Goal: Task Accomplishment & Management: Complete application form

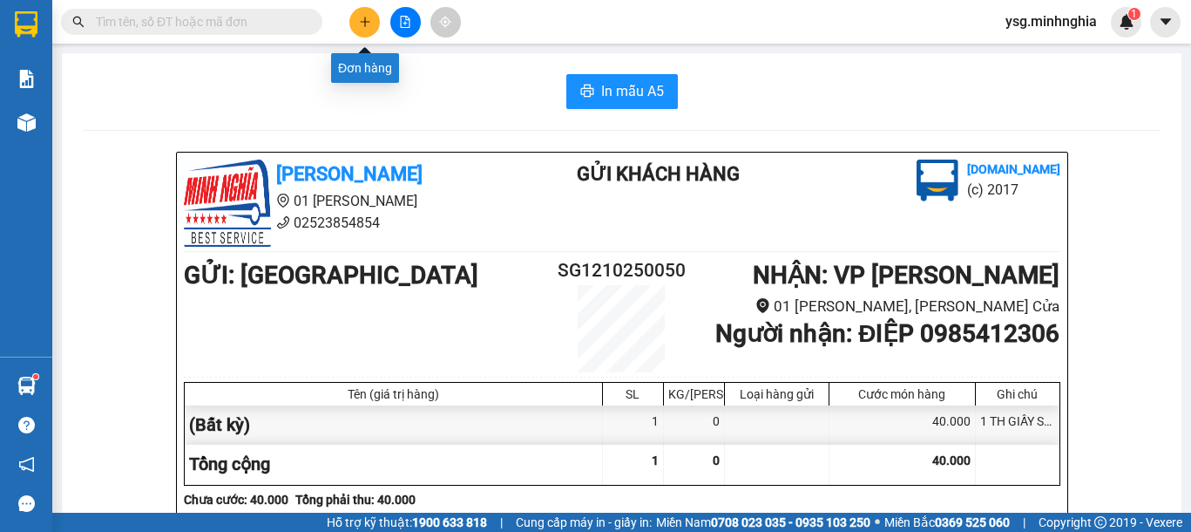
click at [370, 16] on icon "plus" at bounding box center [365, 22] width 12 height 12
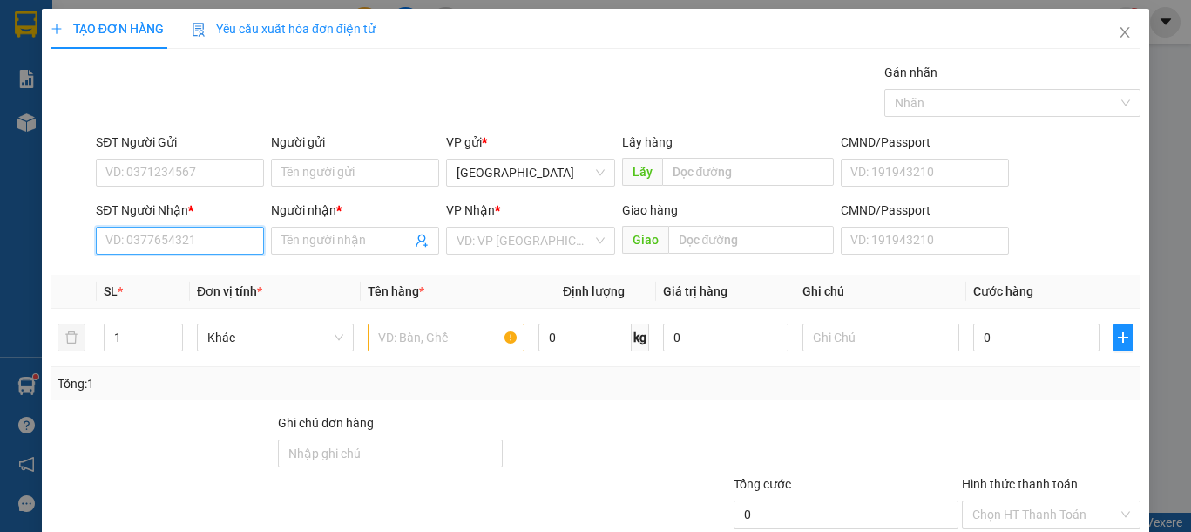
click at [214, 244] on input "SĐT Người Nhận *" at bounding box center [180, 241] width 168 height 28
type input "0827128012"
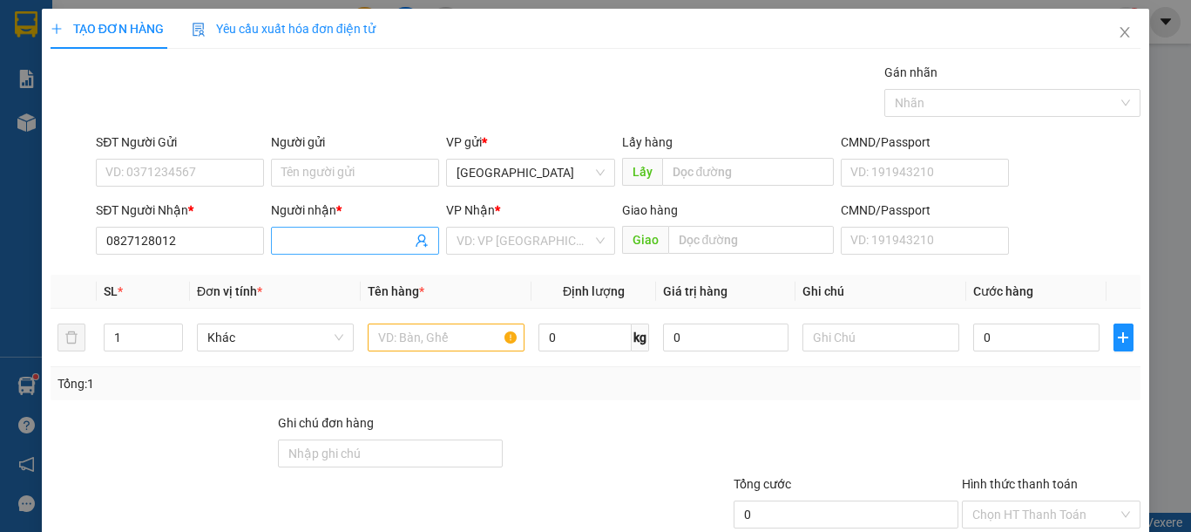
click at [390, 235] on input "Người nhận *" at bounding box center [346, 240] width 130 height 19
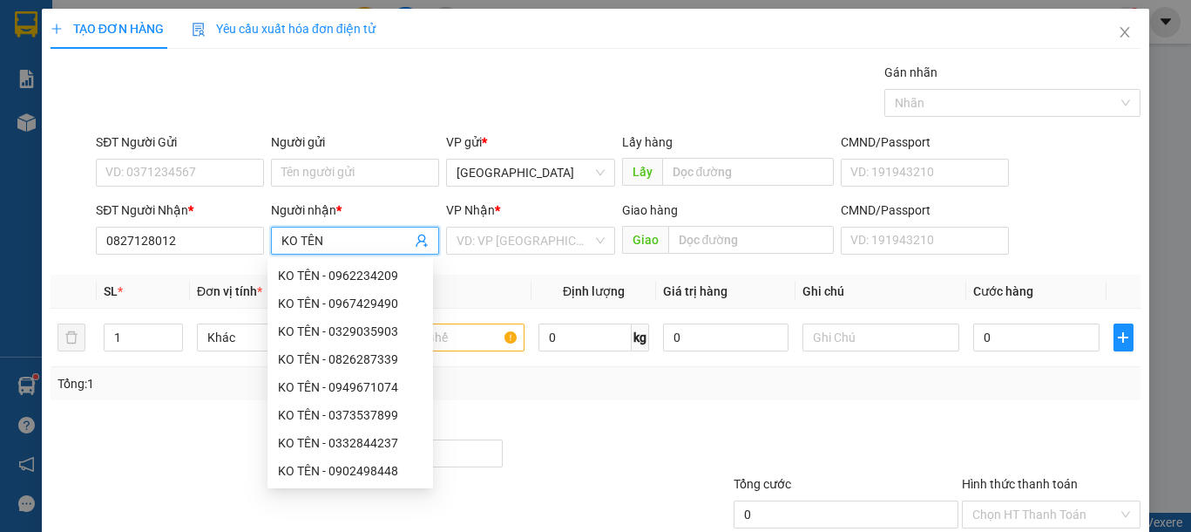
type input "KO TÊN"
click at [866, 416] on div at bounding box center [846, 443] width 228 height 61
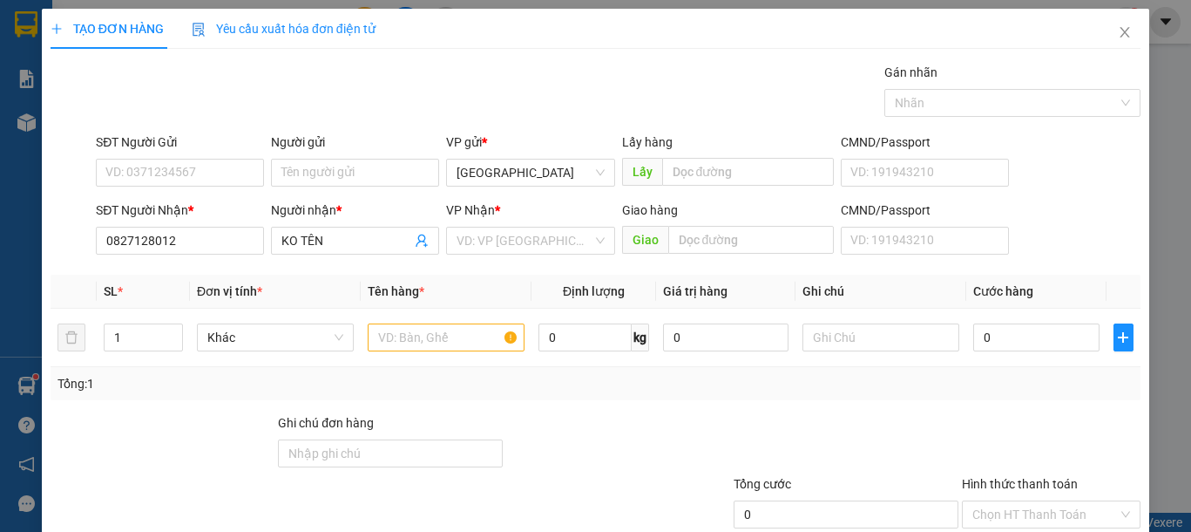
scroll to position [113, 0]
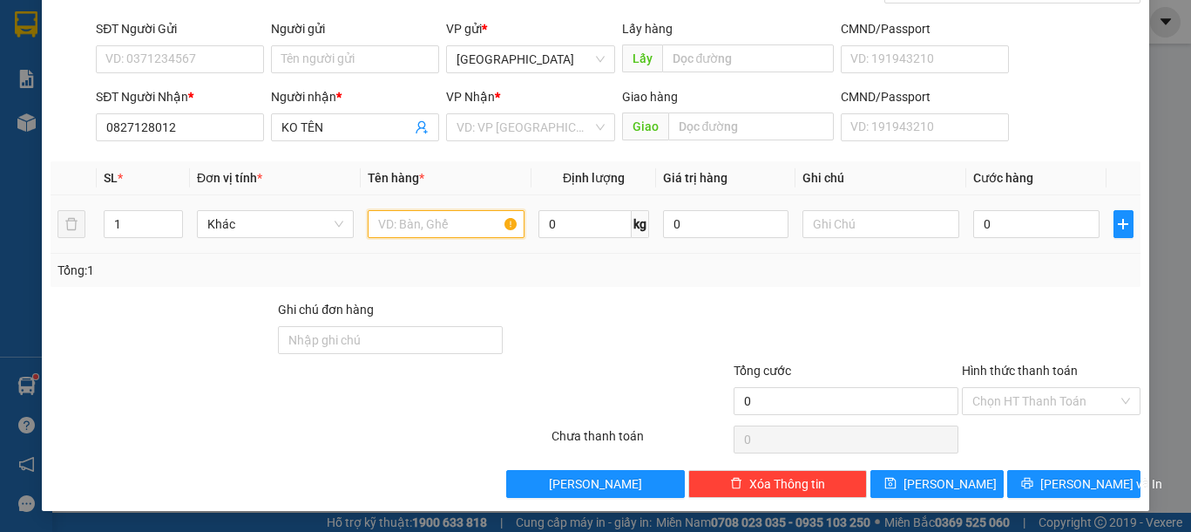
click at [482, 218] on input "text" at bounding box center [446, 224] width 157 height 28
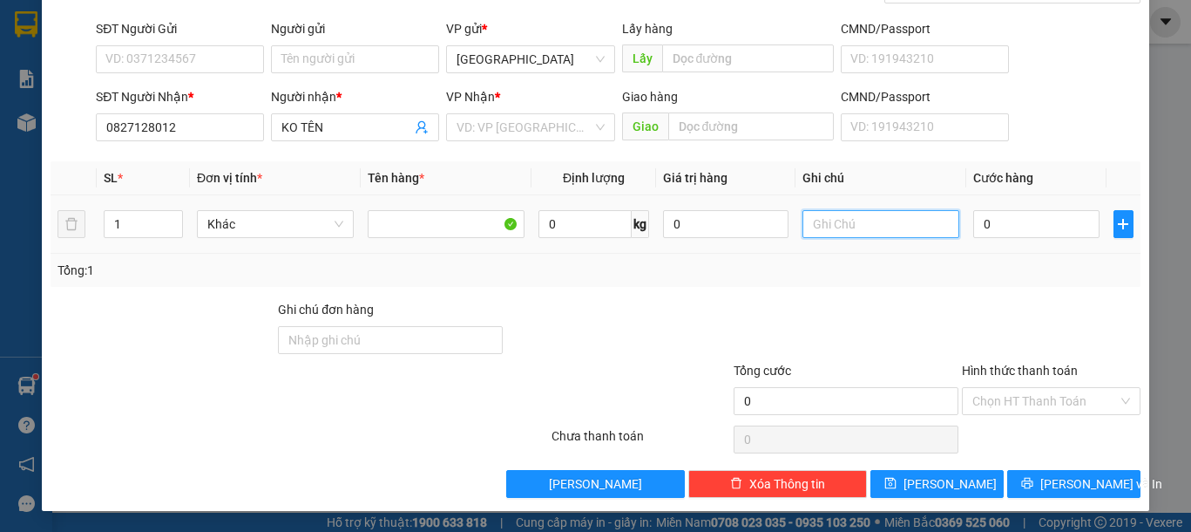
click at [842, 227] on input "text" at bounding box center [881, 224] width 157 height 28
type input "1 TH XỐP KO"
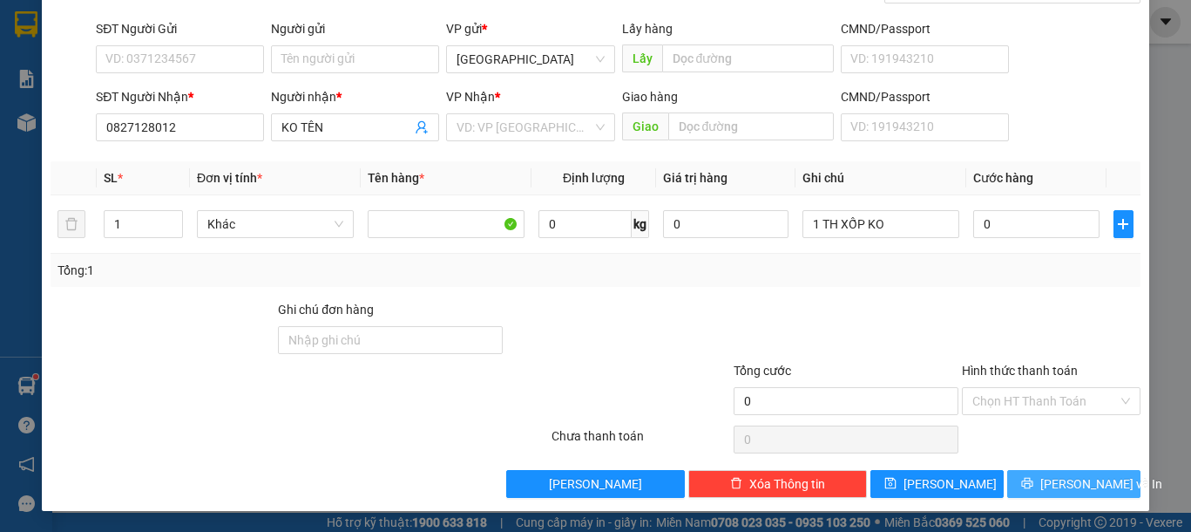
click at [1049, 485] on span "[PERSON_NAME] và In" at bounding box center [1102, 483] width 122 height 19
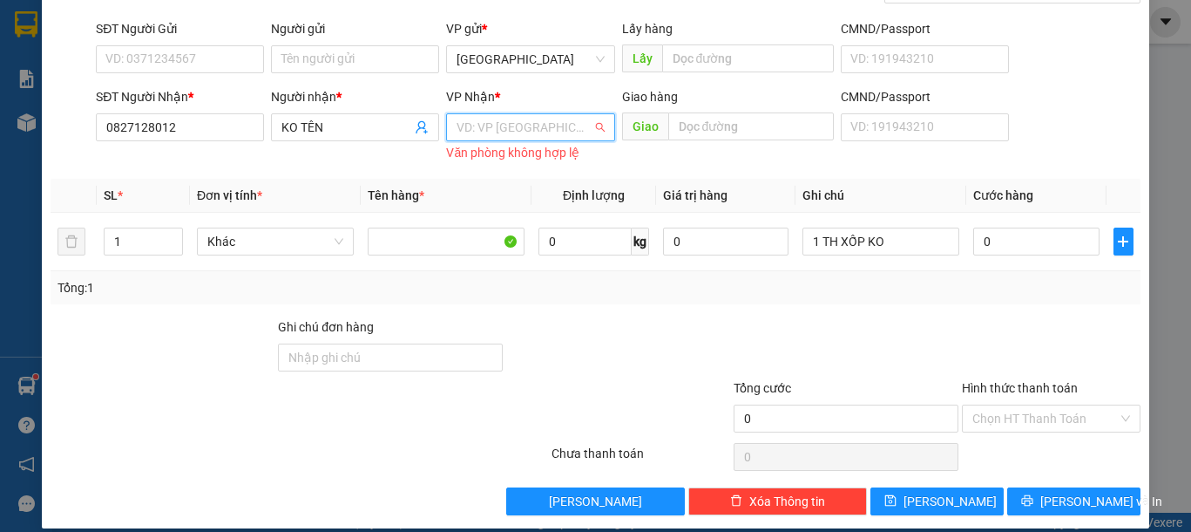
click at [546, 129] on input "search" at bounding box center [524, 127] width 135 height 26
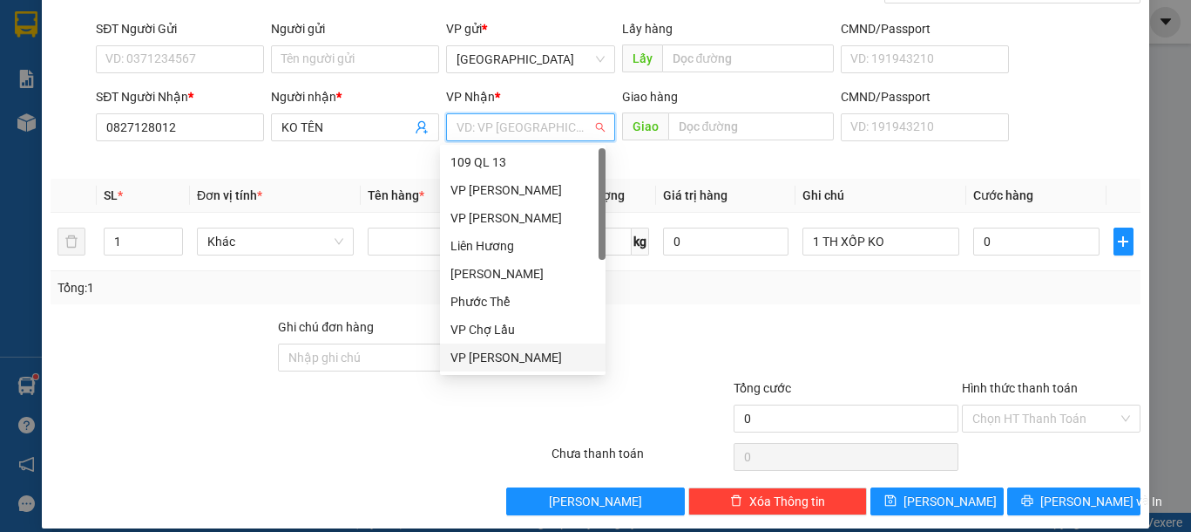
click at [515, 357] on div "VP [PERSON_NAME]" at bounding box center [523, 357] width 145 height 19
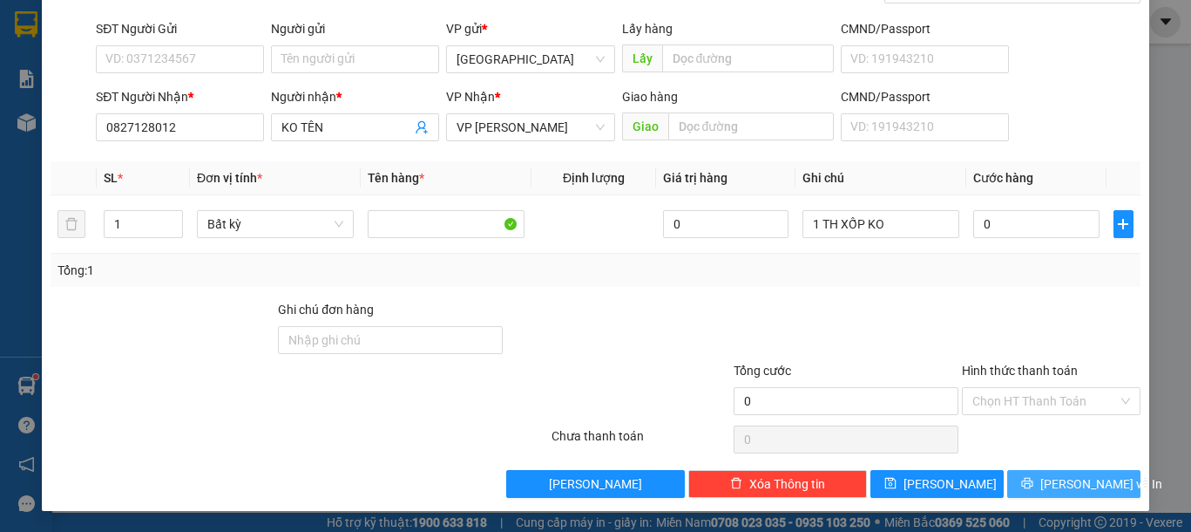
click at [1034, 478] on icon "printer" at bounding box center [1027, 483] width 12 height 12
click at [1073, 485] on span "[PERSON_NAME] và In" at bounding box center [1102, 483] width 122 height 19
click at [1052, 481] on span "[PERSON_NAME] và In" at bounding box center [1102, 483] width 122 height 19
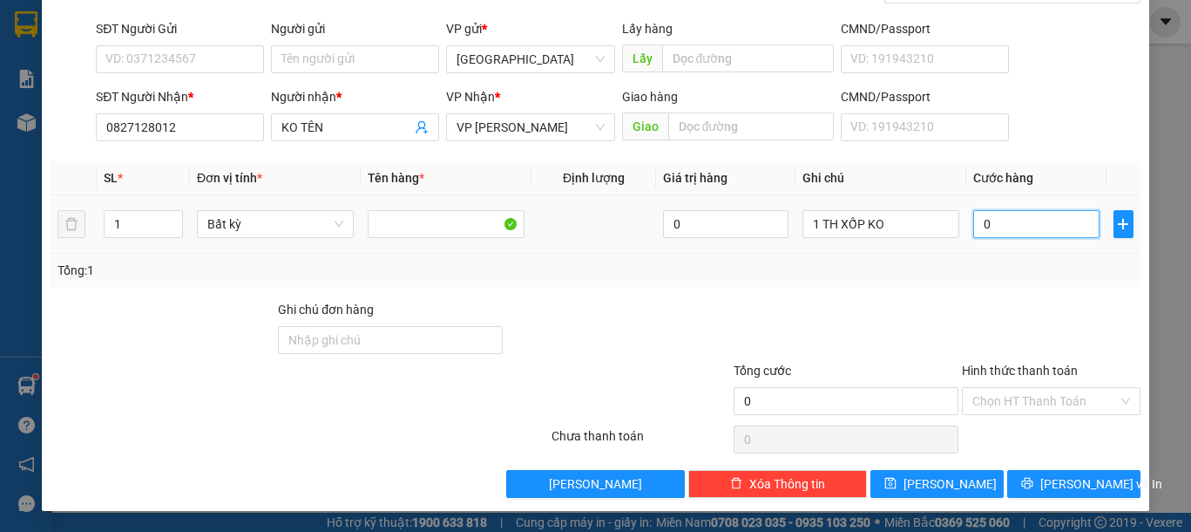
click at [1019, 217] on input "0" at bounding box center [1035, 224] width 125 height 28
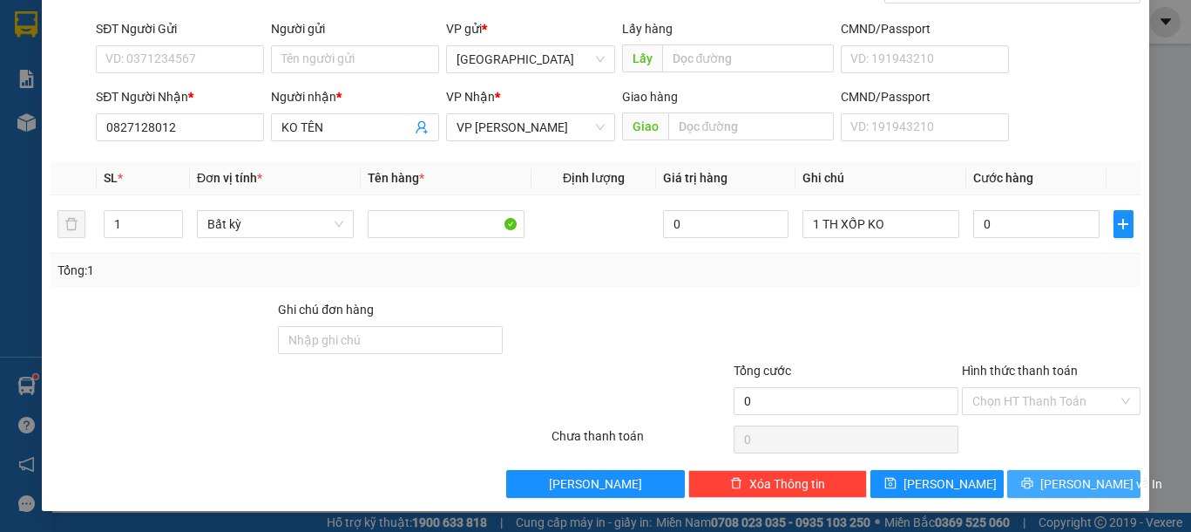
click at [1088, 481] on span "[PERSON_NAME] và In" at bounding box center [1102, 483] width 122 height 19
click at [1048, 417] on div "Hình thức thanh toán Chọn HT Thanh Toán" at bounding box center [1051, 391] width 179 height 61
click at [1053, 403] on input "Hình thức thanh toán" at bounding box center [1046, 401] width 146 height 26
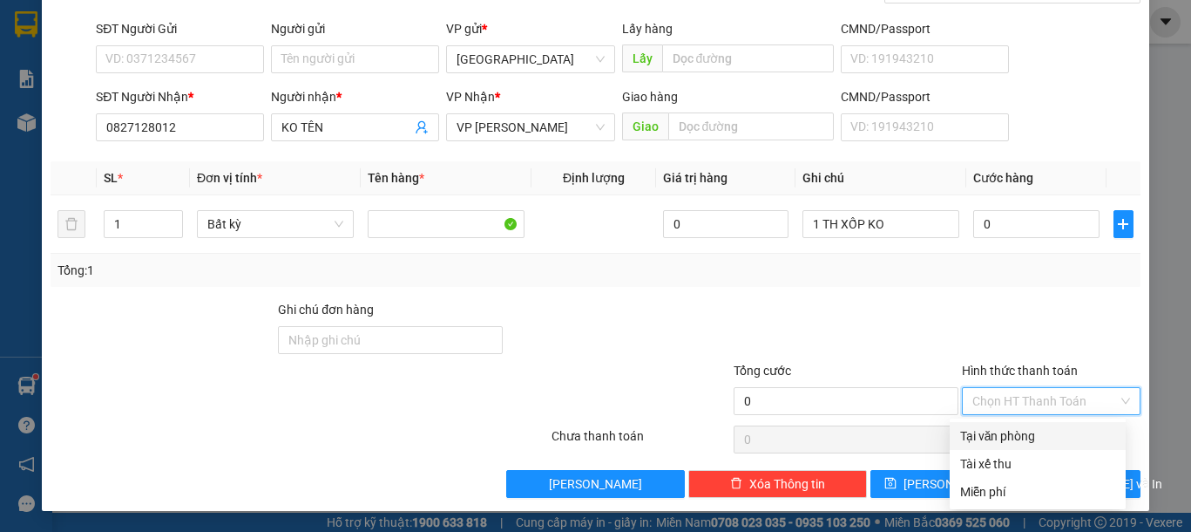
click at [1021, 436] on div "Tại văn phòng" at bounding box center [1037, 435] width 155 height 19
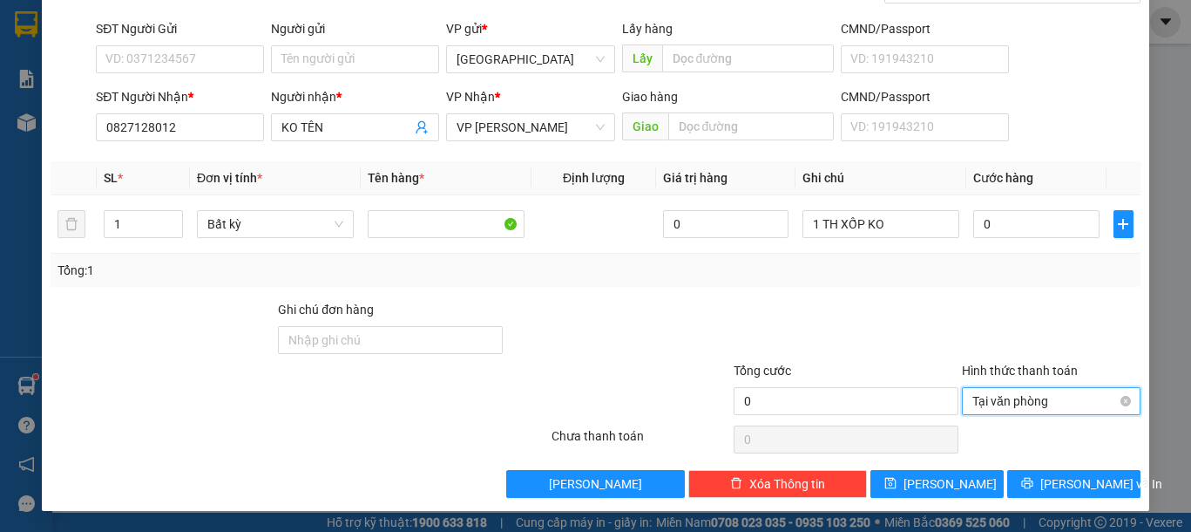
click at [1040, 399] on span "Tại văn phòng" at bounding box center [1052, 401] width 158 height 26
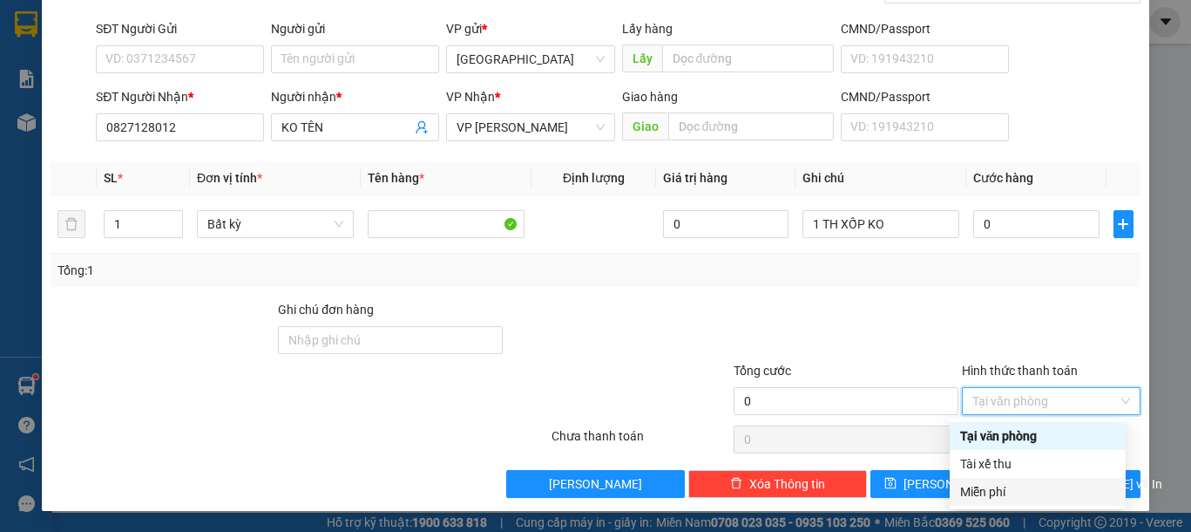
click at [1011, 486] on div "Miễn phí" at bounding box center [1037, 491] width 155 height 19
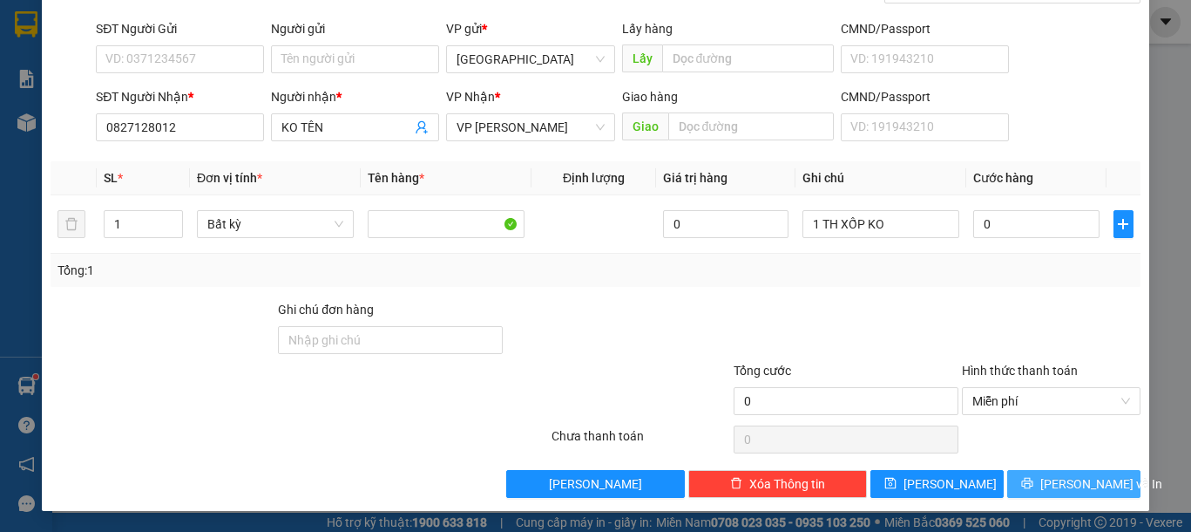
click at [1093, 484] on span "[PERSON_NAME] và In" at bounding box center [1102, 483] width 122 height 19
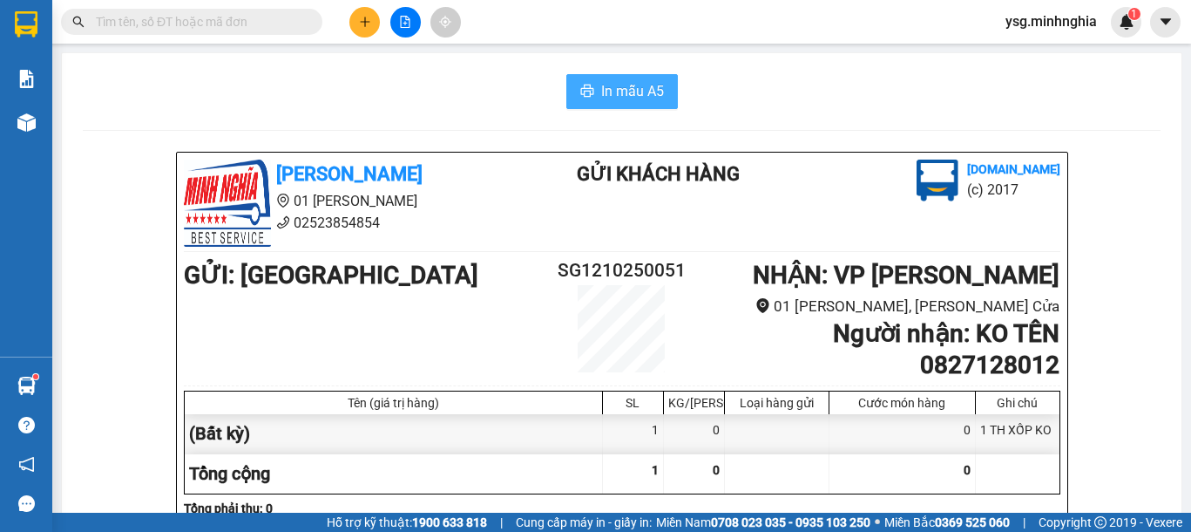
click at [645, 95] on span "In mẫu A5" at bounding box center [632, 91] width 63 height 22
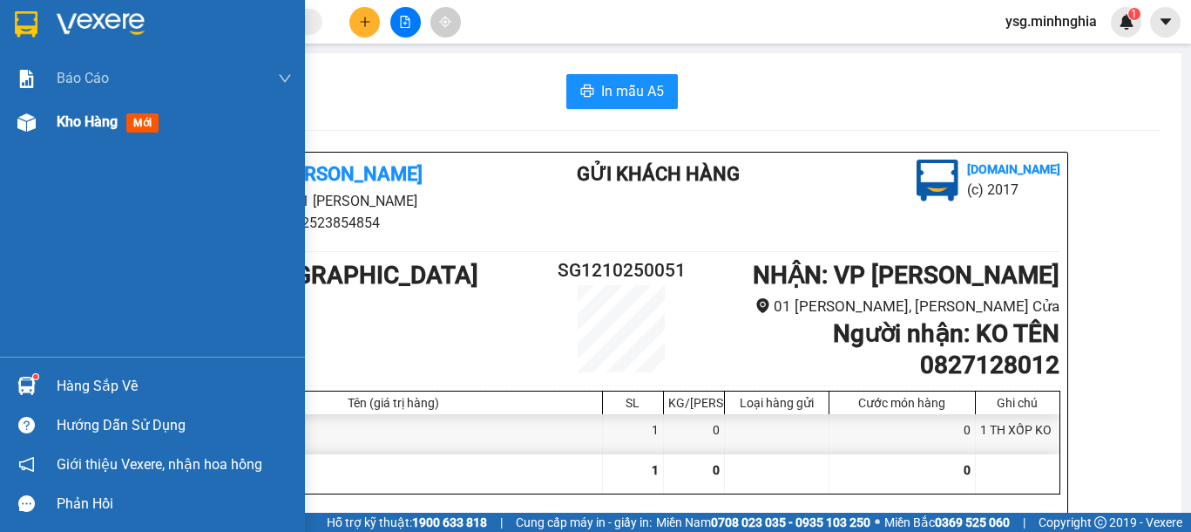
click at [97, 130] on span "Kho hàng" at bounding box center [87, 121] width 61 height 17
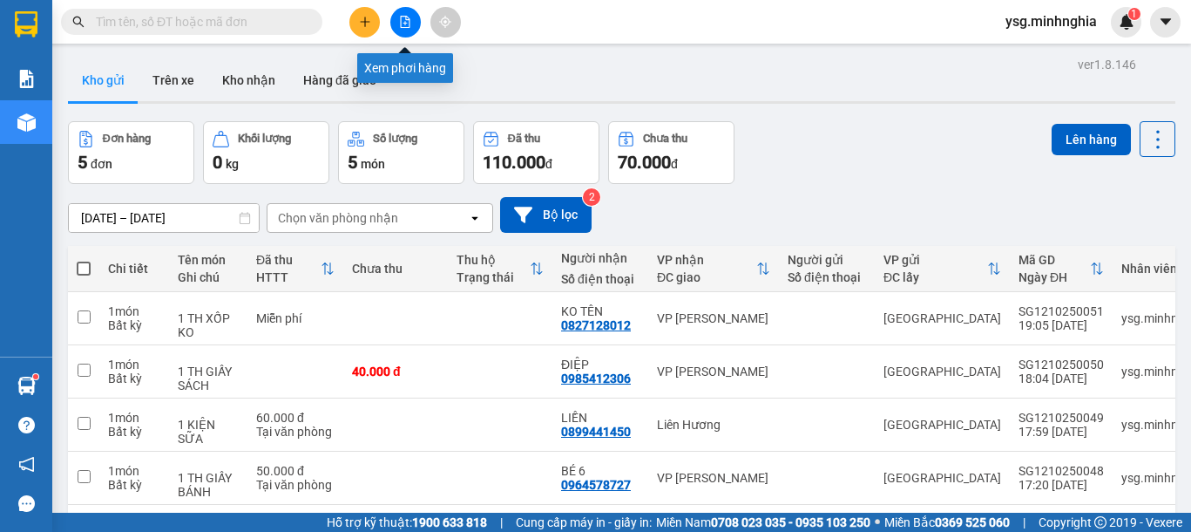
click at [409, 17] on icon "file-add" at bounding box center [405, 22] width 12 height 12
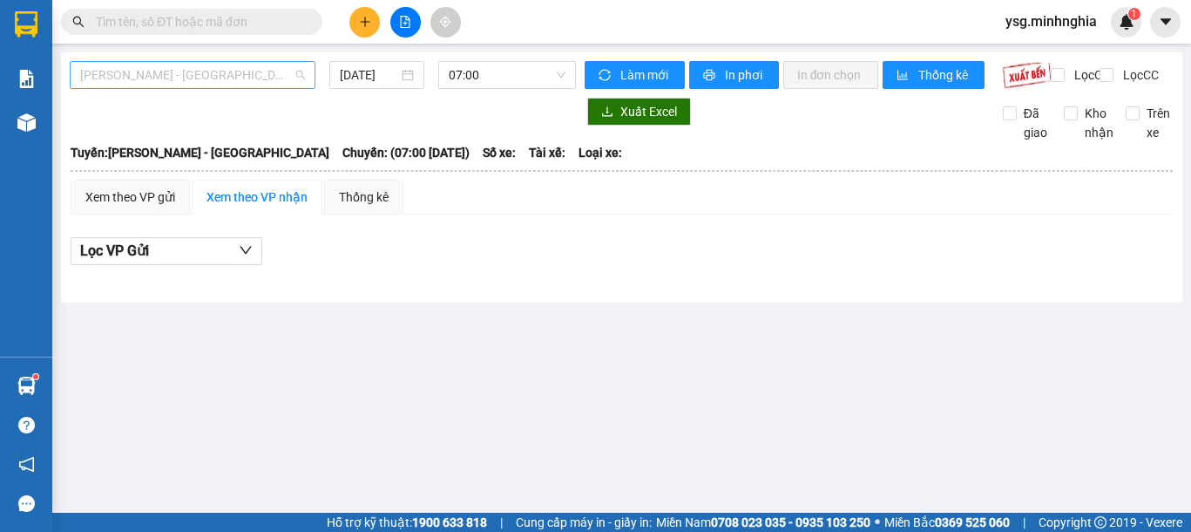
click at [256, 79] on span "Phan Rí - Sài Gòn" at bounding box center [192, 75] width 225 height 26
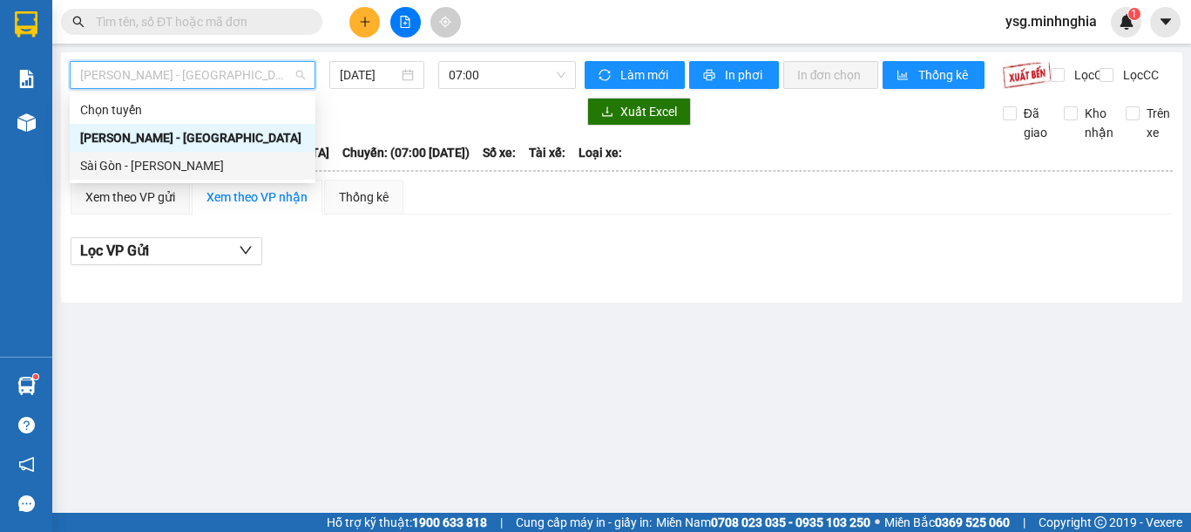
click at [186, 160] on div "Sài Gòn - Phan Rí" at bounding box center [192, 165] width 225 height 19
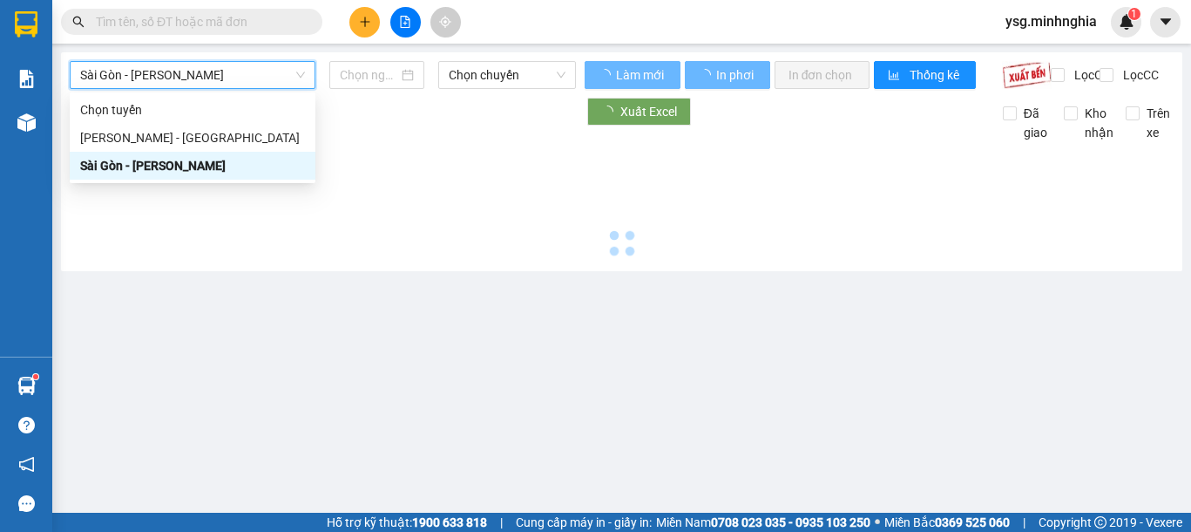
type input "12/10/2025"
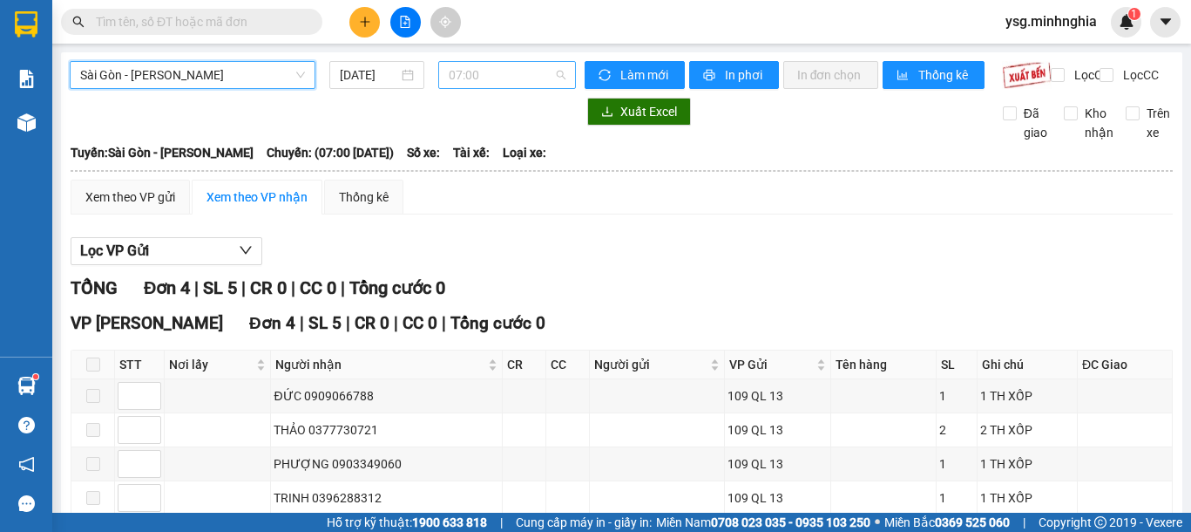
click at [502, 76] on span "07:00" at bounding box center [507, 75] width 117 height 26
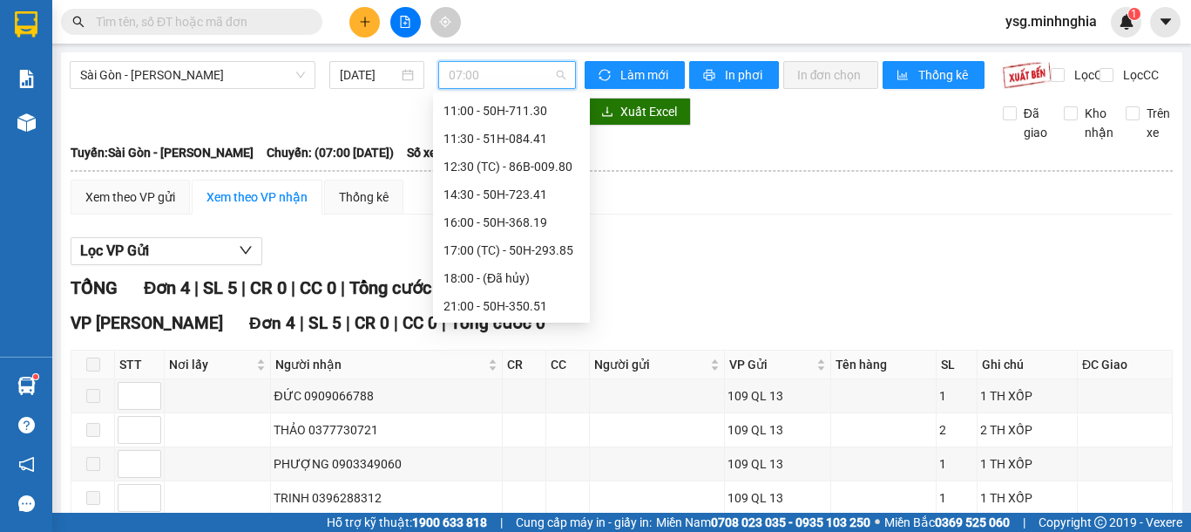
scroll to position [143, 0]
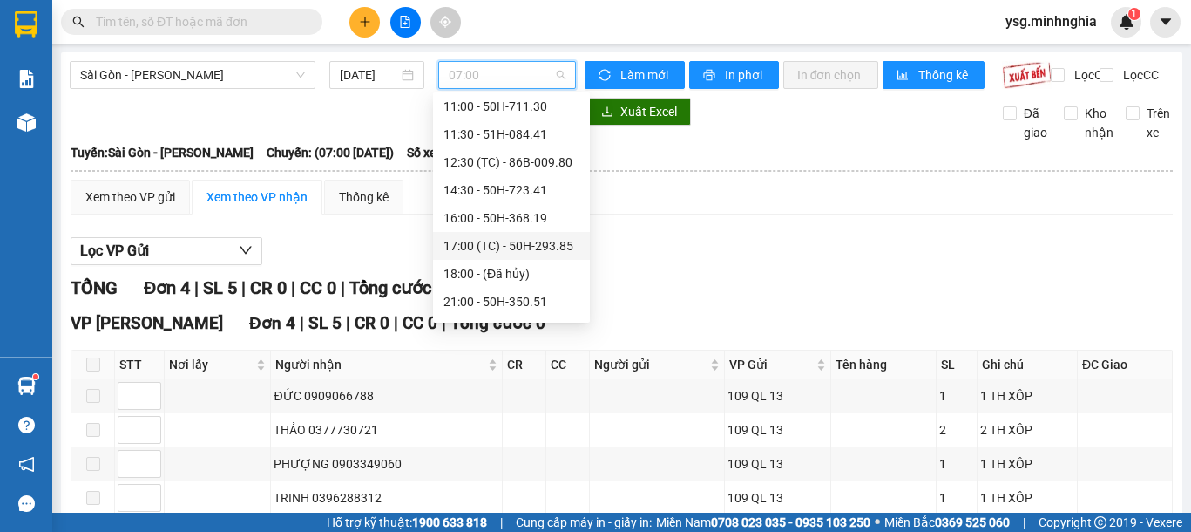
click at [544, 243] on div "17:00 (TC) - 50H-293.85" at bounding box center [512, 245] width 136 height 19
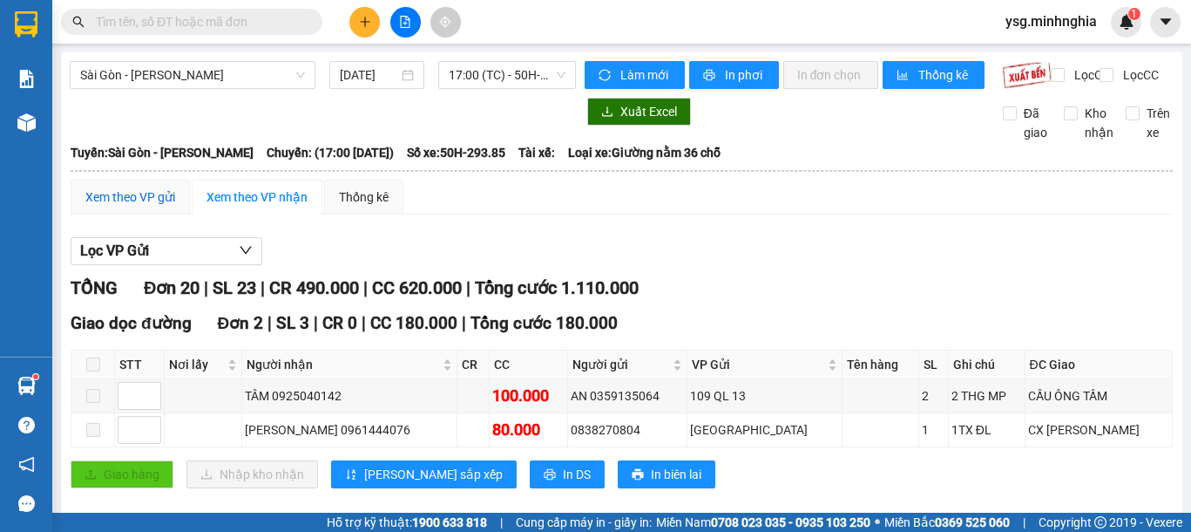
click at [129, 207] on div "Xem theo VP gửi" at bounding box center [130, 196] width 90 height 19
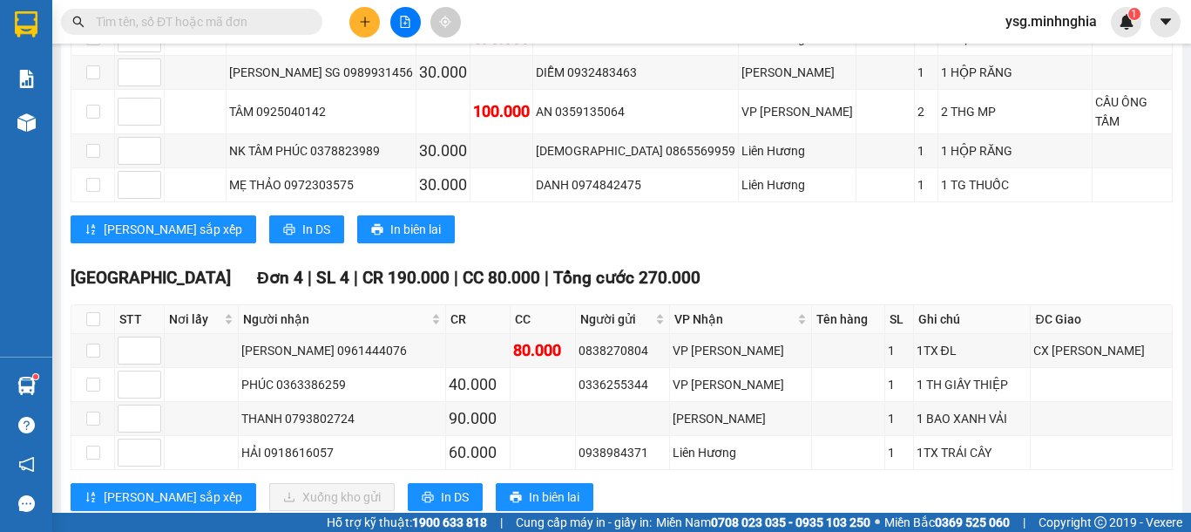
scroll to position [783, 0]
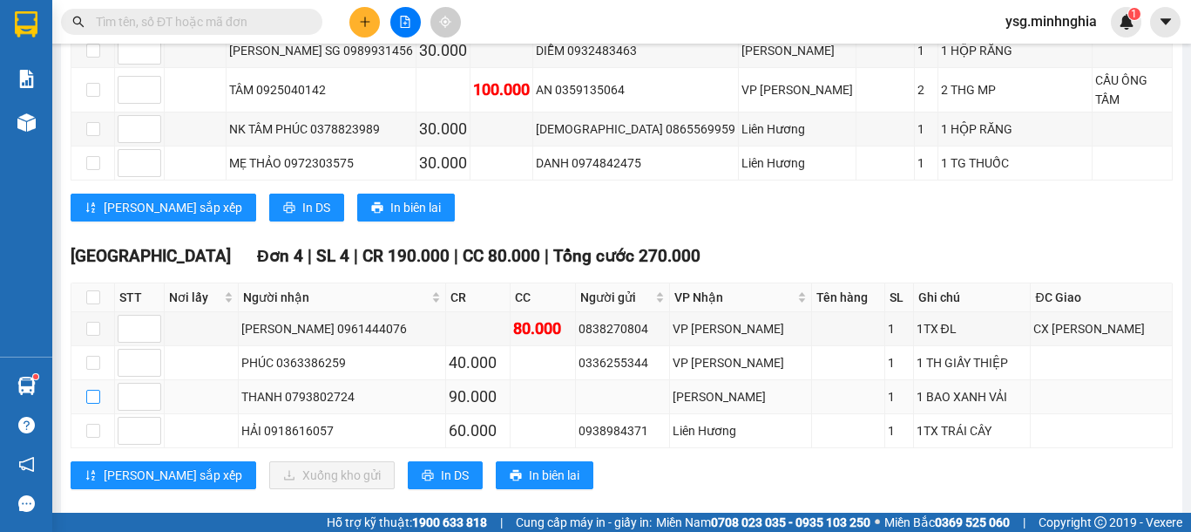
click at [94, 390] on input "checkbox" at bounding box center [93, 397] width 14 height 14
checkbox input "true"
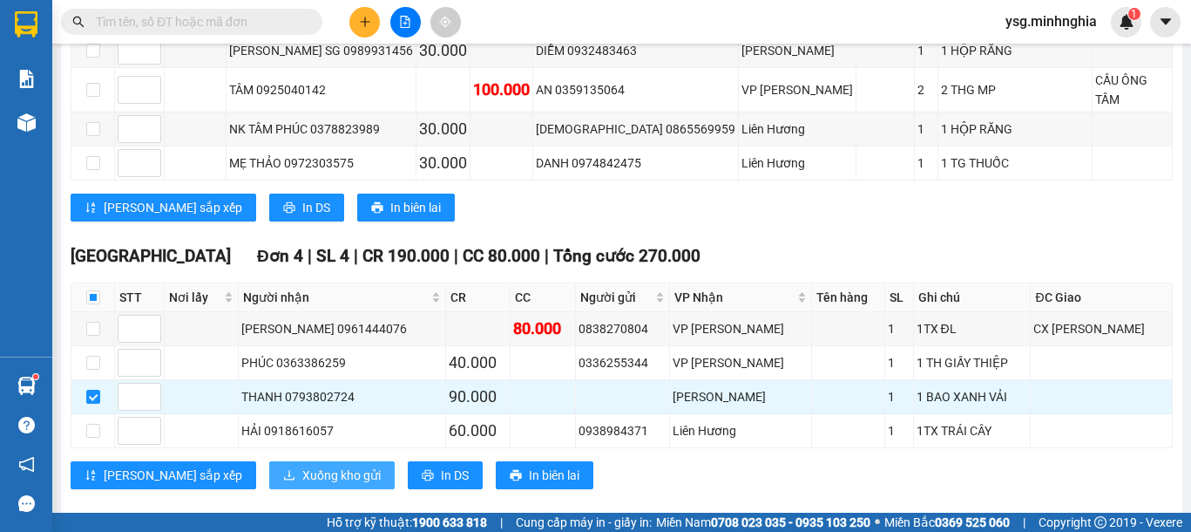
click at [302, 465] on span "Xuống kho gửi" at bounding box center [341, 474] width 78 height 19
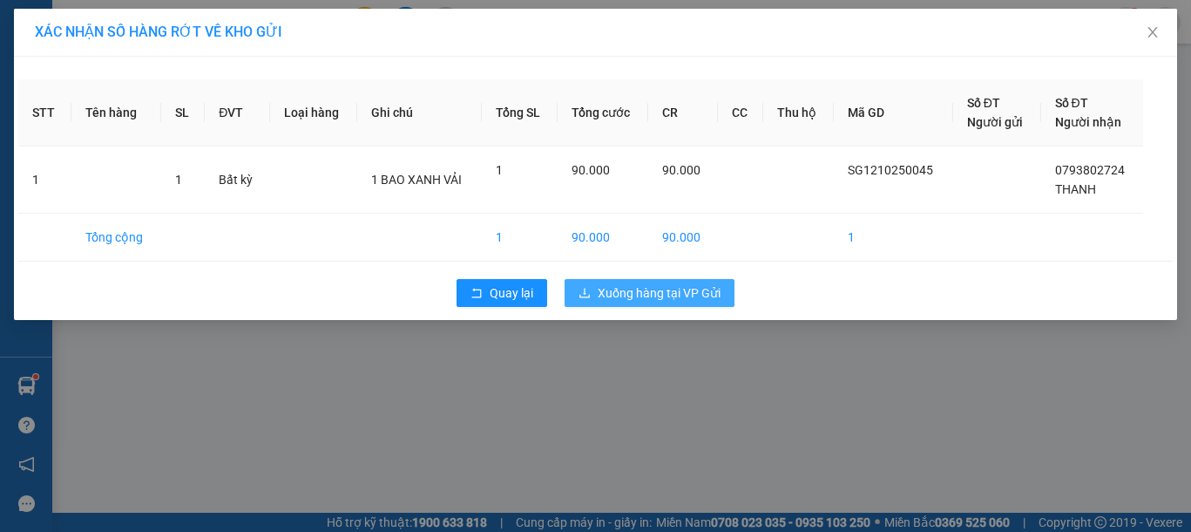
click at [670, 291] on span "Xuống hàng tại VP Gửi" at bounding box center [659, 292] width 123 height 19
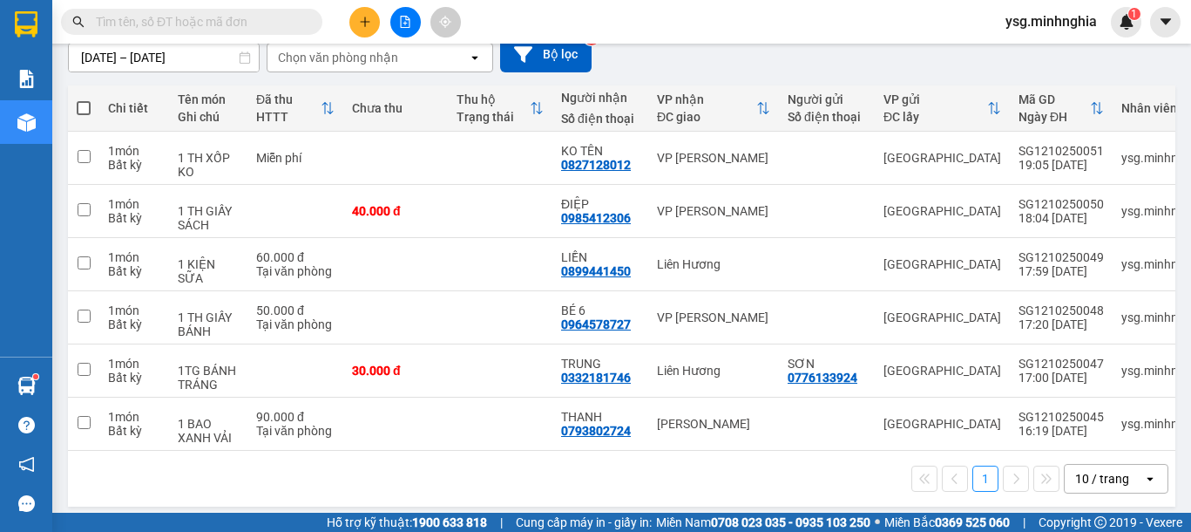
scroll to position [177, 0]
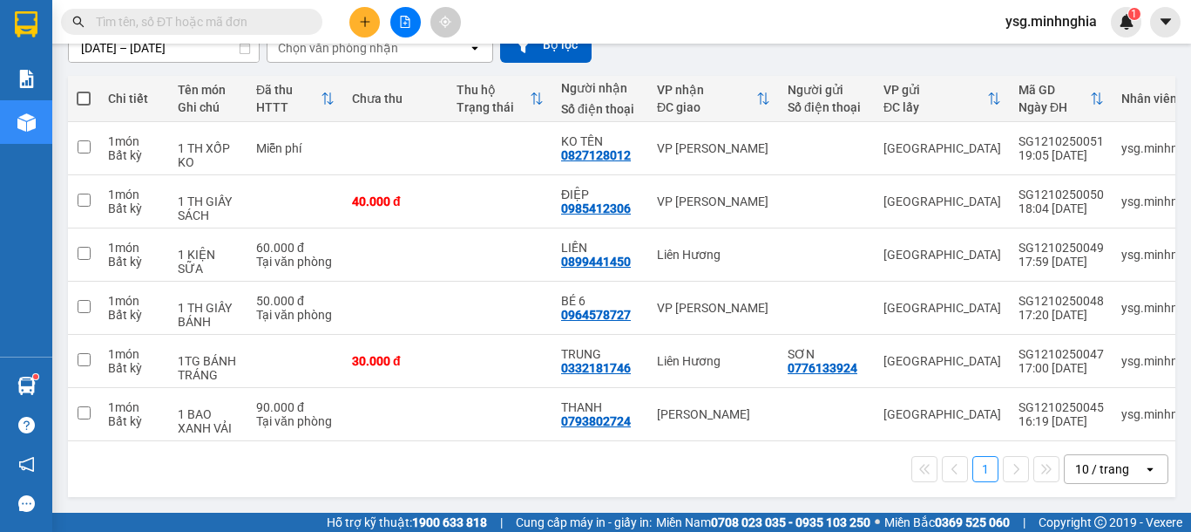
click at [362, 23] on icon "plus" at bounding box center [365, 22] width 12 height 12
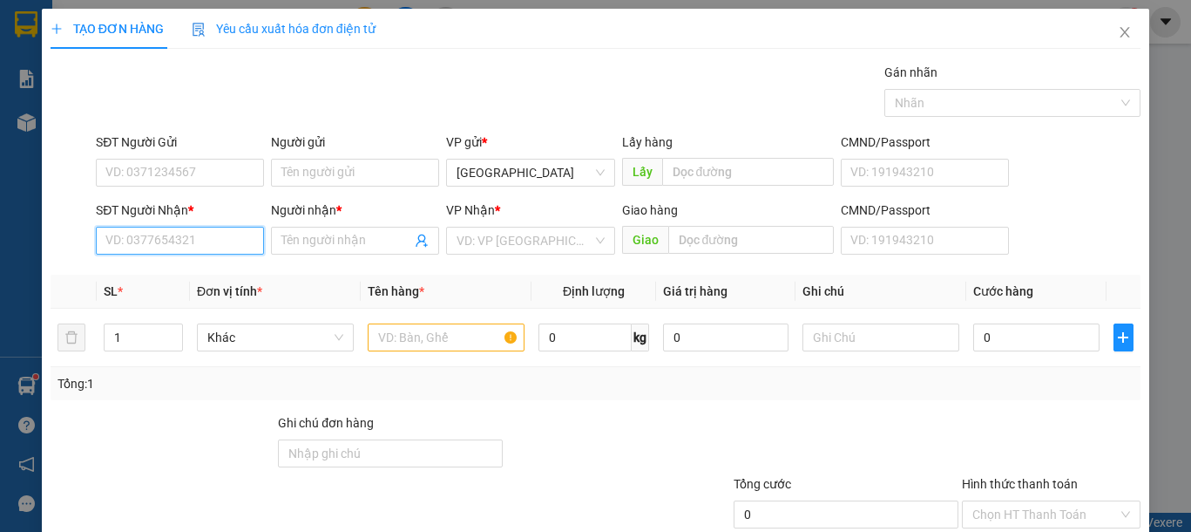
click at [163, 244] on input "SĐT Người Nhận *" at bounding box center [180, 241] width 168 height 28
type input "0917422207"
click at [190, 261] on div "0917422207 - PHẤN" at bounding box center [178, 275] width 166 height 28
type input "PHẤN"
type input "0917422207"
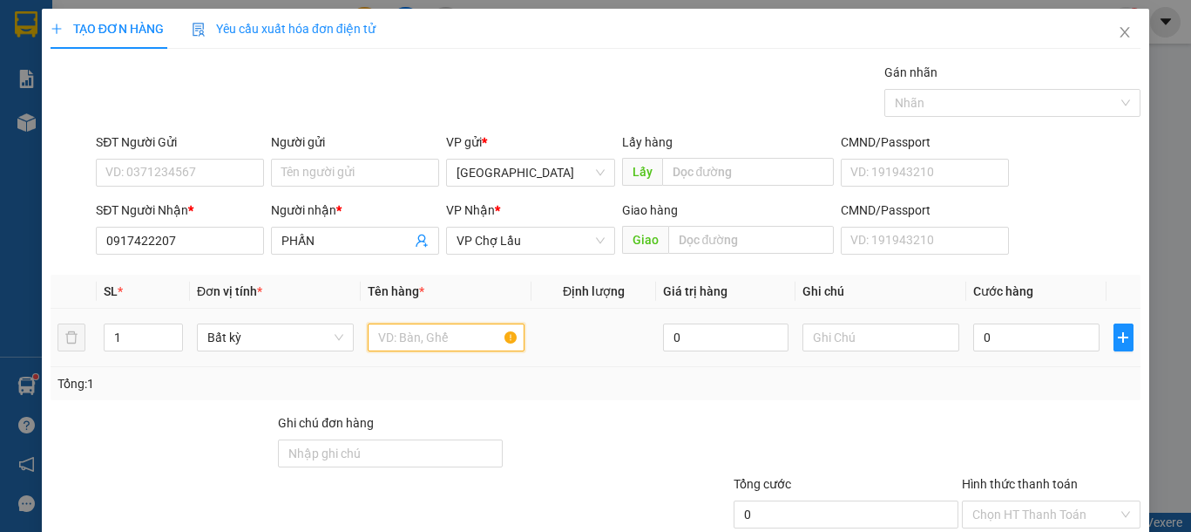
click at [433, 335] on input "text" at bounding box center [446, 337] width 157 height 28
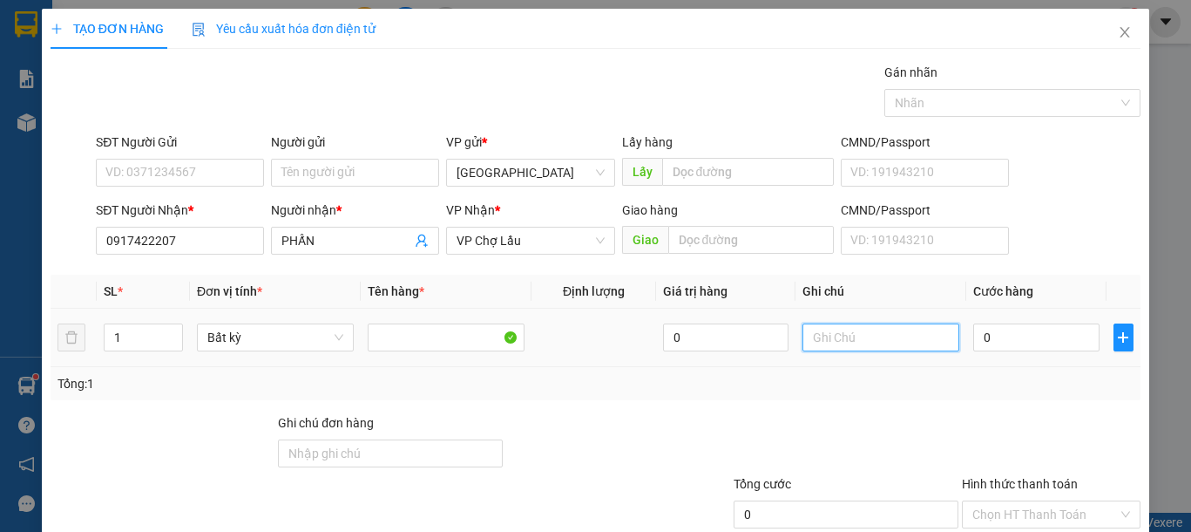
click at [844, 342] on input "text" at bounding box center [881, 337] width 157 height 28
type input "1 BỌC TRẮNG QÁO"
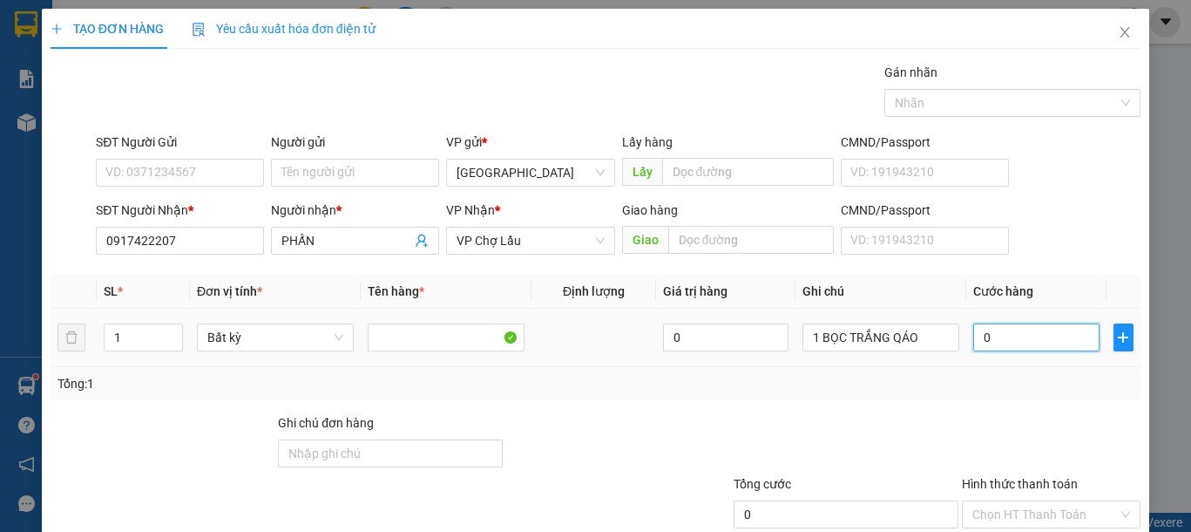
click at [980, 333] on input "0" at bounding box center [1035, 337] width 125 height 28
type input "3"
type input "30"
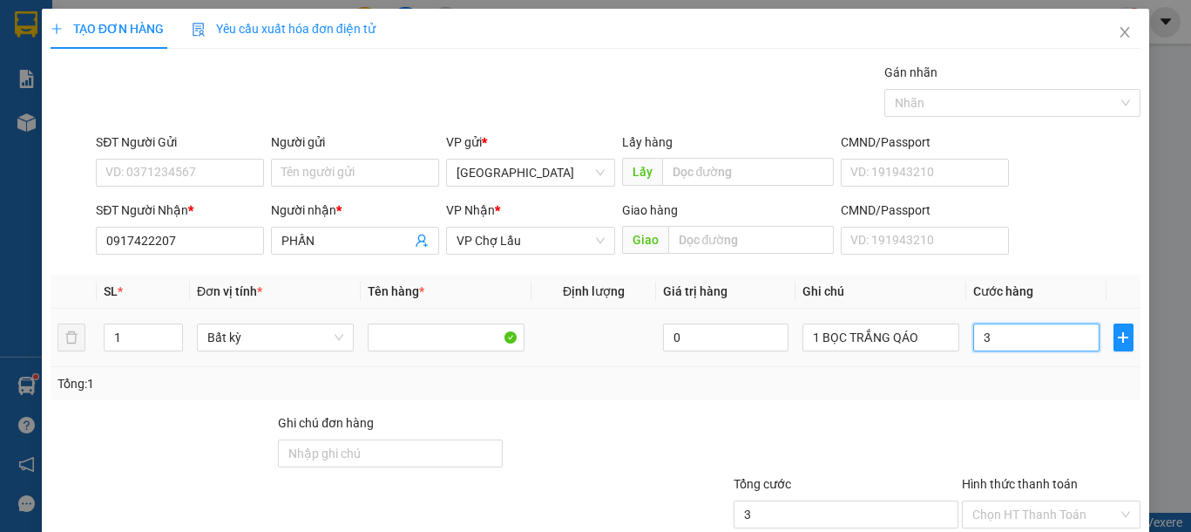
type input "30"
type input "30.000"
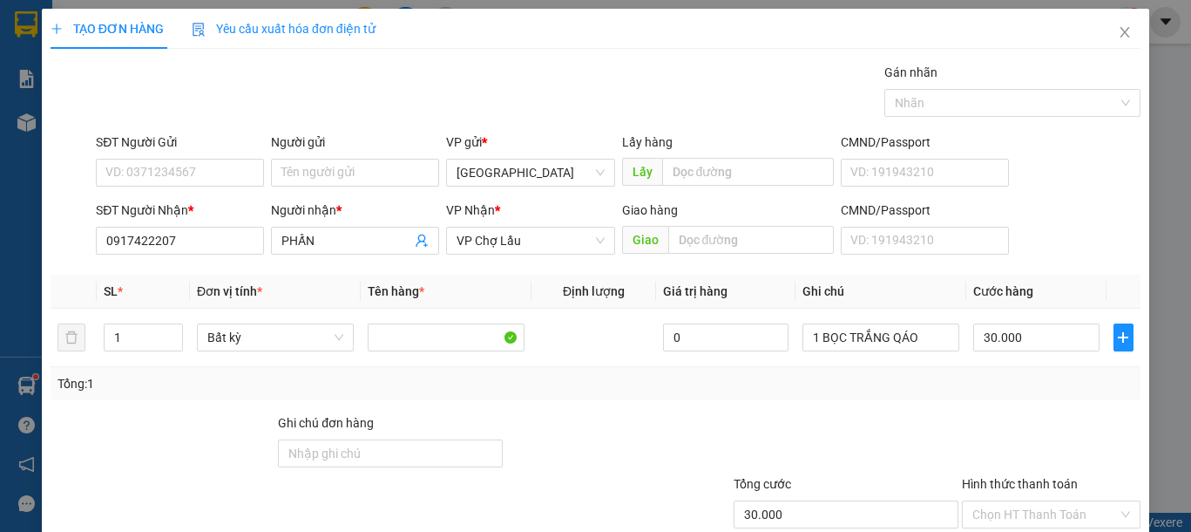
click at [977, 415] on div at bounding box center [1051, 443] width 182 height 61
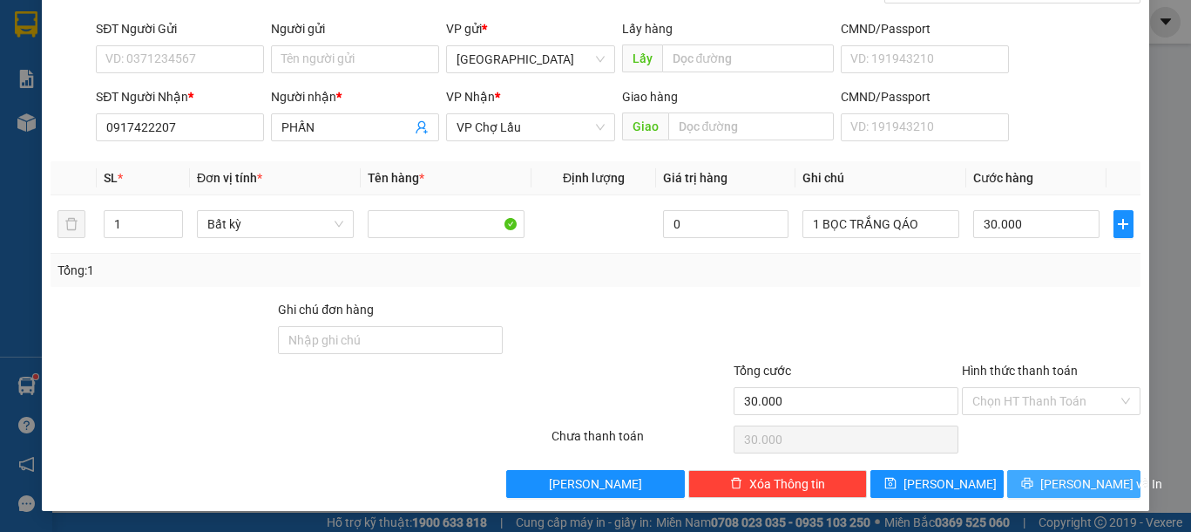
click at [1072, 484] on span "[PERSON_NAME] và In" at bounding box center [1102, 483] width 122 height 19
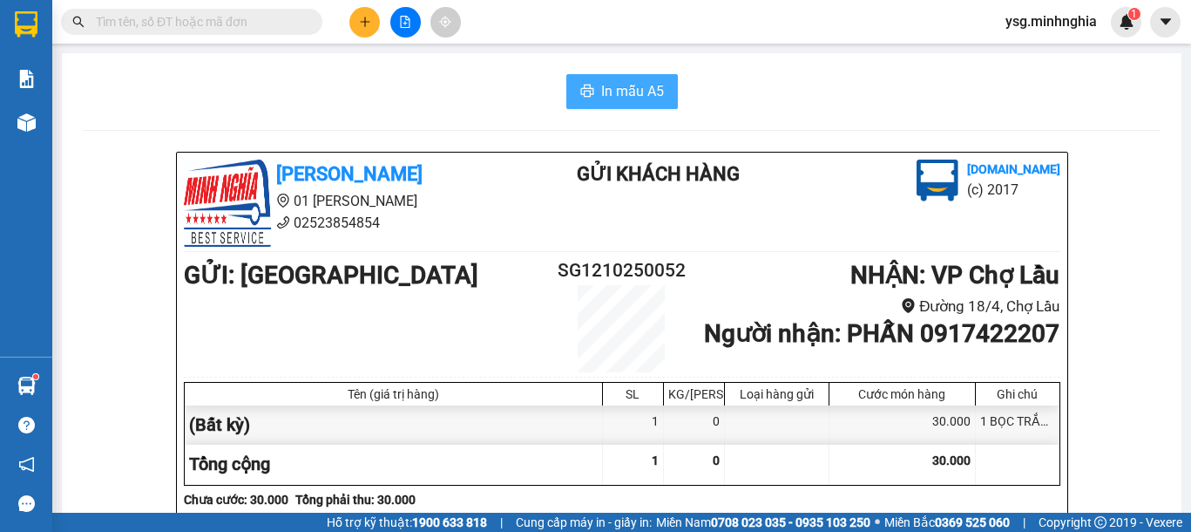
click at [622, 92] on span "In mẫu A5" at bounding box center [632, 91] width 63 height 22
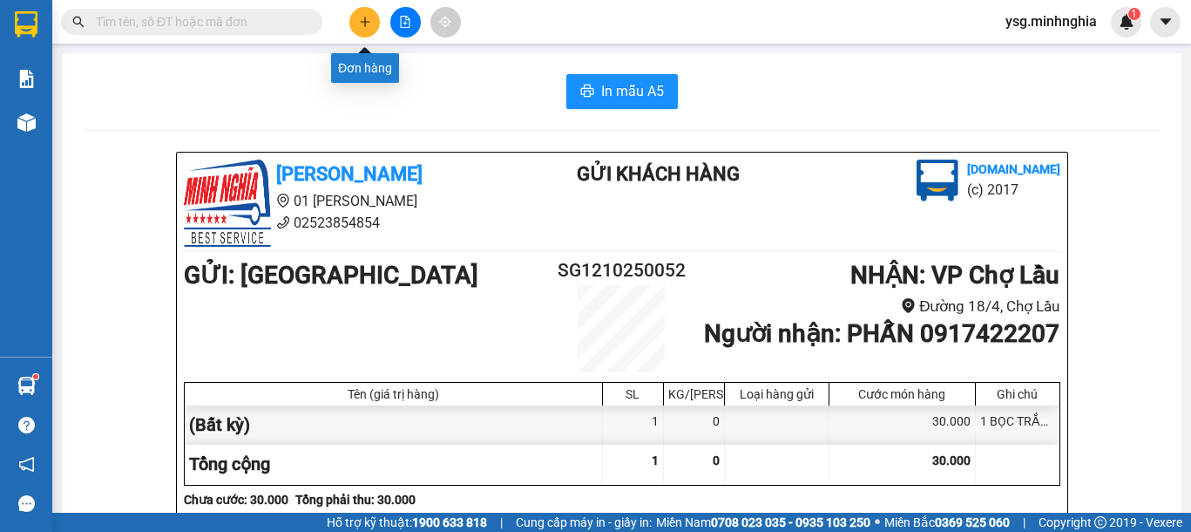
click at [376, 17] on button at bounding box center [364, 22] width 31 height 31
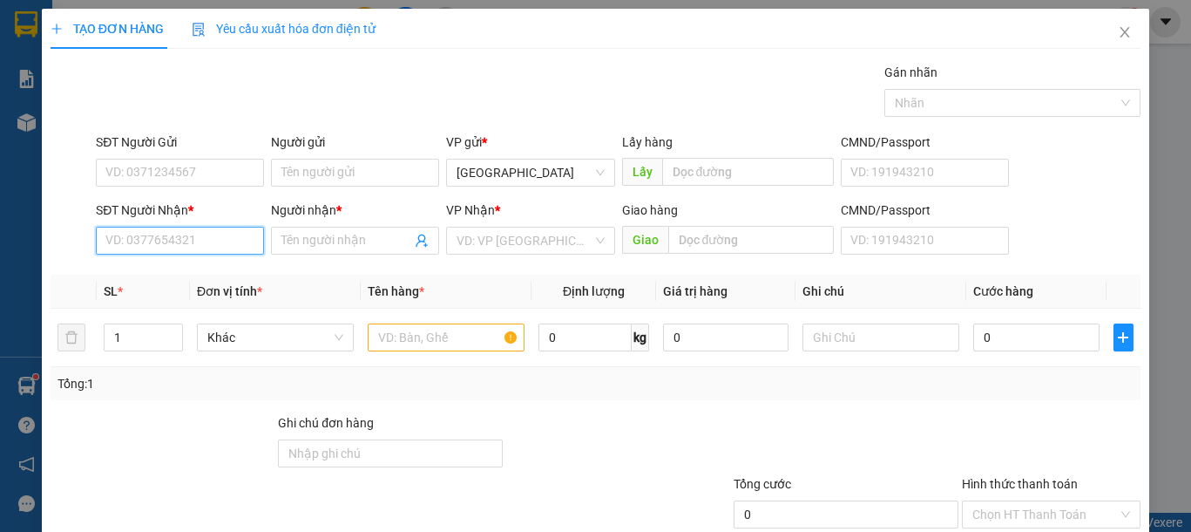
click at [220, 241] on input "SĐT Người Nhận *" at bounding box center [180, 241] width 168 height 28
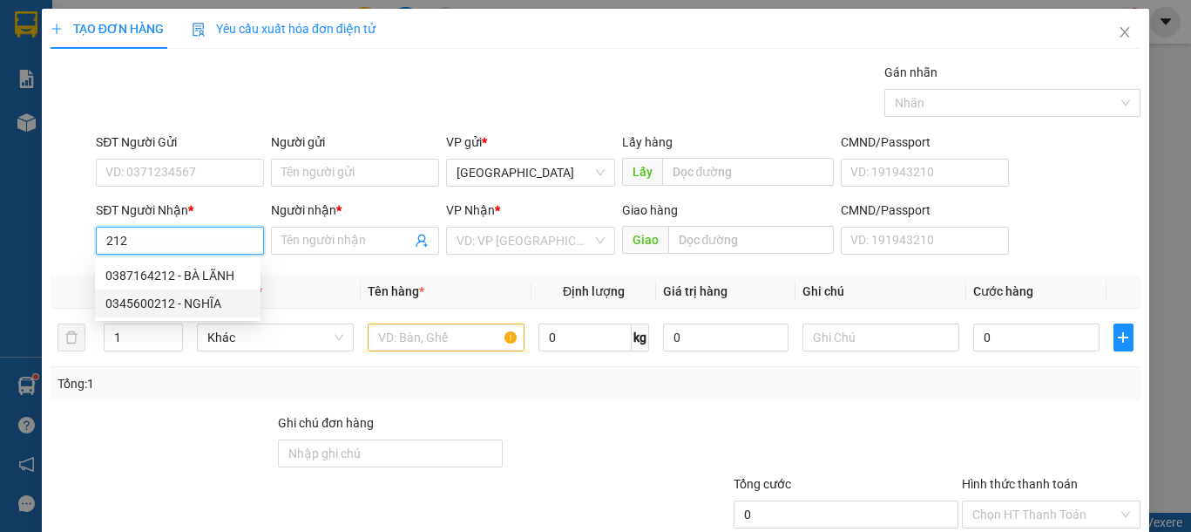
click at [198, 306] on div "0345600212 - NGHĨA" at bounding box center [177, 303] width 145 height 19
type input "0345600212"
type input "NGHĨA"
type input "CHỢ HIỆP AN"
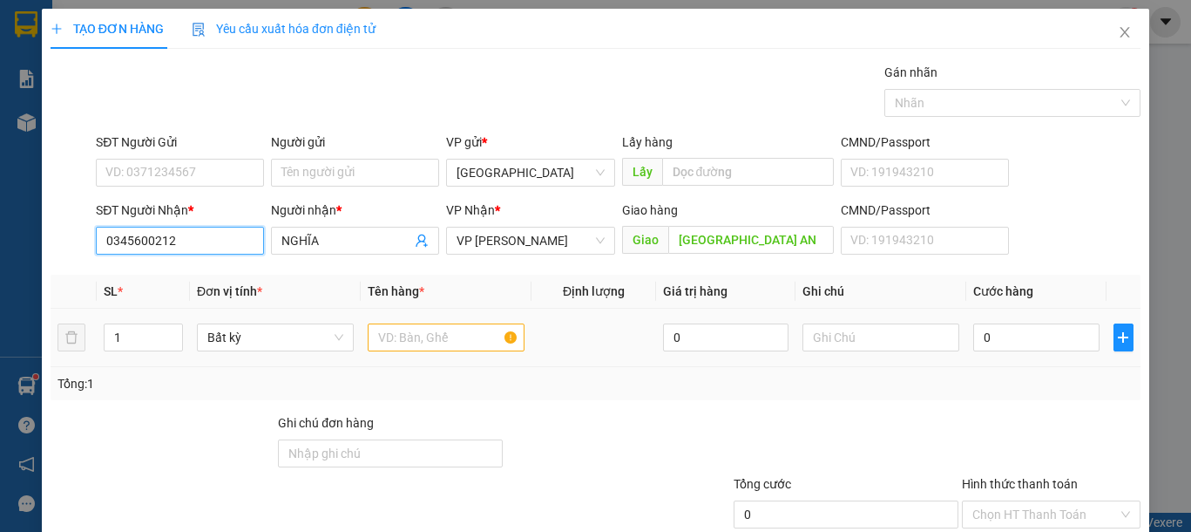
type input "0345600212"
click at [432, 339] on input "text" at bounding box center [446, 337] width 157 height 28
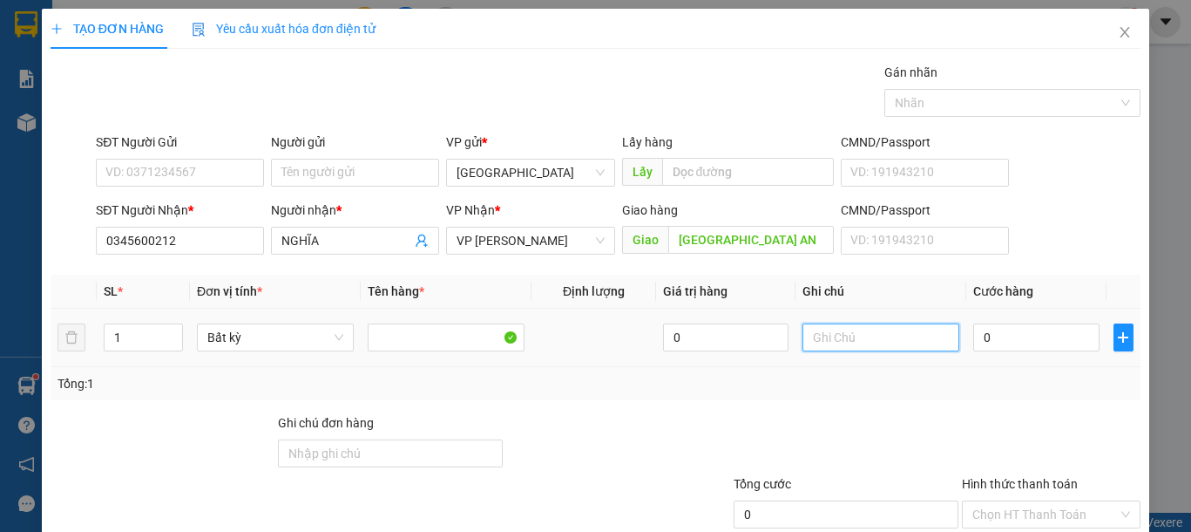
click at [858, 336] on input "text" at bounding box center [881, 337] width 157 height 28
type input "1 HỘP GIẤY RĂNG"
click at [1030, 329] on input "0" at bounding box center [1035, 337] width 125 height 28
type input "4"
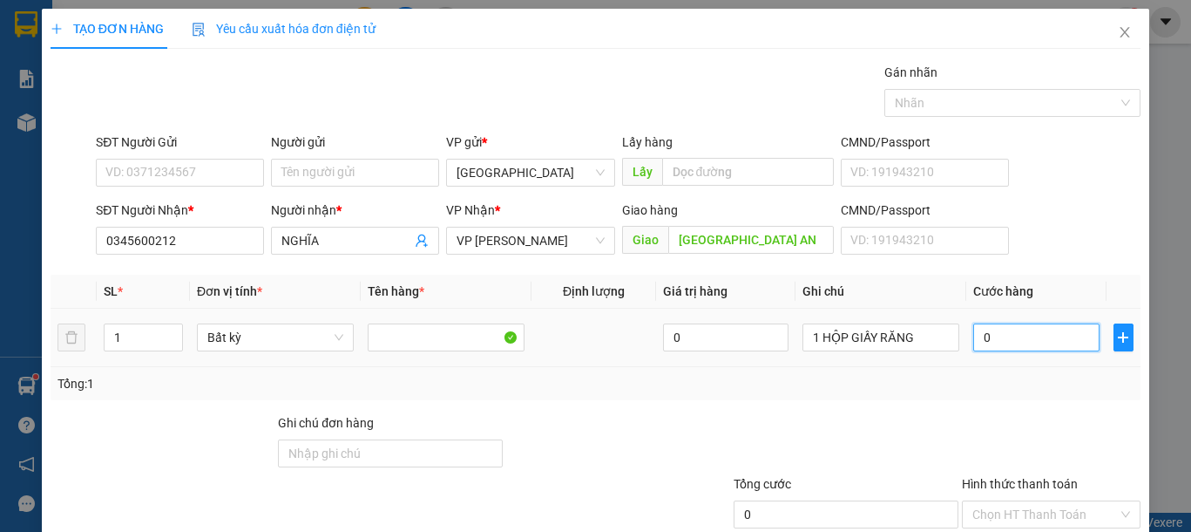
type input "4"
type input "40"
type input "40.000"
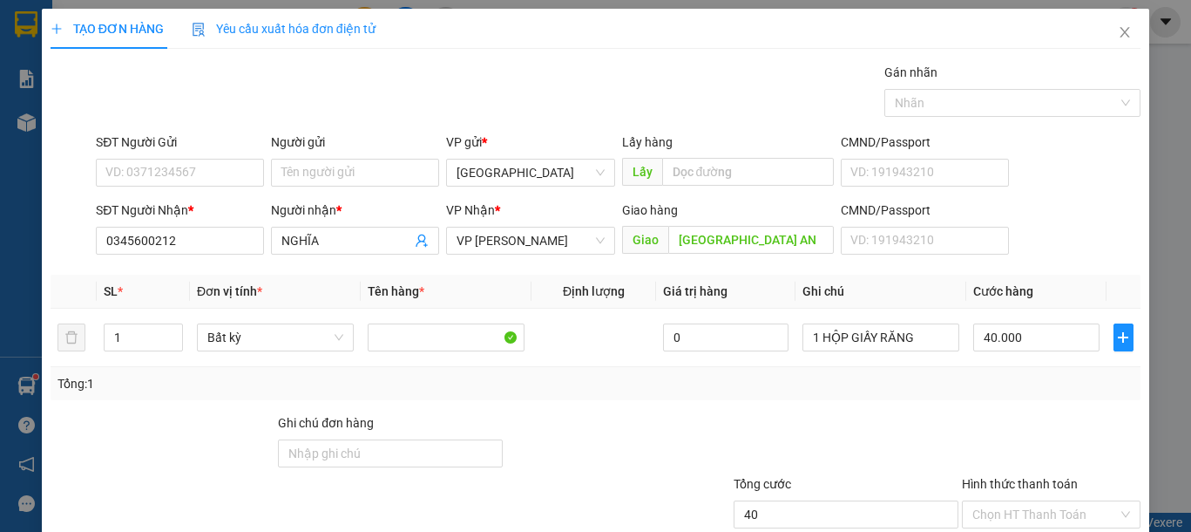
type input "40.000"
click at [1022, 408] on div "Transit Pickup Surcharge Ids Transit Deliver Surcharge Ids Transit Deliver Surc…" at bounding box center [596, 337] width 1090 height 548
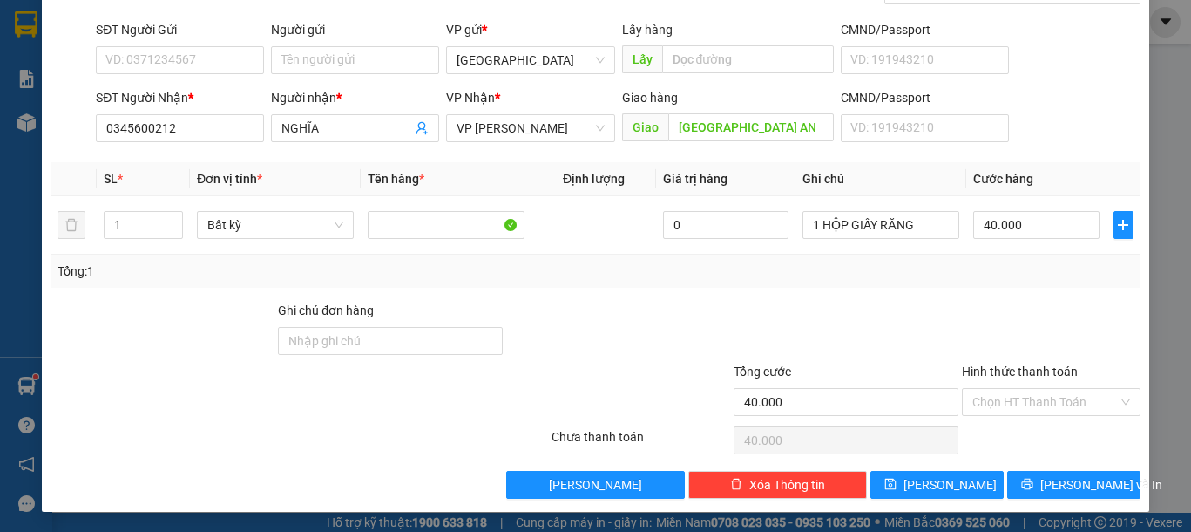
scroll to position [113, 0]
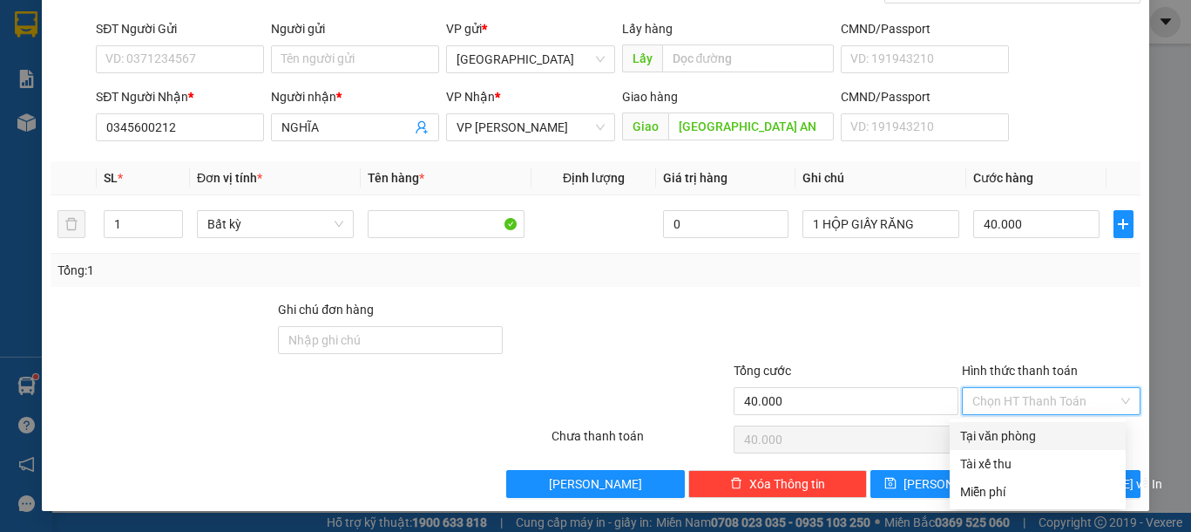
click at [1044, 402] on input "Hình thức thanh toán" at bounding box center [1046, 401] width 146 height 26
click at [1026, 436] on div "Tại văn phòng" at bounding box center [1037, 435] width 155 height 19
type input "0"
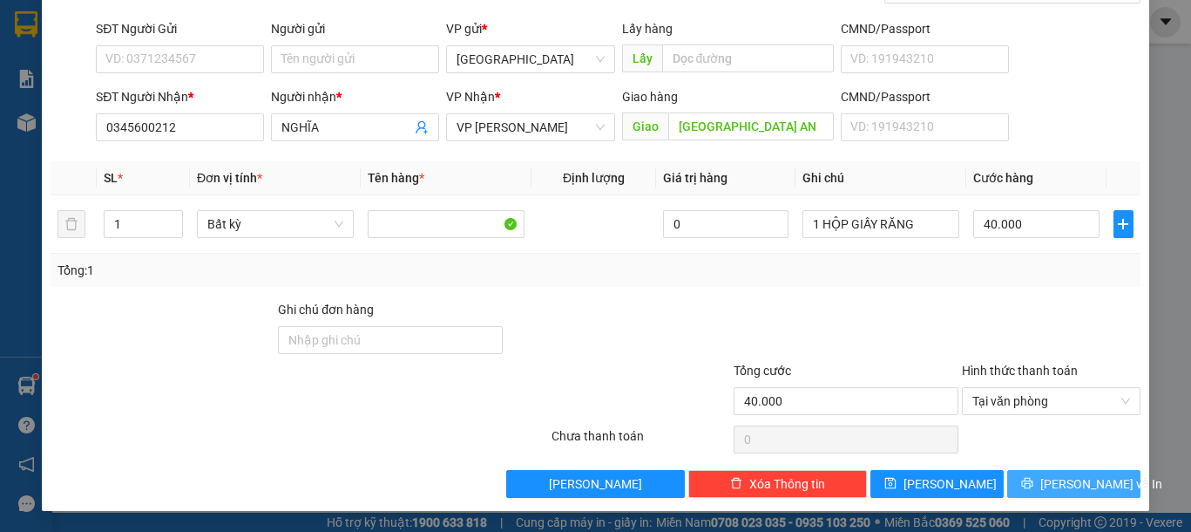
click at [1055, 479] on span "[PERSON_NAME] và In" at bounding box center [1102, 483] width 122 height 19
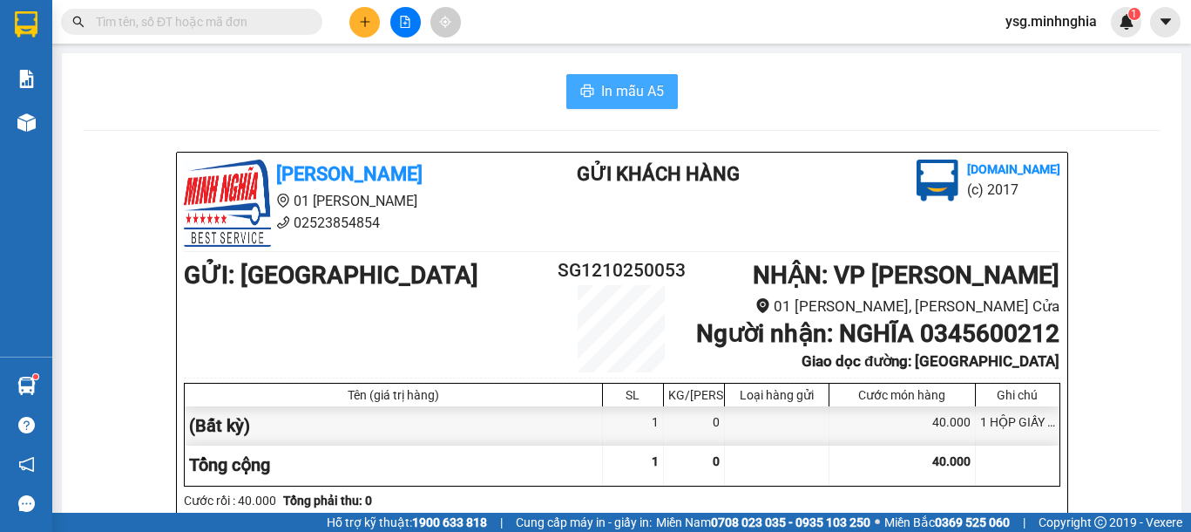
click at [601, 91] on span "In mẫu A5" at bounding box center [632, 91] width 63 height 22
drag, startPoint x: 405, startPoint y: 24, endPoint x: 350, endPoint y: 24, distance: 54.9
click at [350, 24] on div at bounding box center [405, 22] width 131 height 31
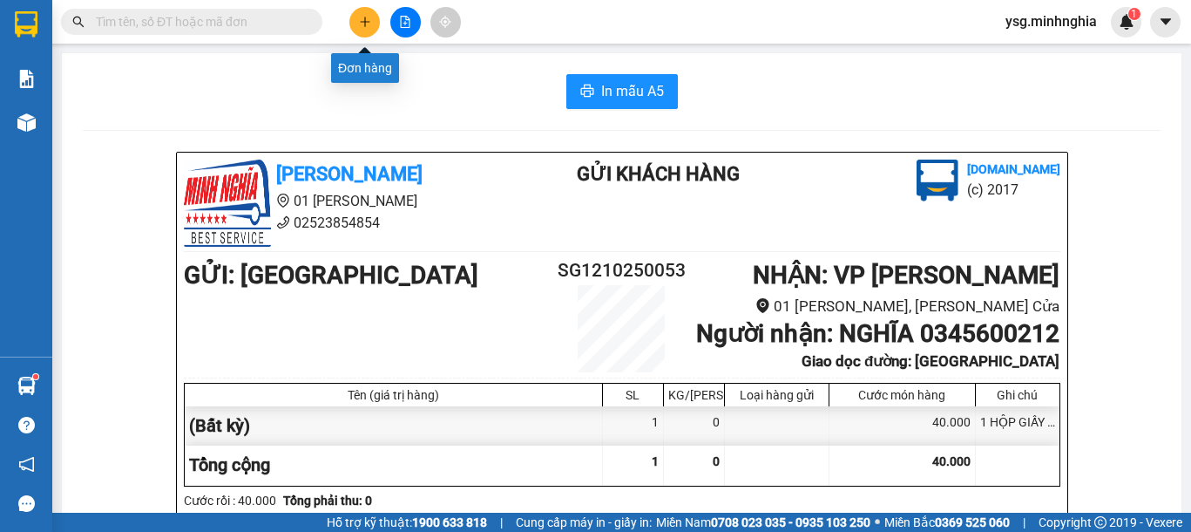
click at [374, 22] on button at bounding box center [364, 22] width 31 height 31
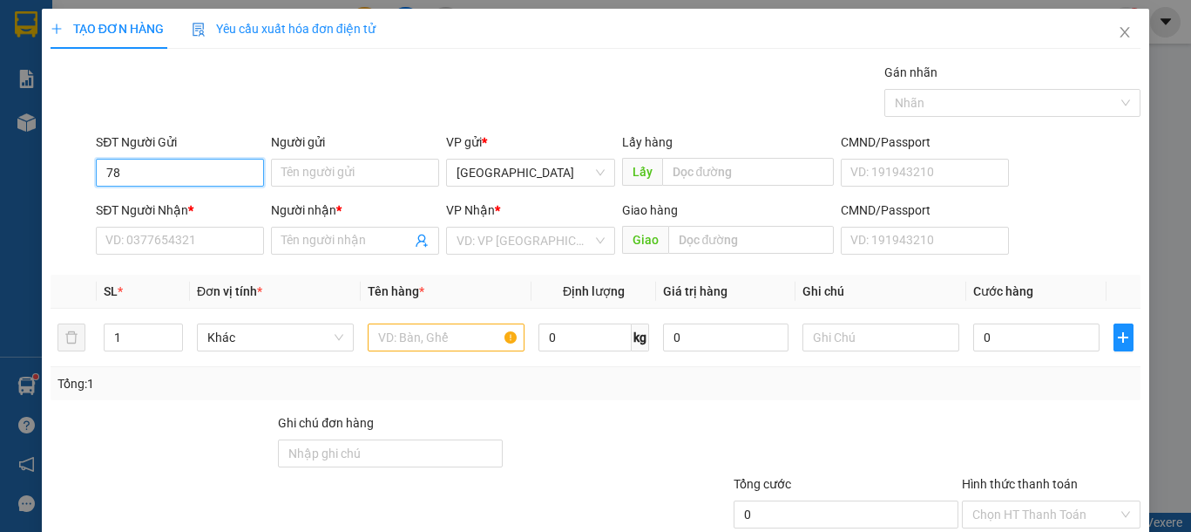
type input "7"
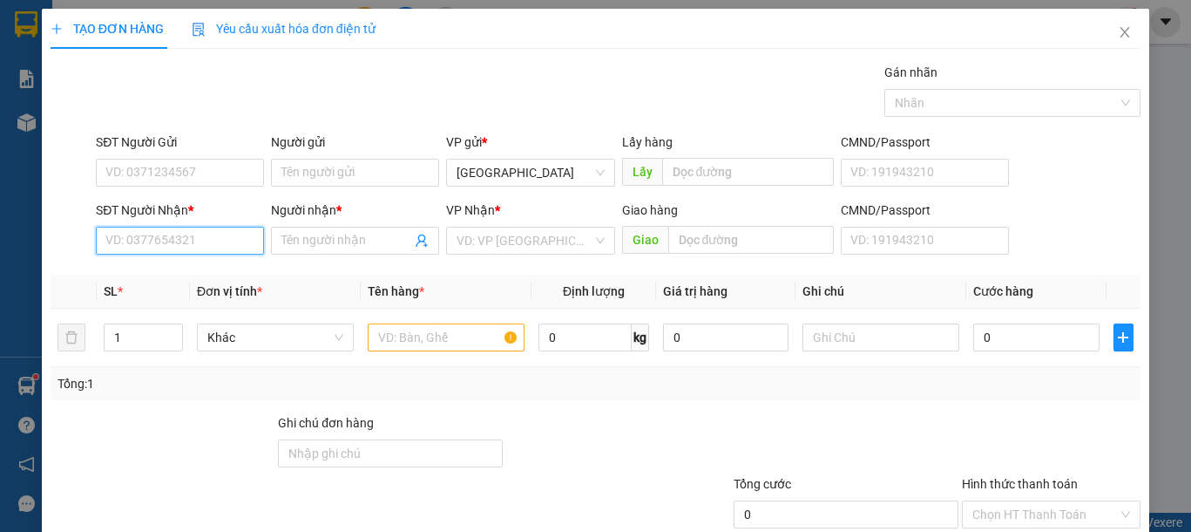
click at [243, 241] on input "SĐT Người Nhận *" at bounding box center [180, 241] width 168 height 28
click at [211, 270] on div "0355567855 - bs bắc" at bounding box center [177, 275] width 145 height 19
type input "0355567855"
type input "bs bắc"
type input "CHỢ BẦU ỐC"
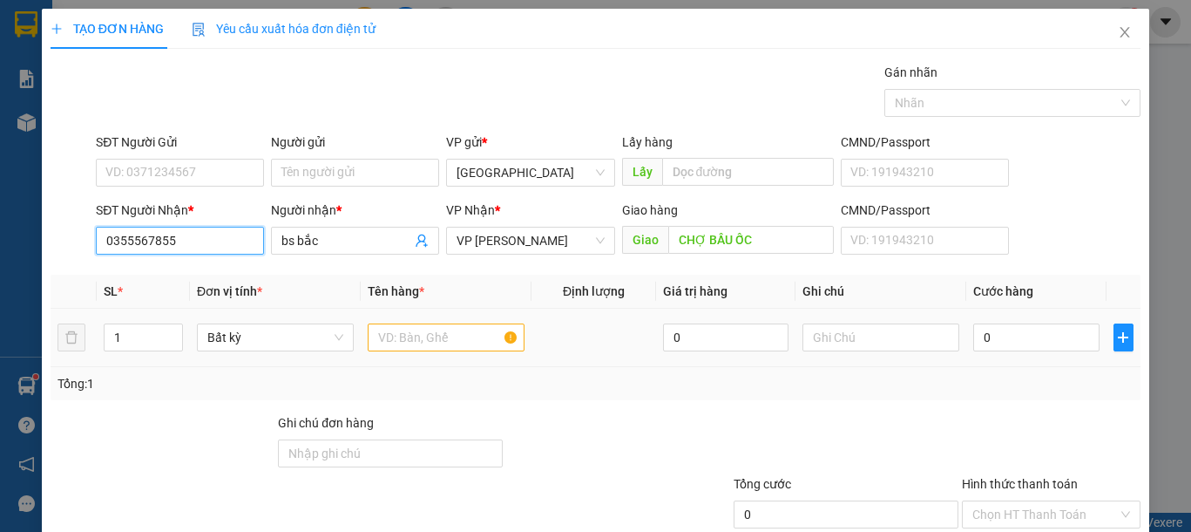
type input "0355567855"
click at [453, 340] on input "text" at bounding box center [446, 337] width 157 height 28
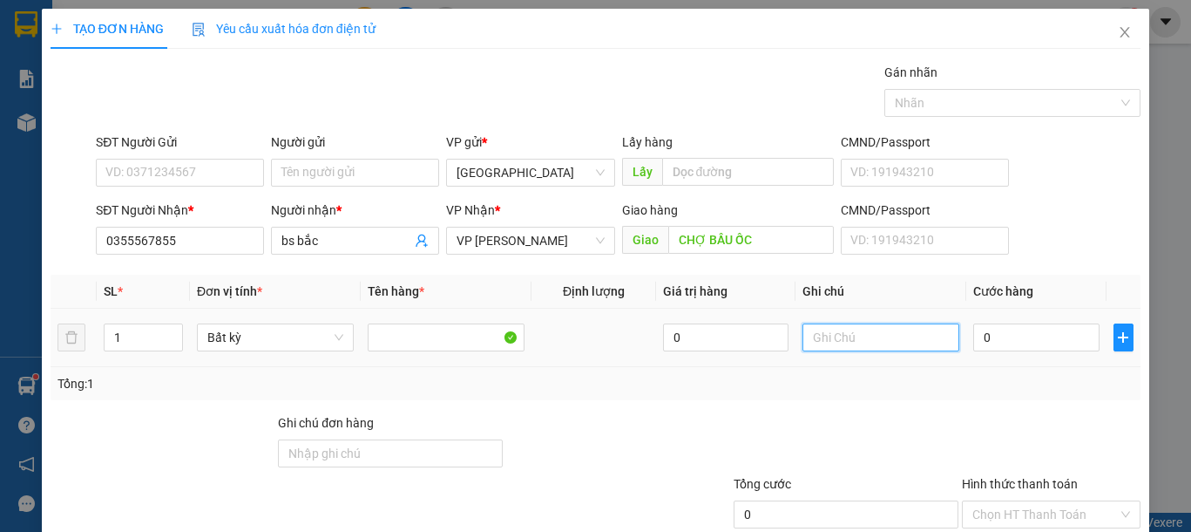
click at [840, 346] on input "text" at bounding box center [881, 337] width 157 height 28
type input "1 HỘP GIẤY RĂNG"
click at [1006, 338] on input "0" at bounding box center [1035, 337] width 125 height 28
type input "4"
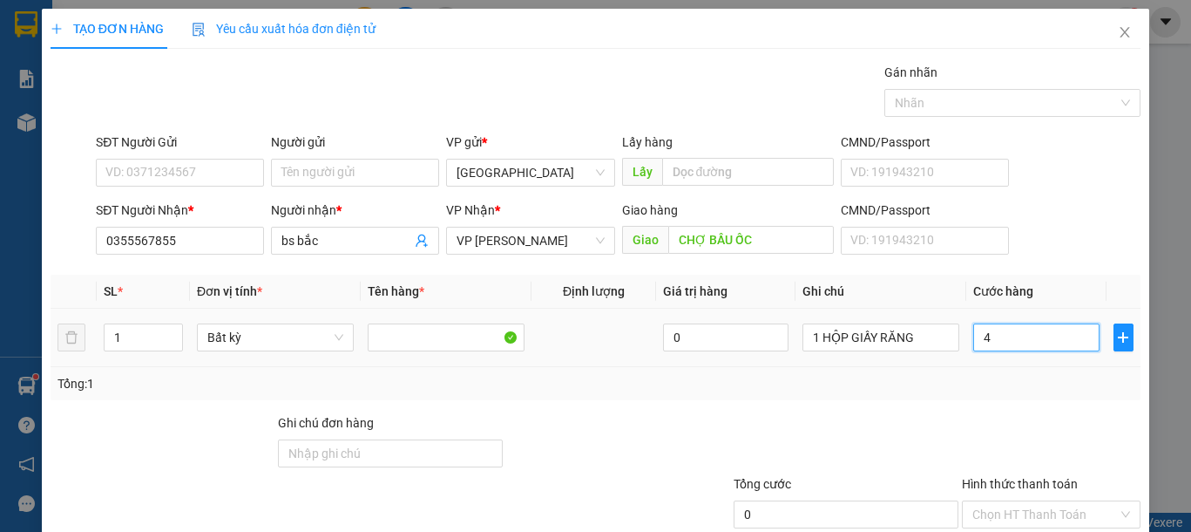
type input "4"
type input "40"
type input "40.000"
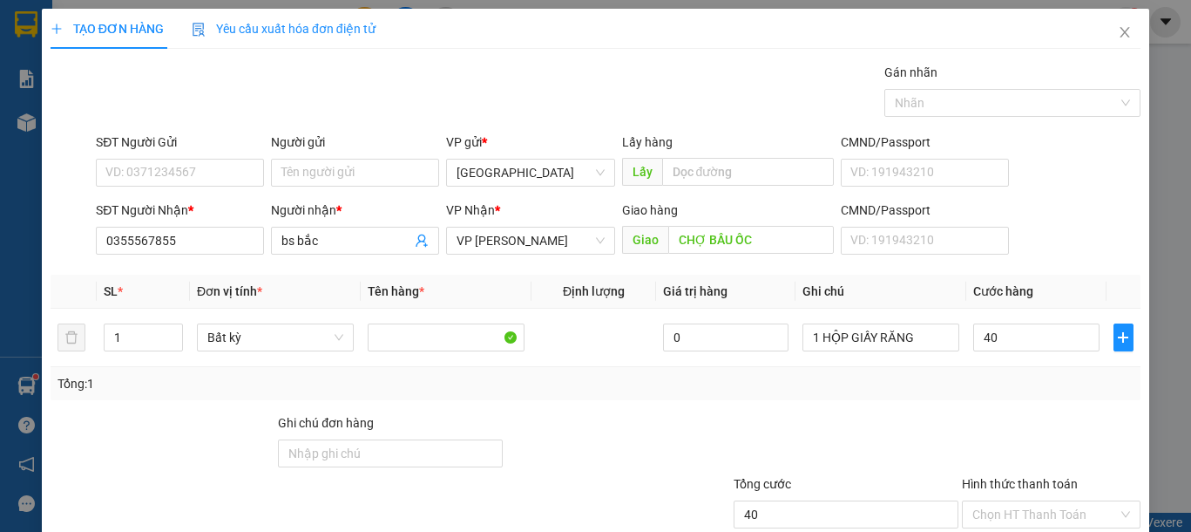
type input "40.000"
click at [996, 393] on div "Tổng: 1" at bounding box center [596, 383] width 1090 height 33
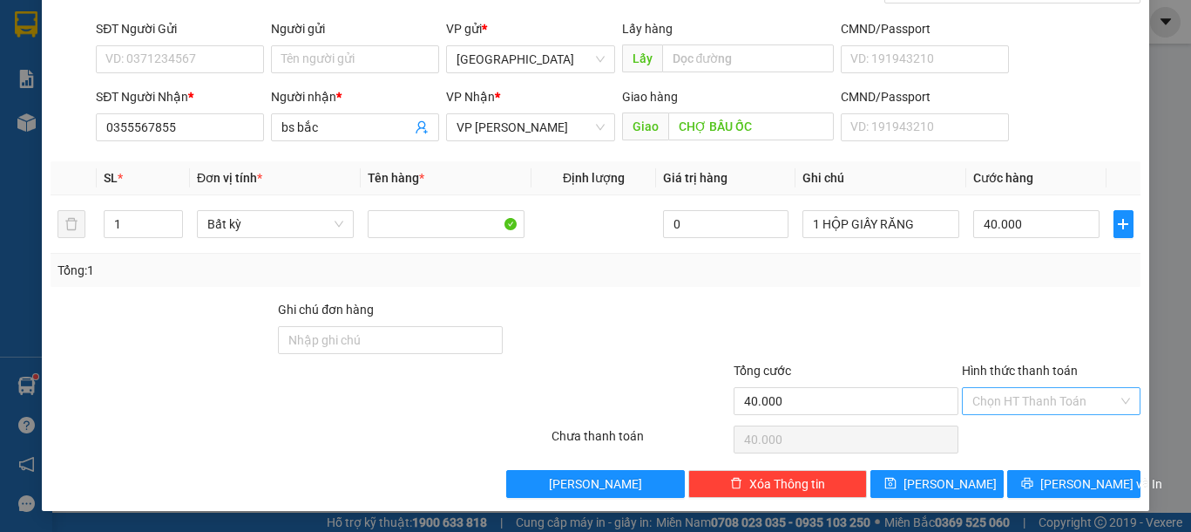
click at [1046, 396] on input "Hình thức thanh toán" at bounding box center [1046, 401] width 146 height 26
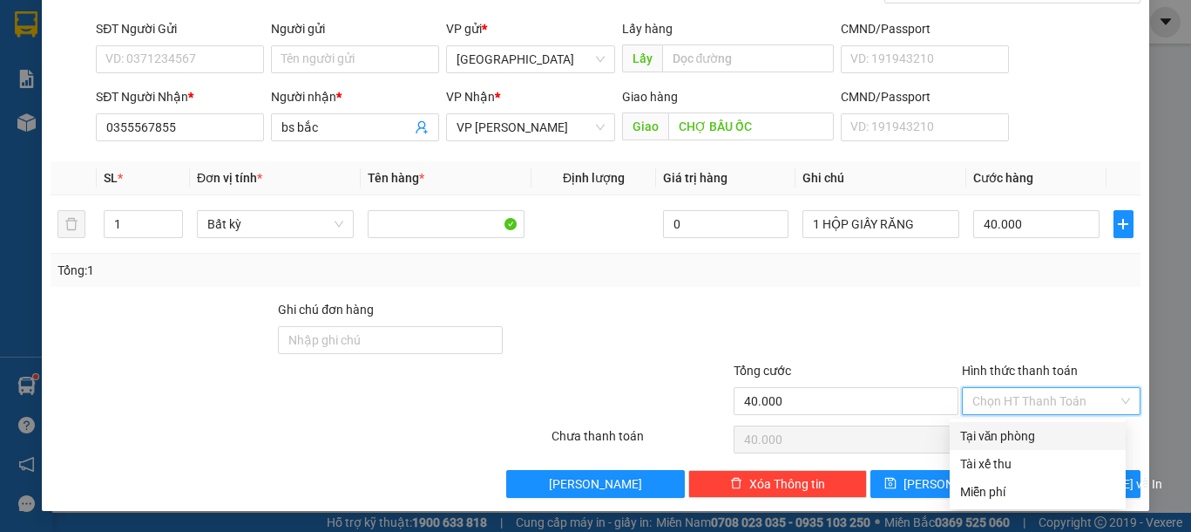
click at [1029, 433] on div "Tại văn phòng" at bounding box center [1037, 435] width 155 height 19
type input "0"
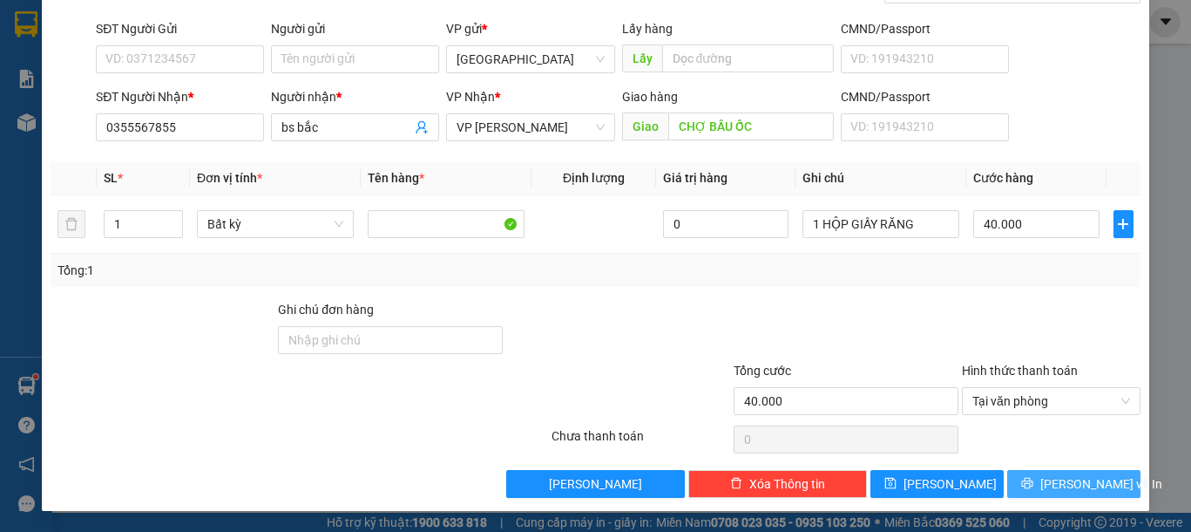
click at [1077, 478] on span "[PERSON_NAME] và In" at bounding box center [1102, 483] width 122 height 19
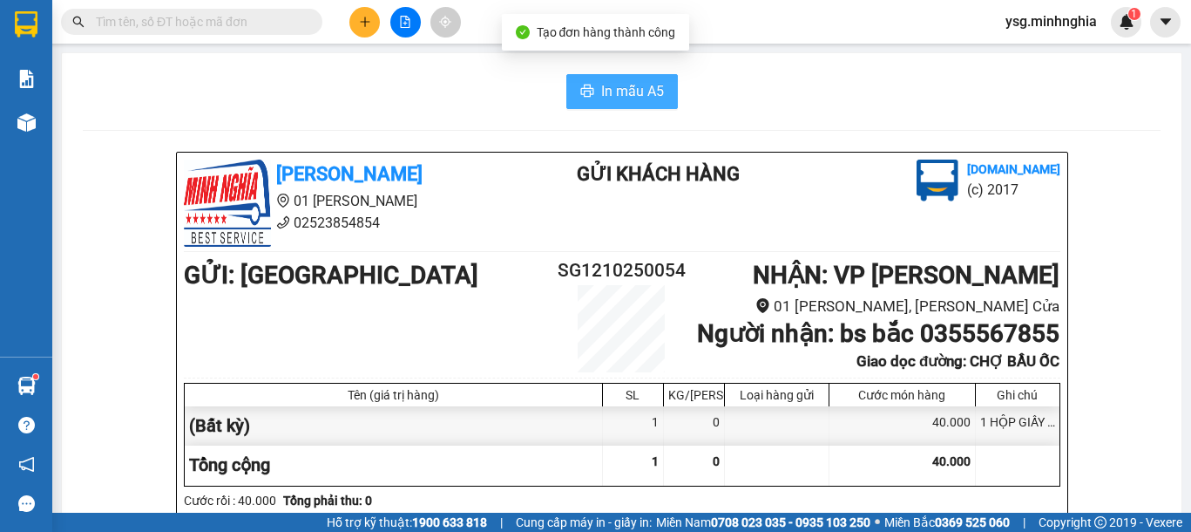
click at [632, 95] on span "In mẫu A5" at bounding box center [632, 91] width 63 height 22
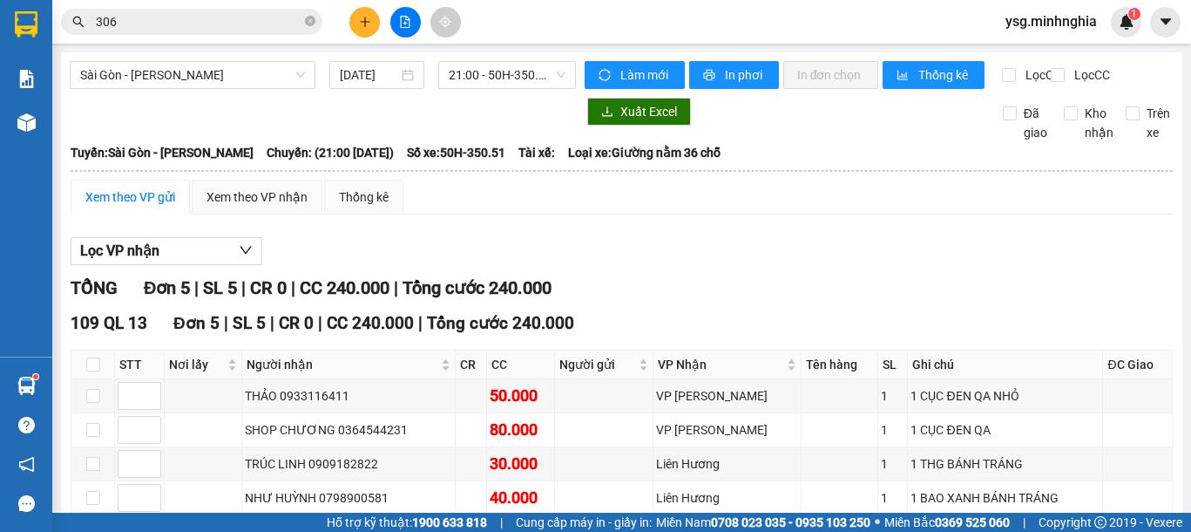
click at [206, 17] on input "306" at bounding box center [199, 21] width 206 height 19
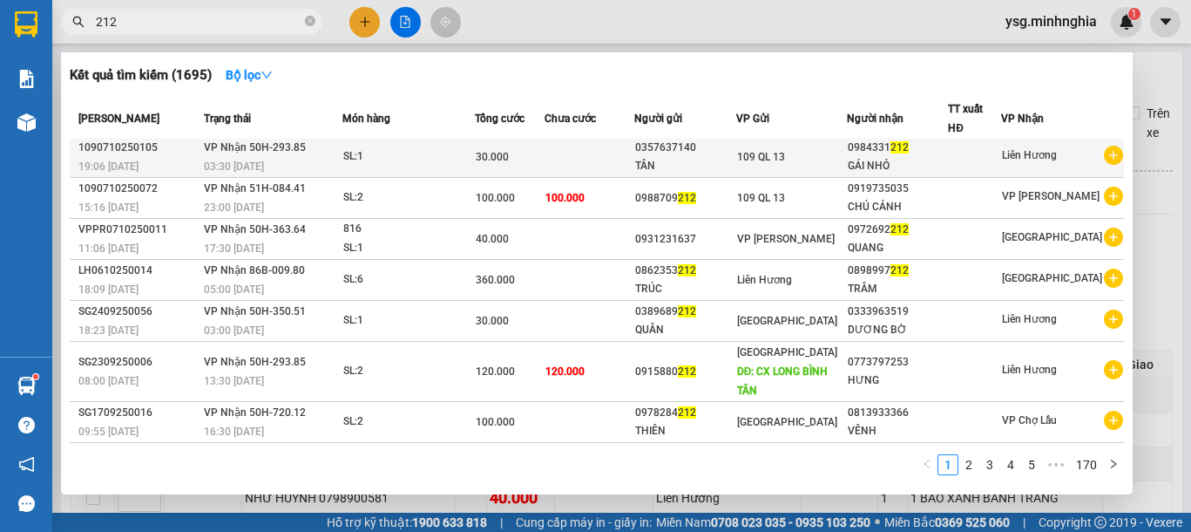
scroll to position [125, 0]
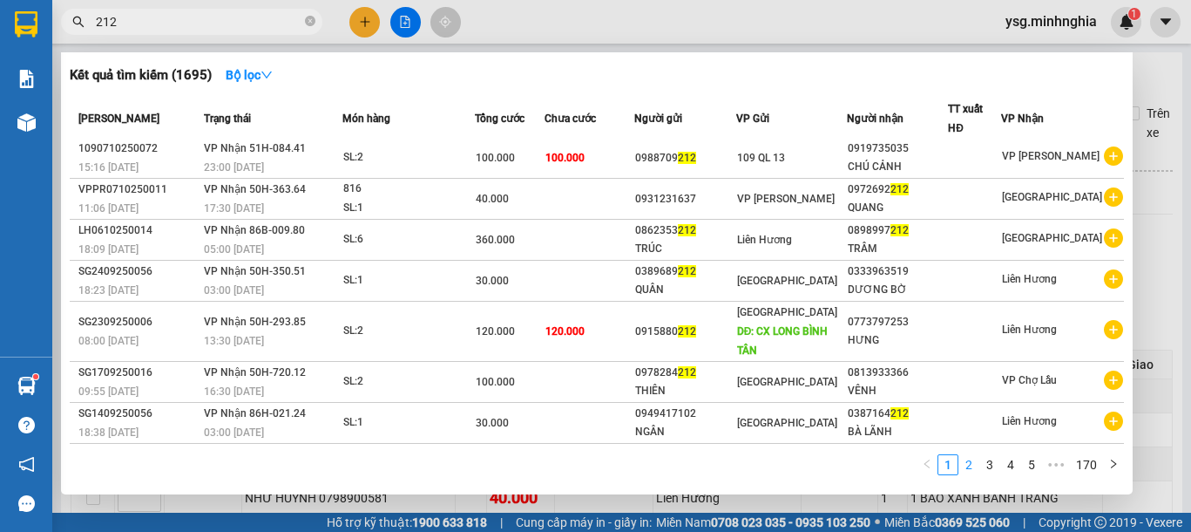
click at [966, 468] on link "2" at bounding box center [969, 464] width 19 height 19
click at [163, 15] on input "212" at bounding box center [199, 21] width 206 height 19
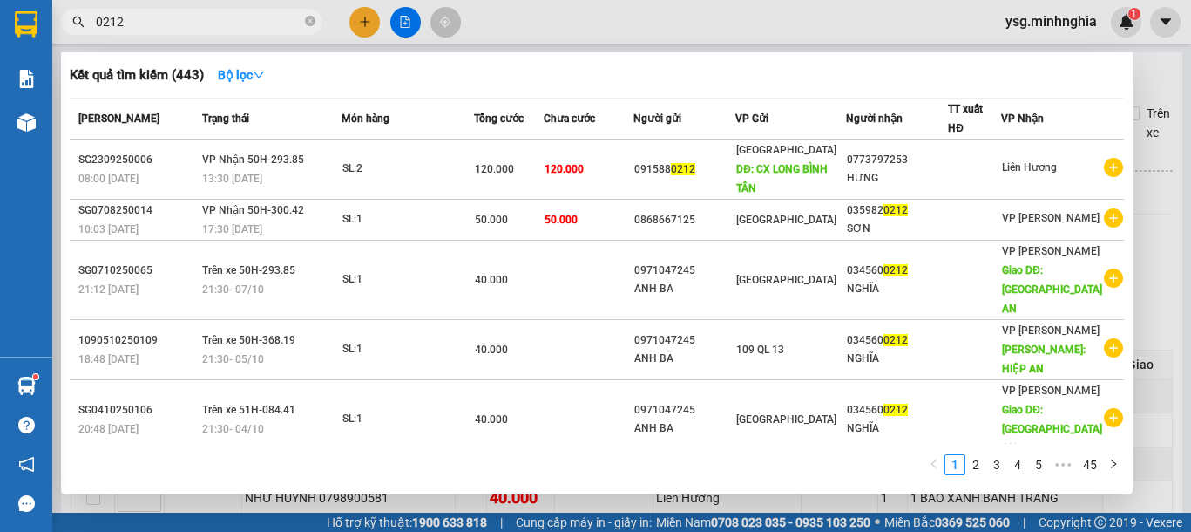
click at [173, 20] on input "0212" at bounding box center [199, 21] width 206 height 19
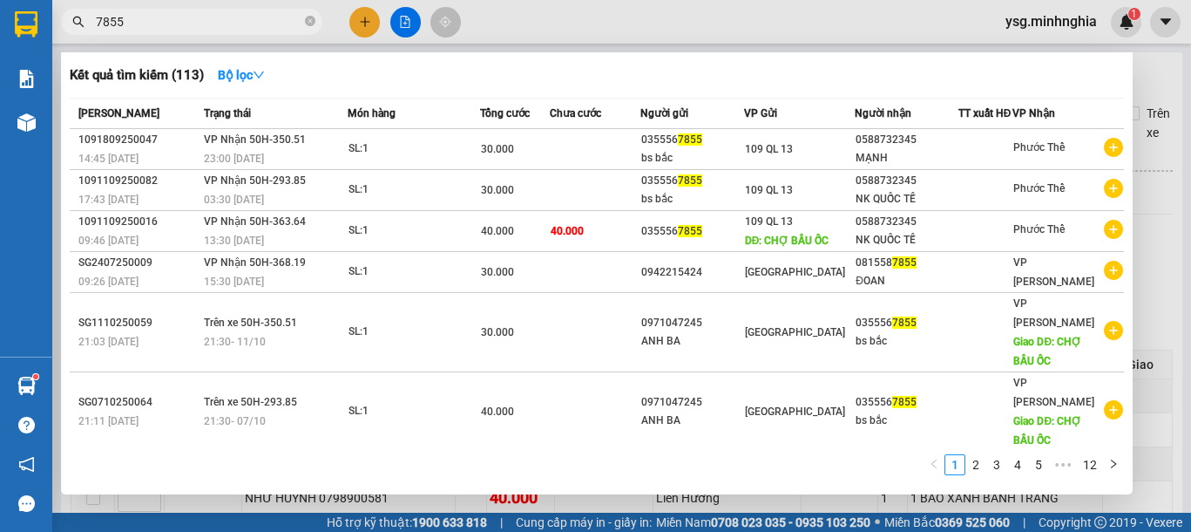
type input "7855"
click at [410, 20] on div at bounding box center [595, 266] width 1191 height 532
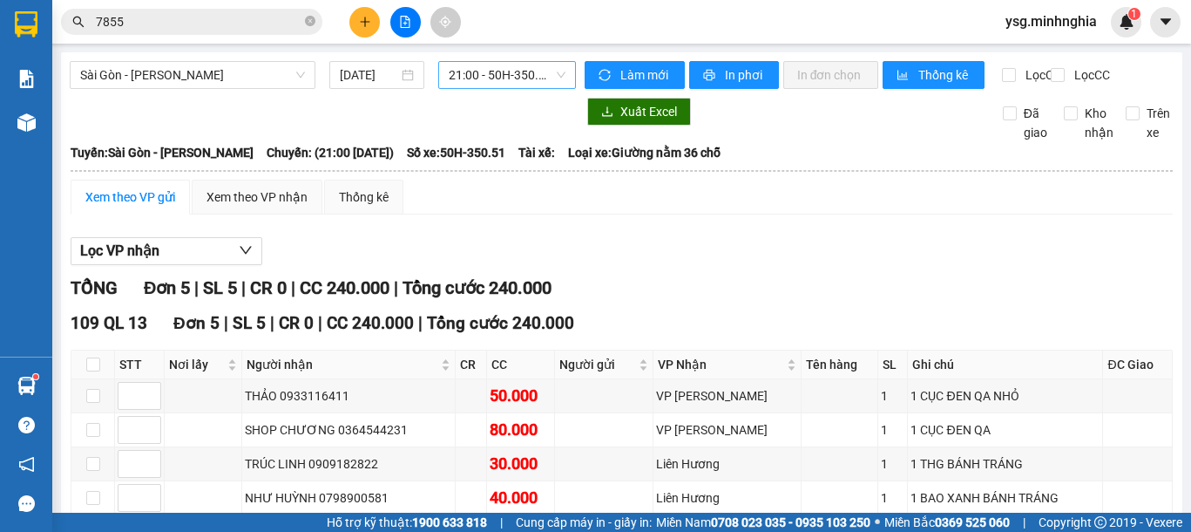
click at [488, 75] on span "21:00 - 50H-350.51" at bounding box center [507, 75] width 117 height 26
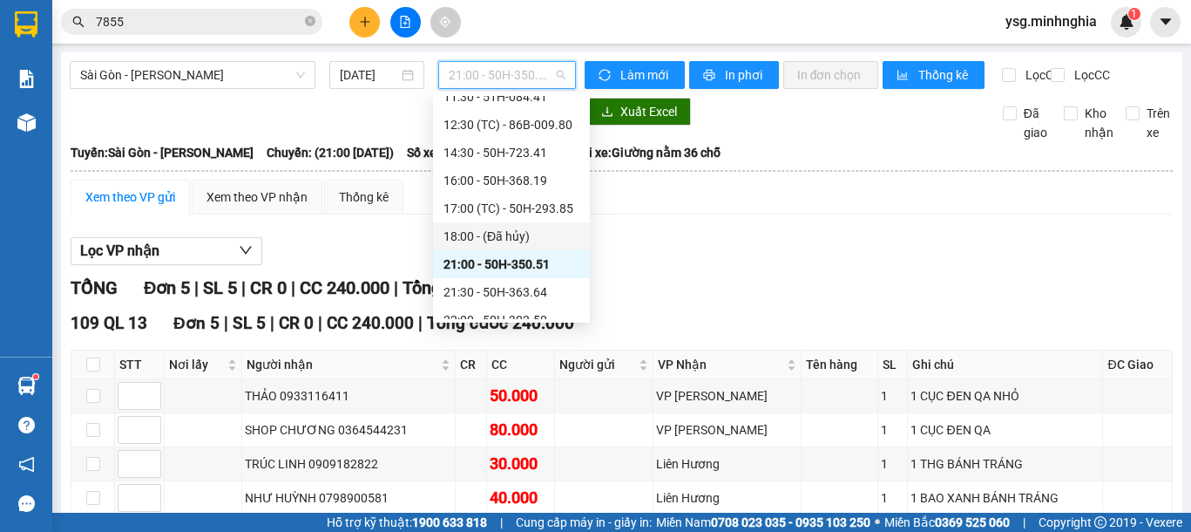
scroll to position [195, 0]
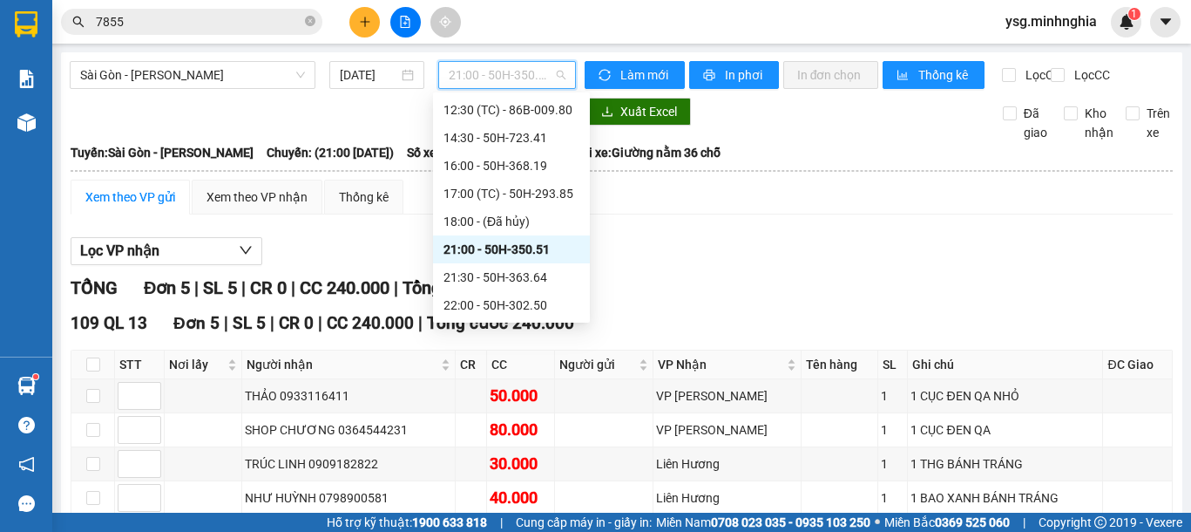
click at [532, 248] on div "21:00 - 50H-350.51" at bounding box center [512, 249] width 136 height 19
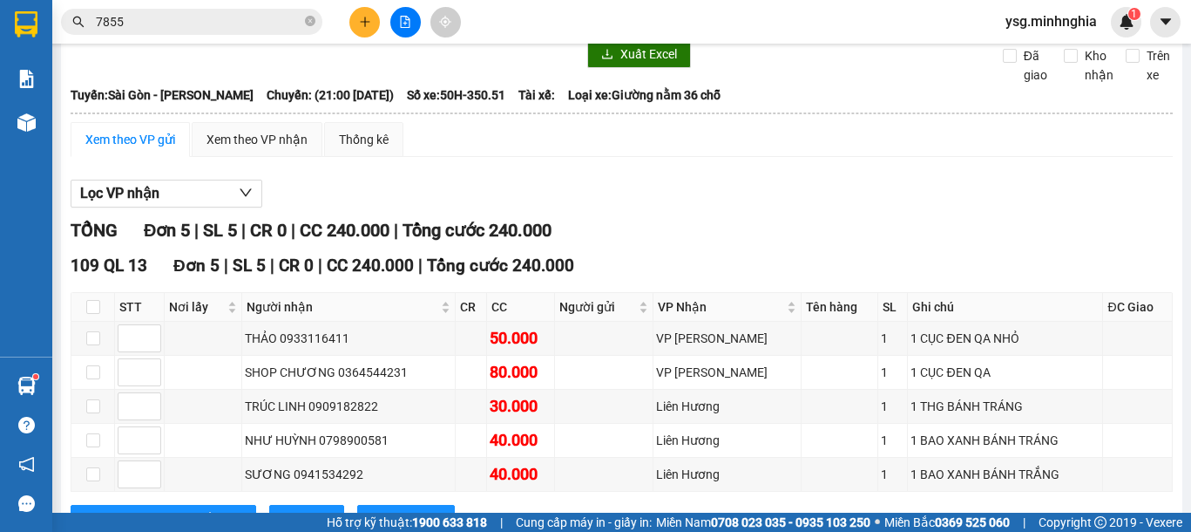
scroll to position [0, 0]
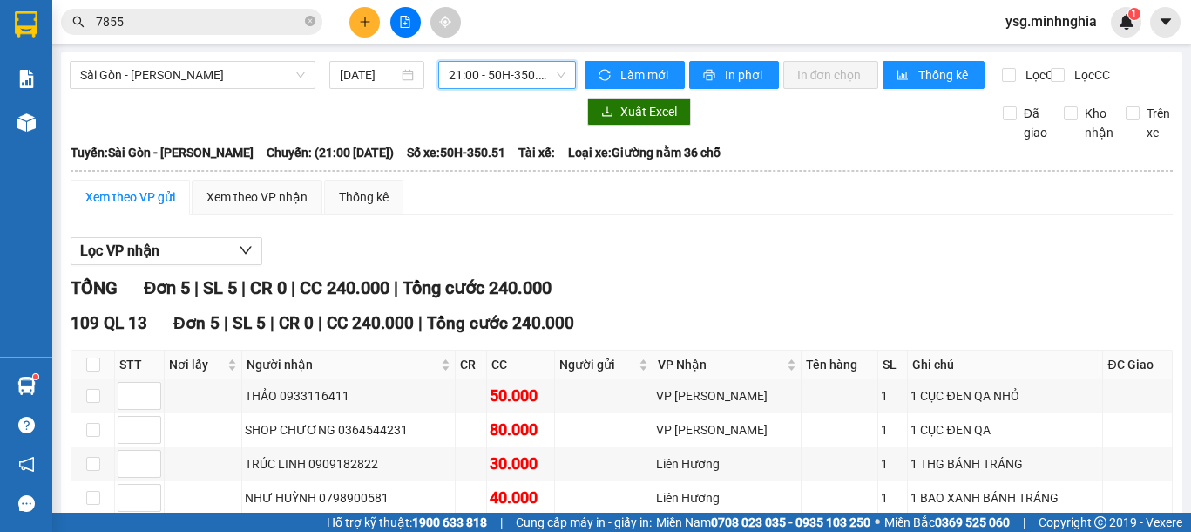
click at [538, 81] on span "21:00 - 50H-350.51" at bounding box center [507, 75] width 117 height 26
click at [631, 79] on span "Làm mới" at bounding box center [645, 74] width 51 height 19
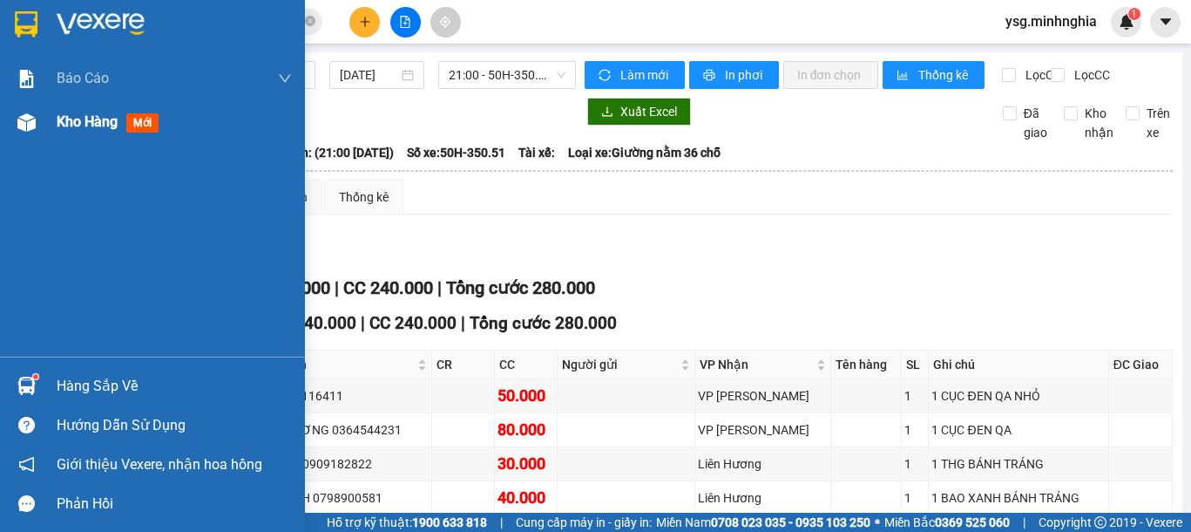
click at [98, 117] on span "Kho hàng" at bounding box center [87, 121] width 61 height 17
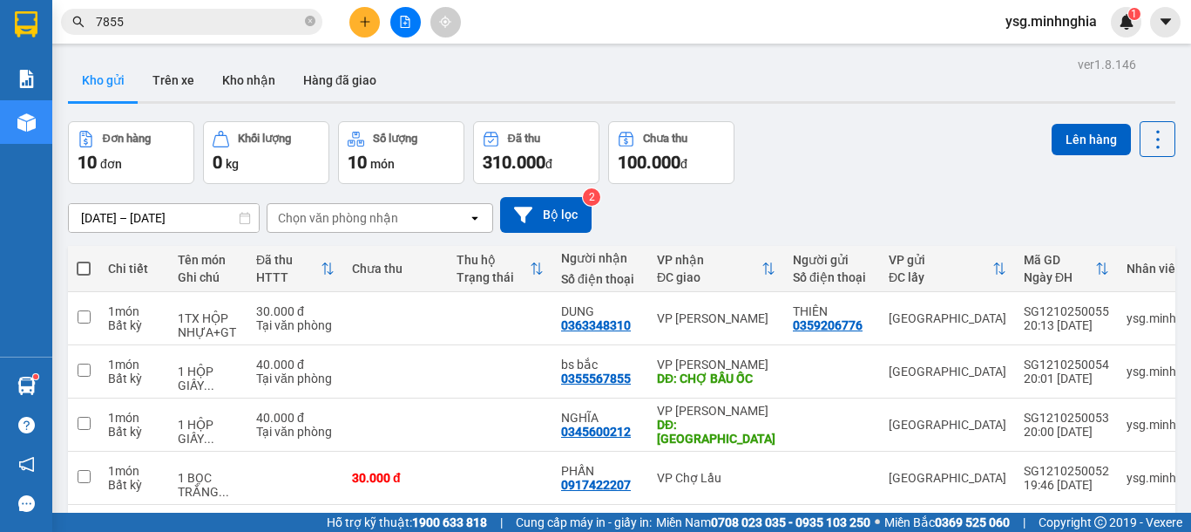
click at [83, 268] on span at bounding box center [84, 268] width 14 height 14
click at [84, 260] on input "checkbox" at bounding box center [84, 260] width 0 height 0
checkbox input "true"
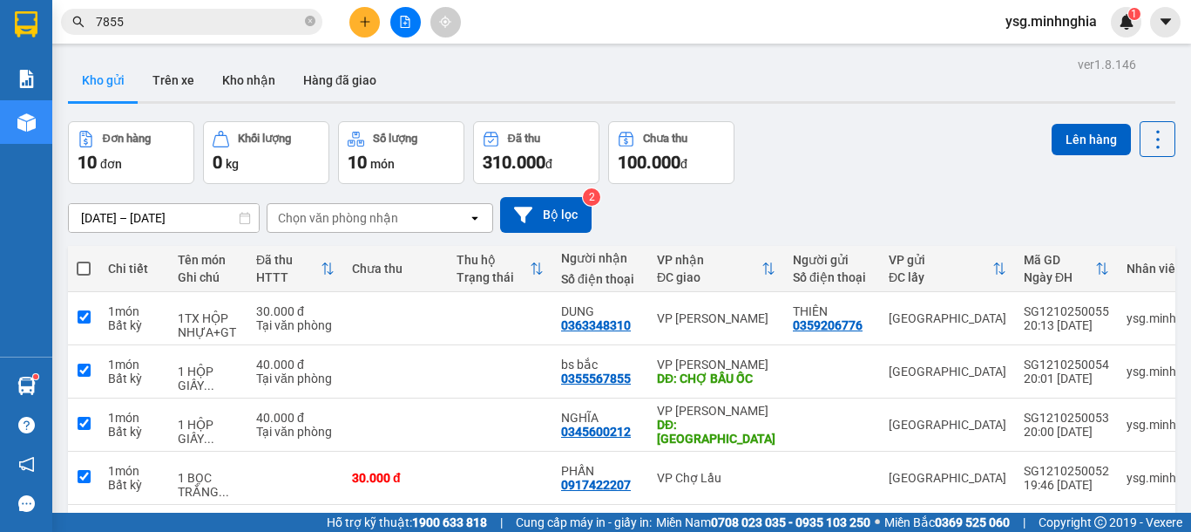
checkbox input "true"
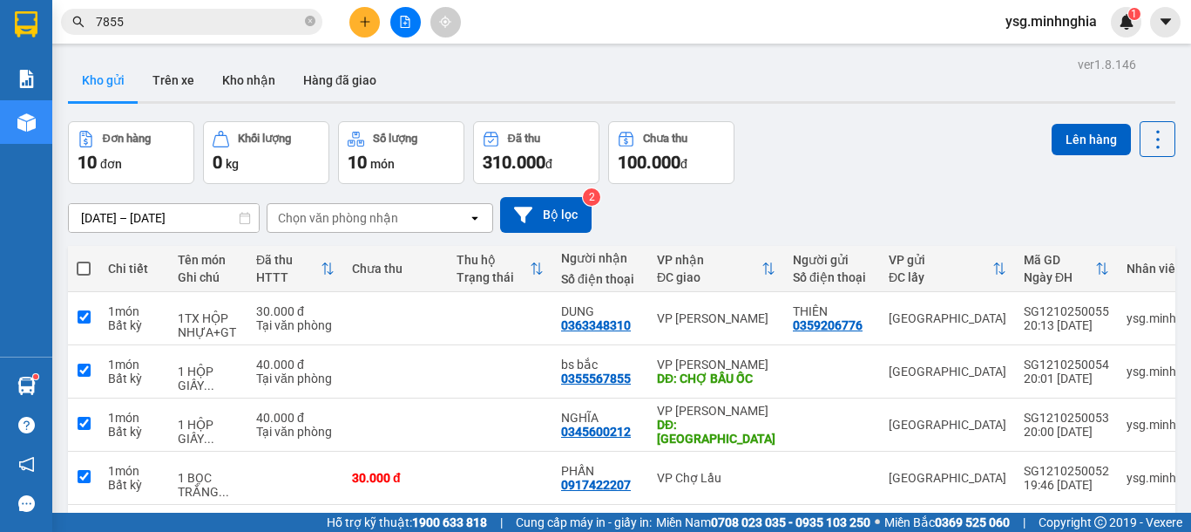
checkbox input "true"
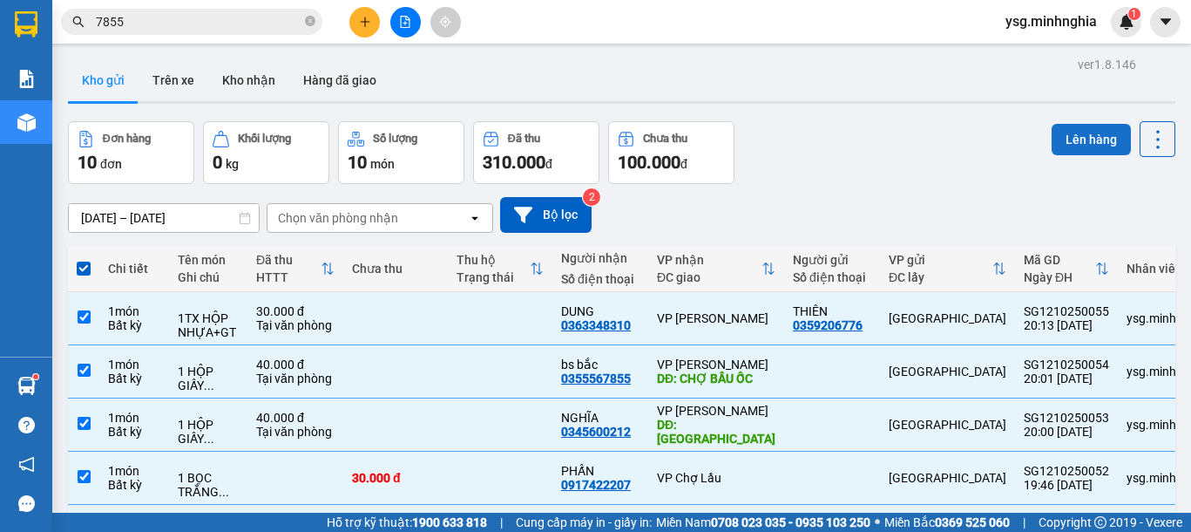
click at [1075, 136] on button "Lên hàng" at bounding box center [1091, 139] width 79 height 31
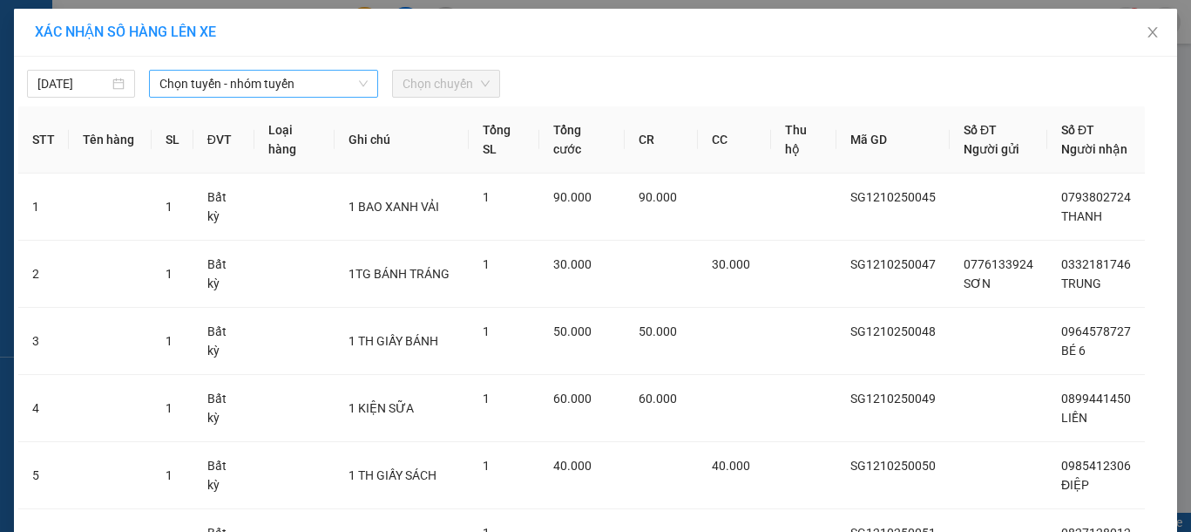
click at [237, 91] on span "Chọn tuyến - nhóm tuyến" at bounding box center [263, 84] width 208 height 26
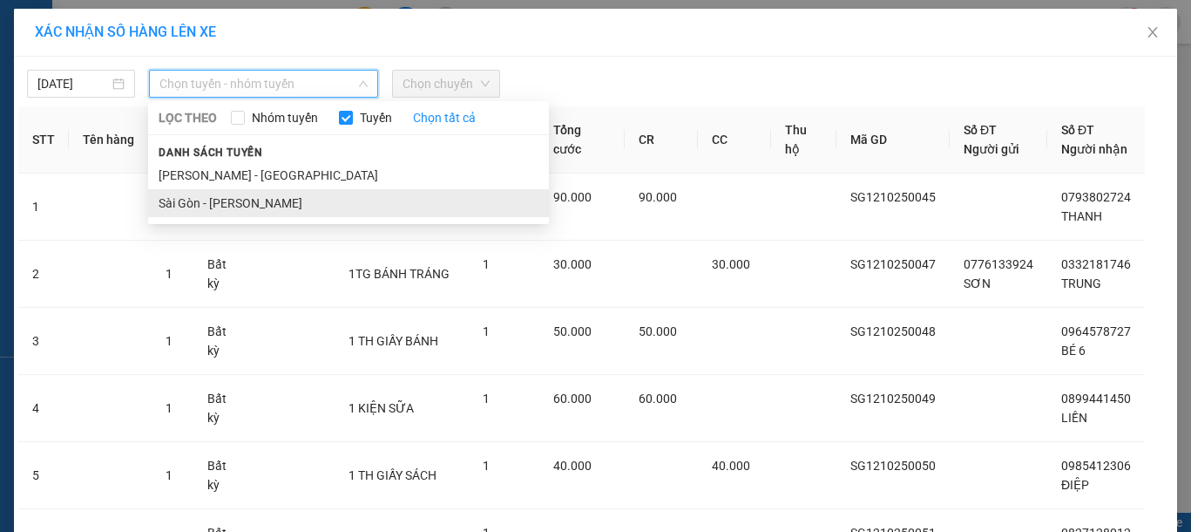
click at [275, 206] on li "Sài Gòn - Phan Rí" at bounding box center [348, 203] width 401 height 28
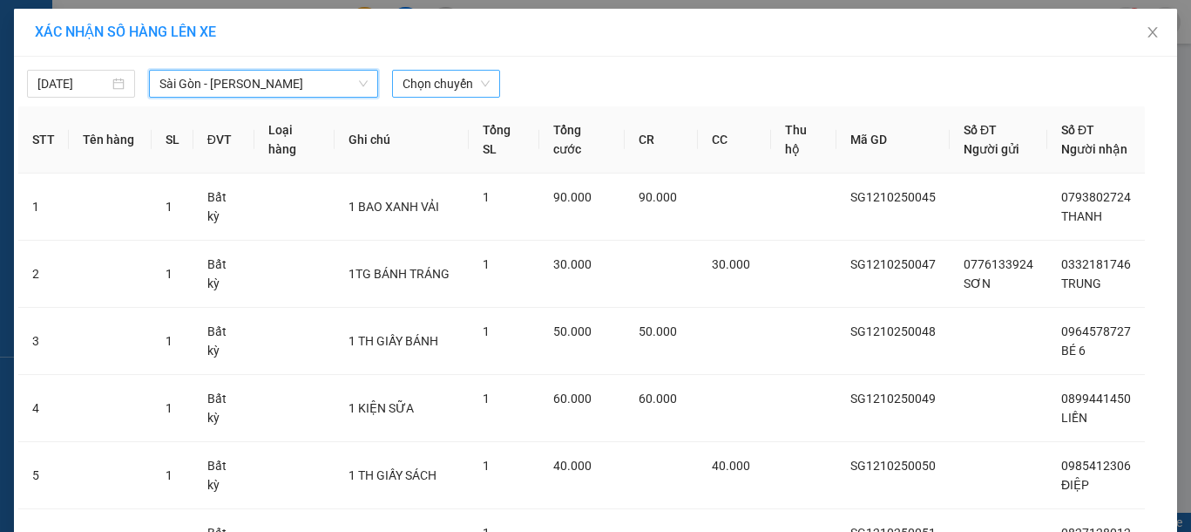
click at [441, 85] on span "Chọn chuyến" at bounding box center [446, 84] width 87 height 26
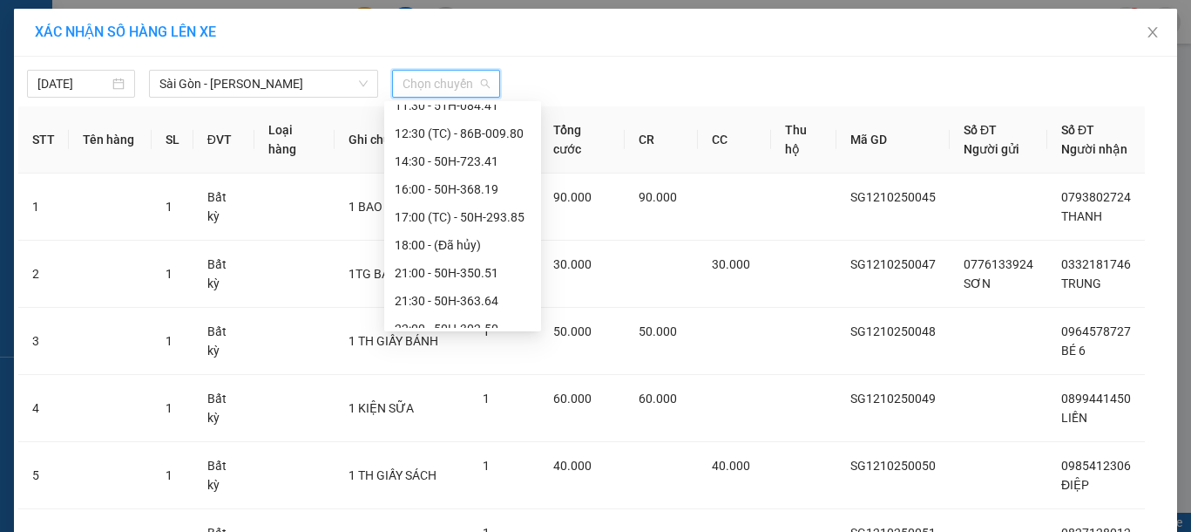
scroll to position [183, 0]
click at [469, 261] on div "21:00 - 50H-350.51" at bounding box center [463, 270] width 136 height 19
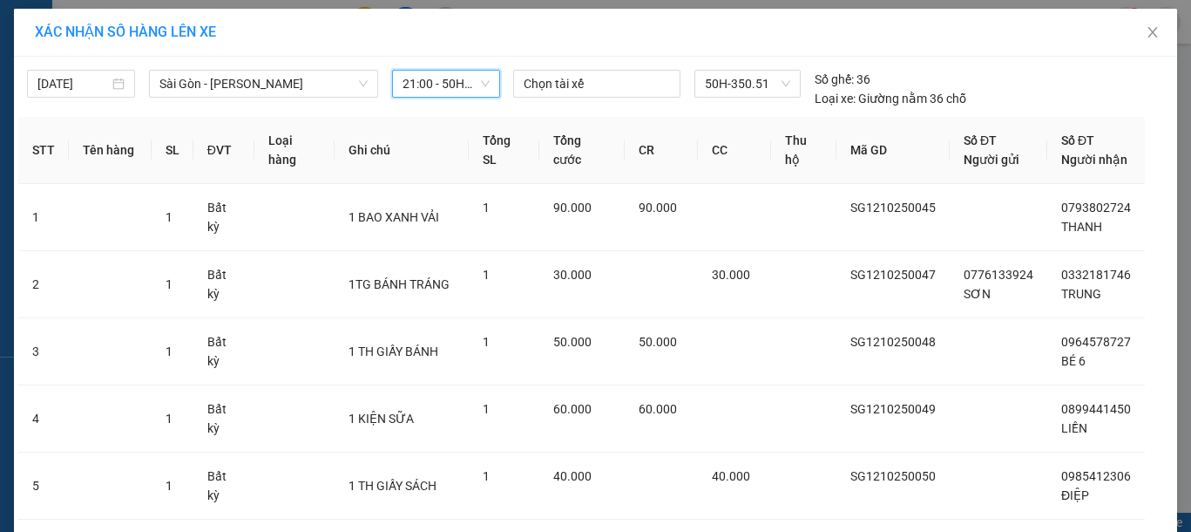
scroll to position [451, 0]
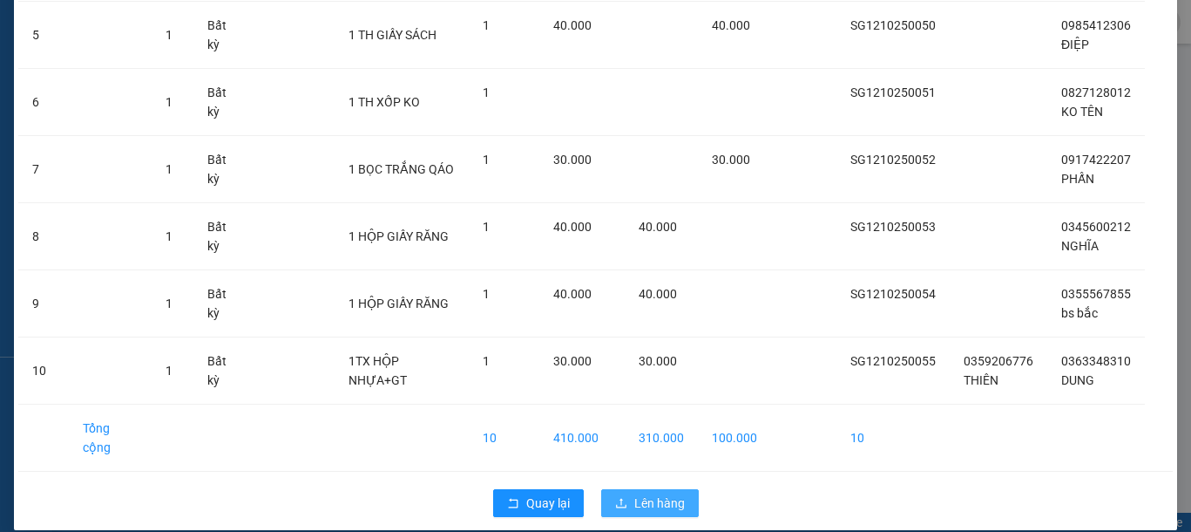
click at [662, 493] on span "Lên hàng" at bounding box center [659, 502] width 51 height 19
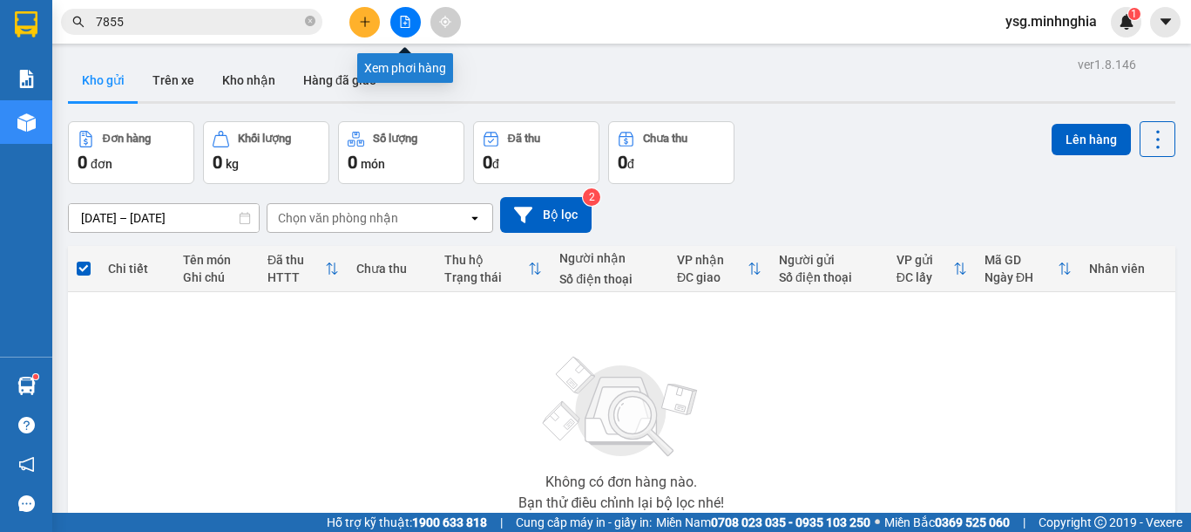
click at [404, 21] on icon "file-add" at bounding box center [405, 22] width 12 height 12
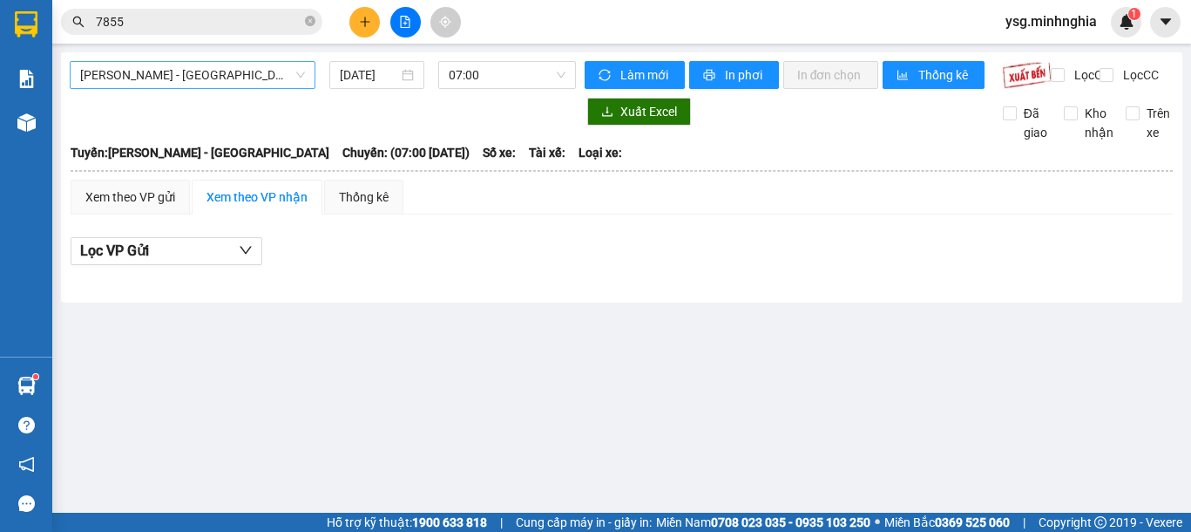
click at [295, 64] on span "Phan Rí - Sài Gòn" at bounding box center [192, 75] width 225 height 26
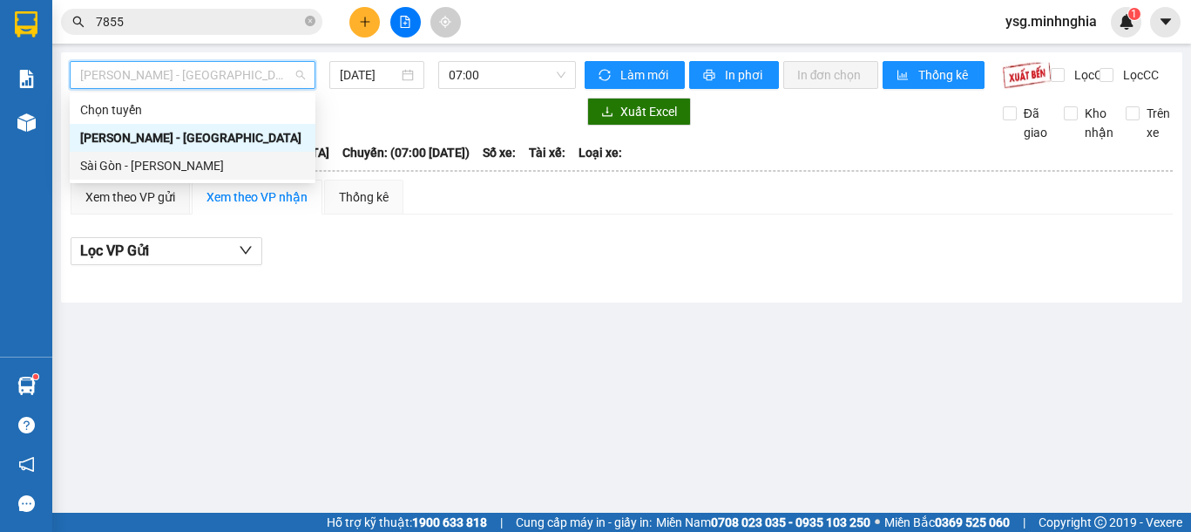
click at [212, 163] on div "Sài Gòn - Phan Rí" at bounding box center [192, 165] width 225 height 19
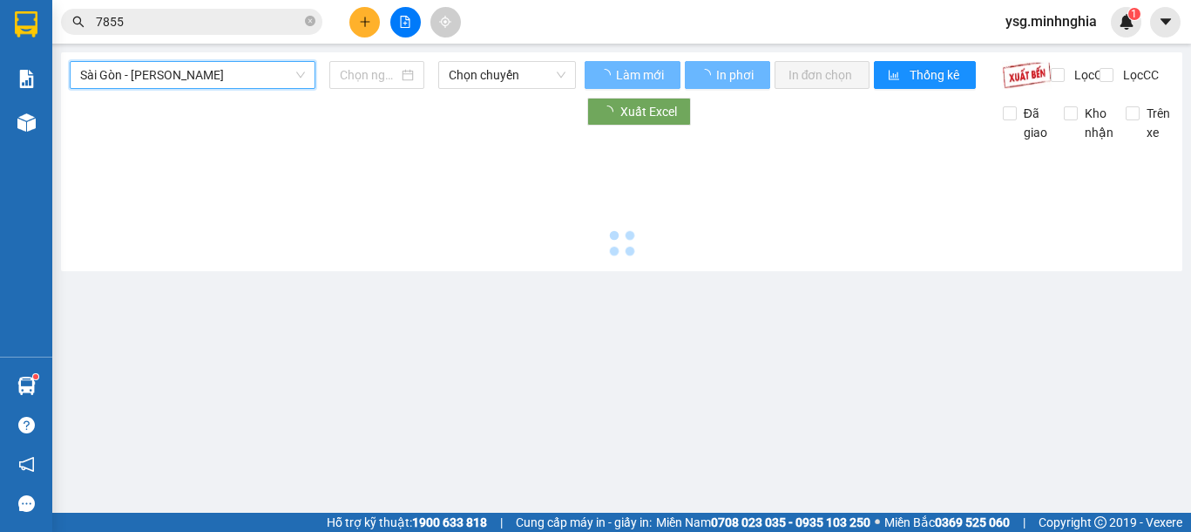
type input "12/10/2025"
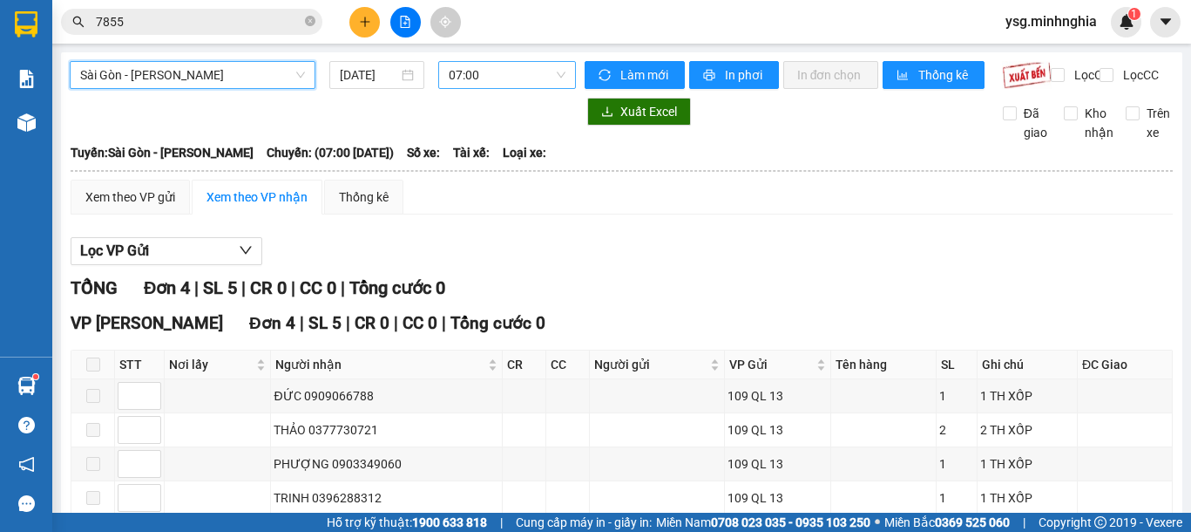
click at [505, 77] on span "07:00" at bounding box center [507, 75] width 117 height 26
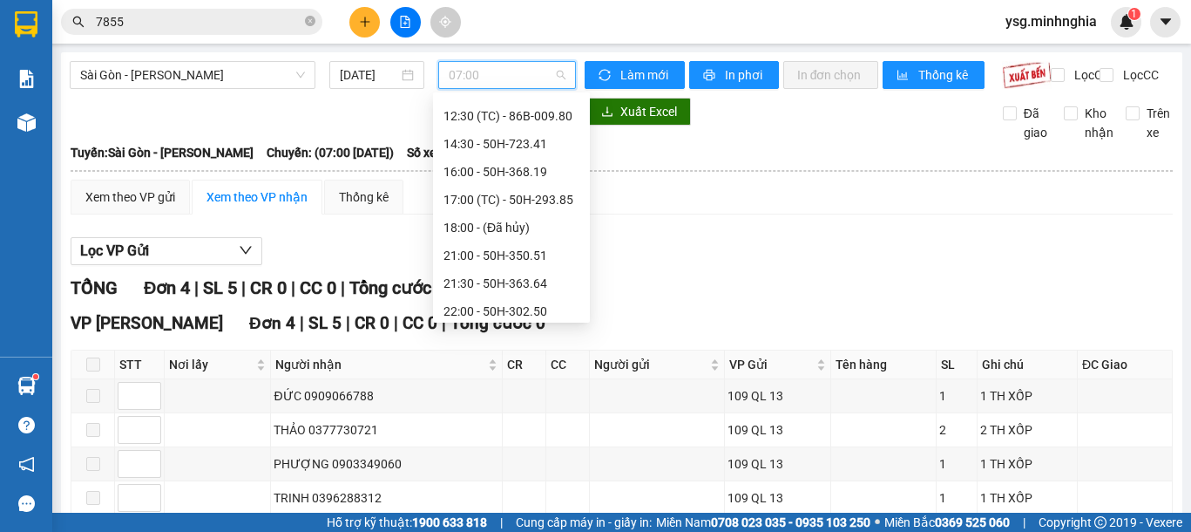
scroll to position [195, 0]
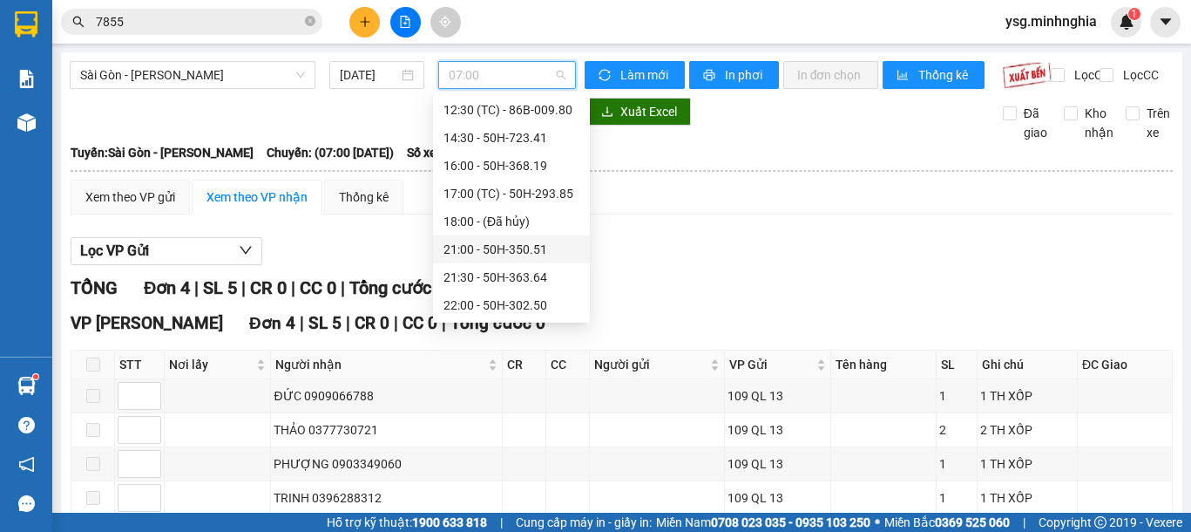
click at [528, 246] on div "21:00 - 50H-350.51" at bounding box center [512, 249] width 136 height 19
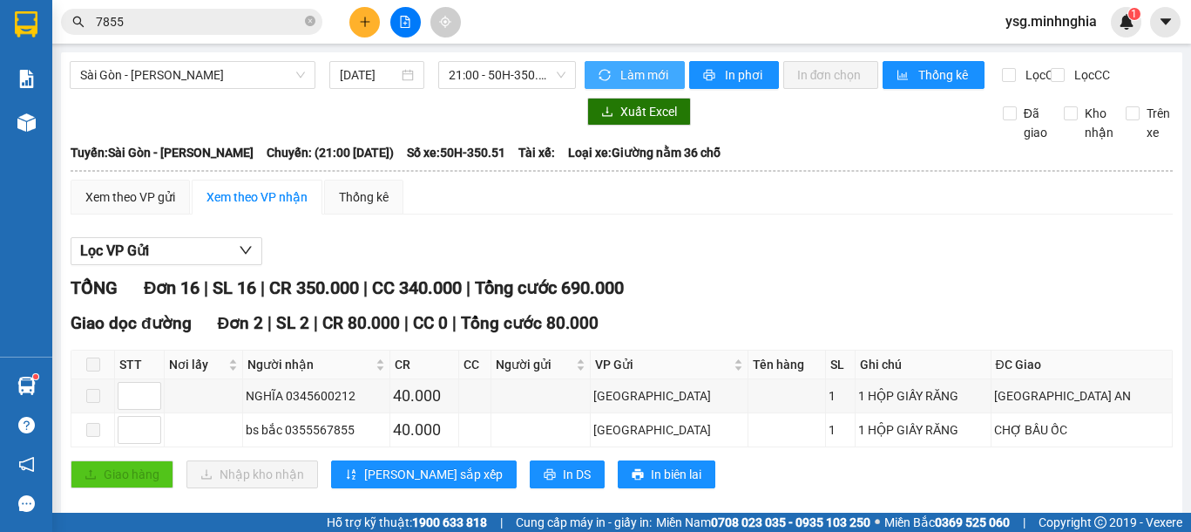
drag, startPoint x: 640, startPoint y: 69, endPoint x: 747, endPoint y: 119, distance: 118.5
drag, startPoint x: 616, startPoint y: 78, endPoint x: 644, endPoint y: 78, distance: 27.9
click at [624, 78] on span "Làm mới" at bounding box center [645, 74] width 51 height 19
click at [738, 69] on span "In phơi" at bounding box center [745, 74] width 40 height 19
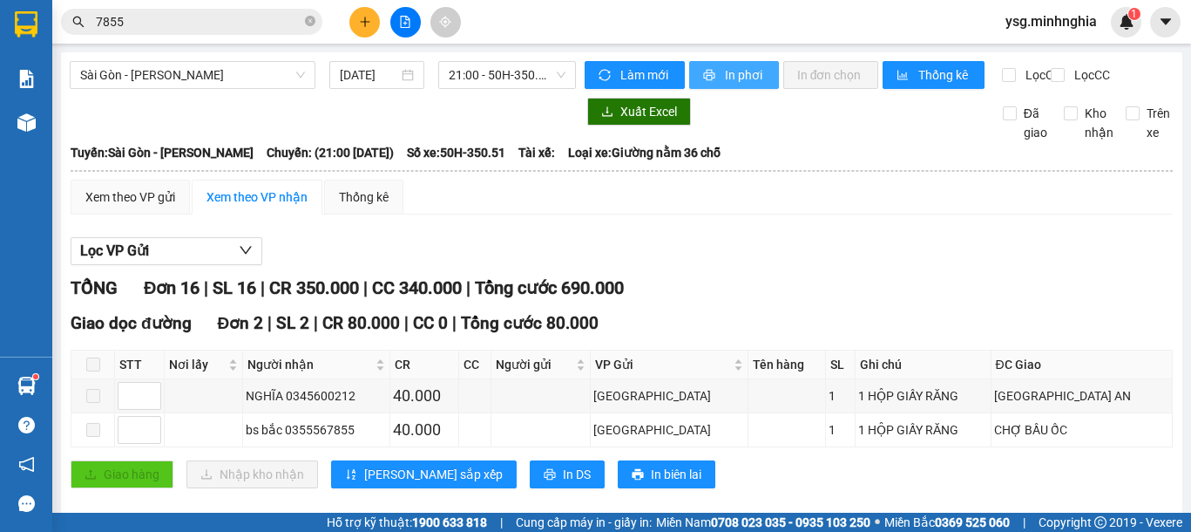
click at [727, 73] on span "In phơi" at bounding box center [745, 74] width 40 height 19
click at [648, 75] on span "Làm mới" at bounding box center [645, 74] width 51 height 19
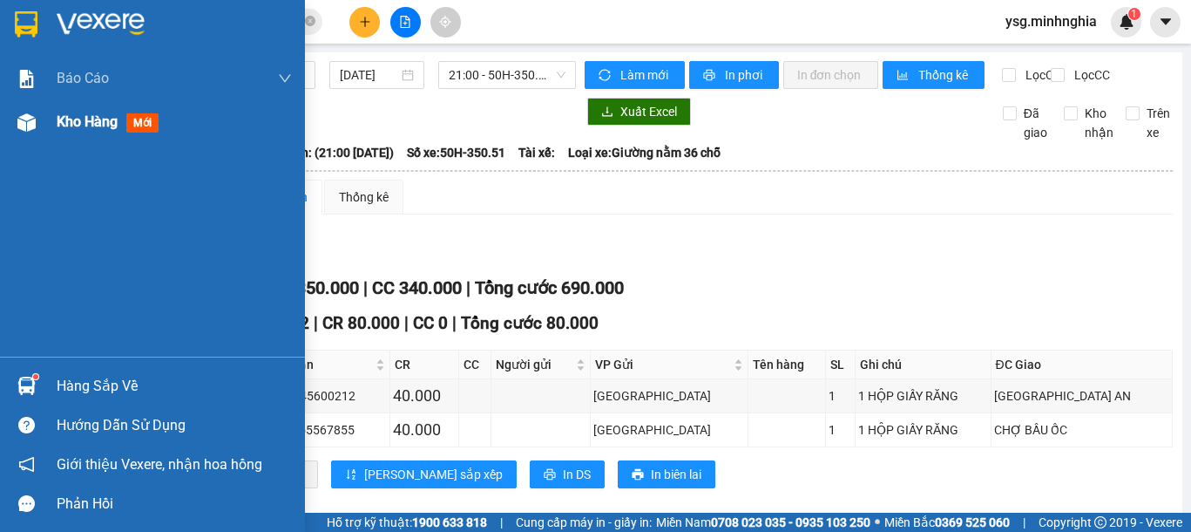
click at [92, 122] on span "Kho hàng" at bounding box center [87, 121] width 61 height 17
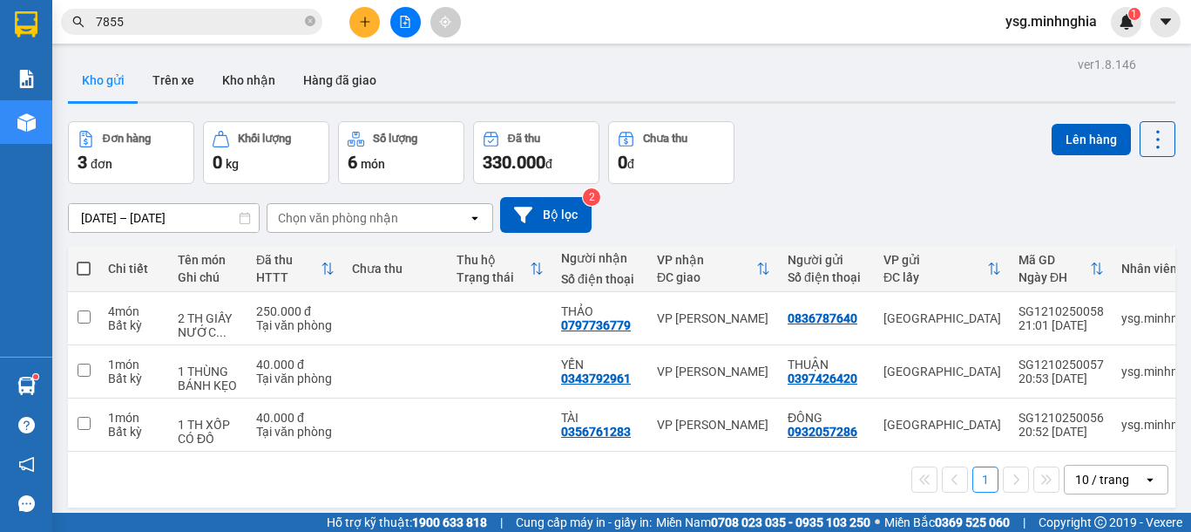
click at [917, 176] on div "Đơn hàng 3 đơn Khối lượng 0 kg Số lượng 6 món Đã thu 330.000 đ Chưa thu 0 đ Lên…" at bounding box center [622, 152] width 1108 height 63
click at [409, 23] on icon "file-add" at bounding box center [405, 22] width 12 height 12
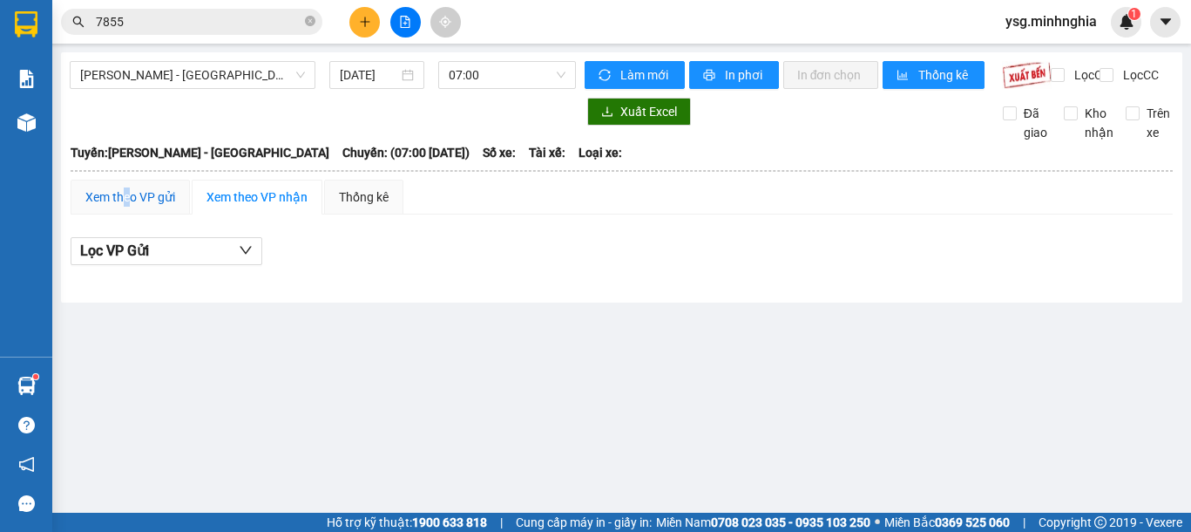
click at [132, 207] on div "Xem theo VP gửi" at bounding box center [130, 196] width 90 height 19
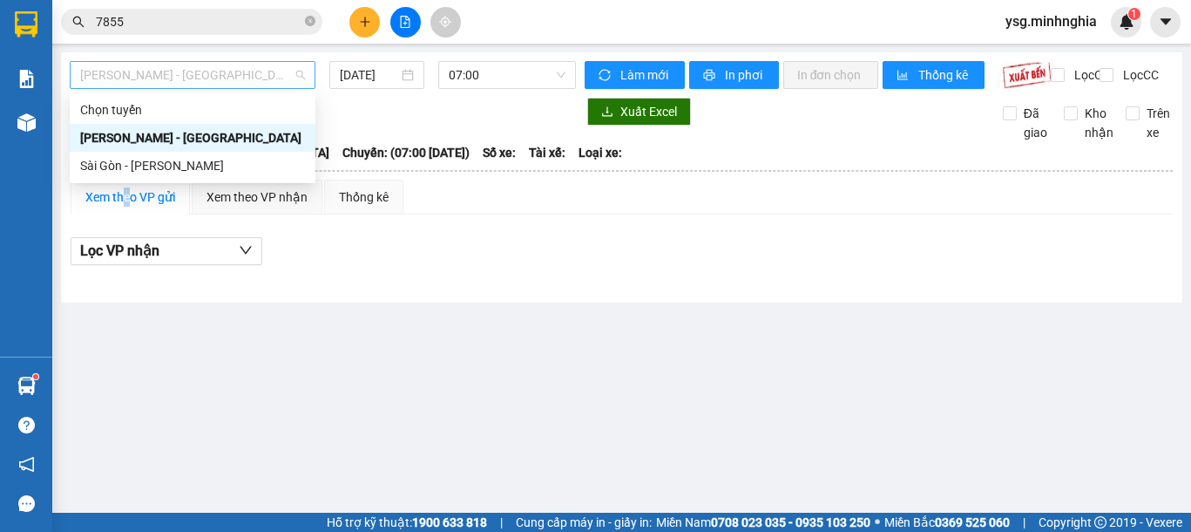
click at [216, 75] on span "Phan Rí - Sài Gòn" at bounding box center [192, 75] width 225 height 26
click at [194, 166] on div "Sài Gòn - Phan Rí" at bounding box center [192, 165] width 225 height 19
type input "12/10/2025"
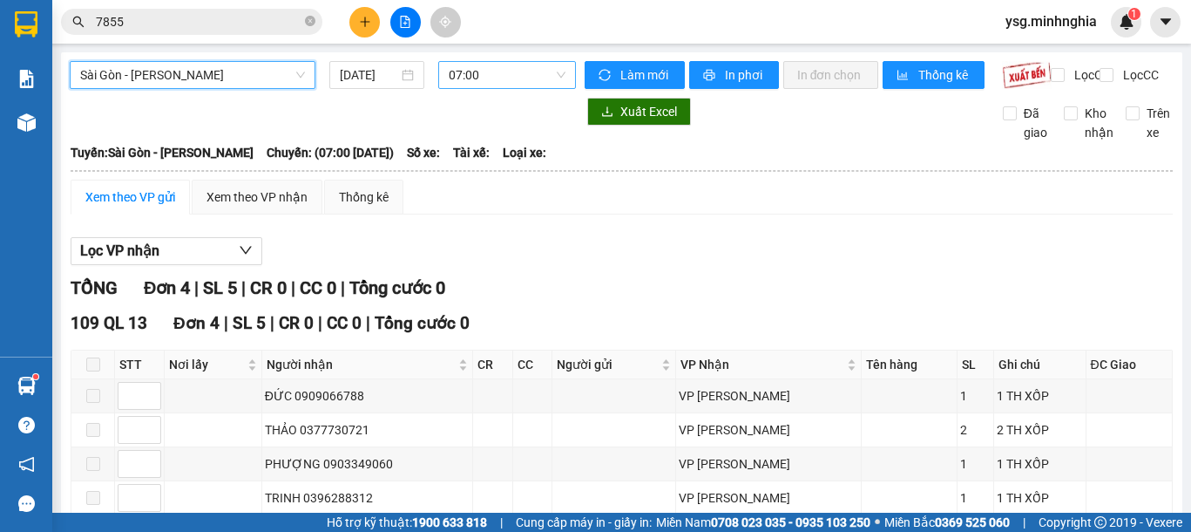
click at [510, 66] on span "07:00" at bounding box center [507, 75] width 117 height 26
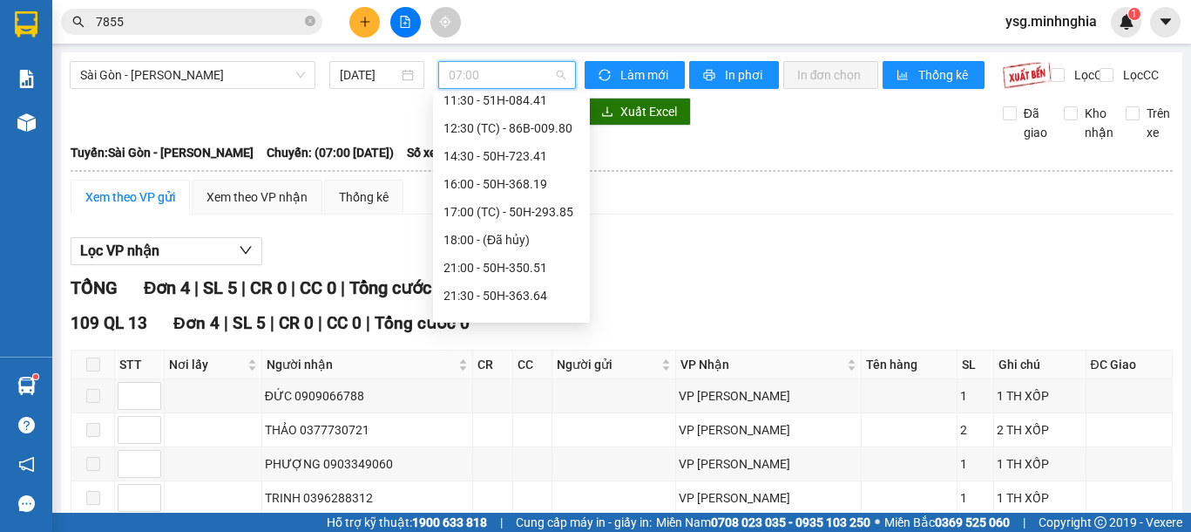
scroll to position [194, 0]
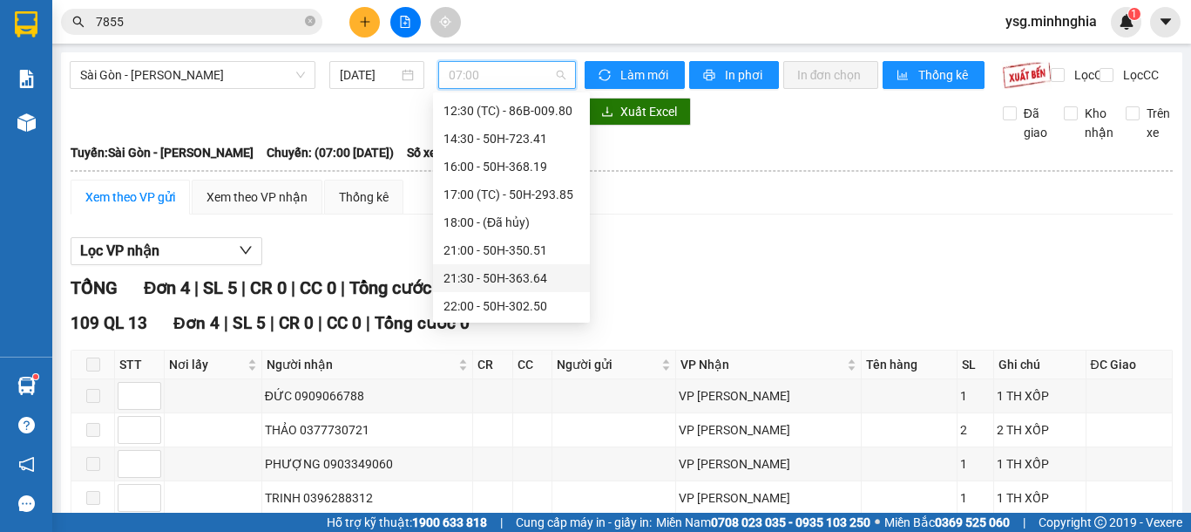
click at [526, 274] on div "21:30 - 50H-363.64" at bounding box center [512, 277] width 136 height 19
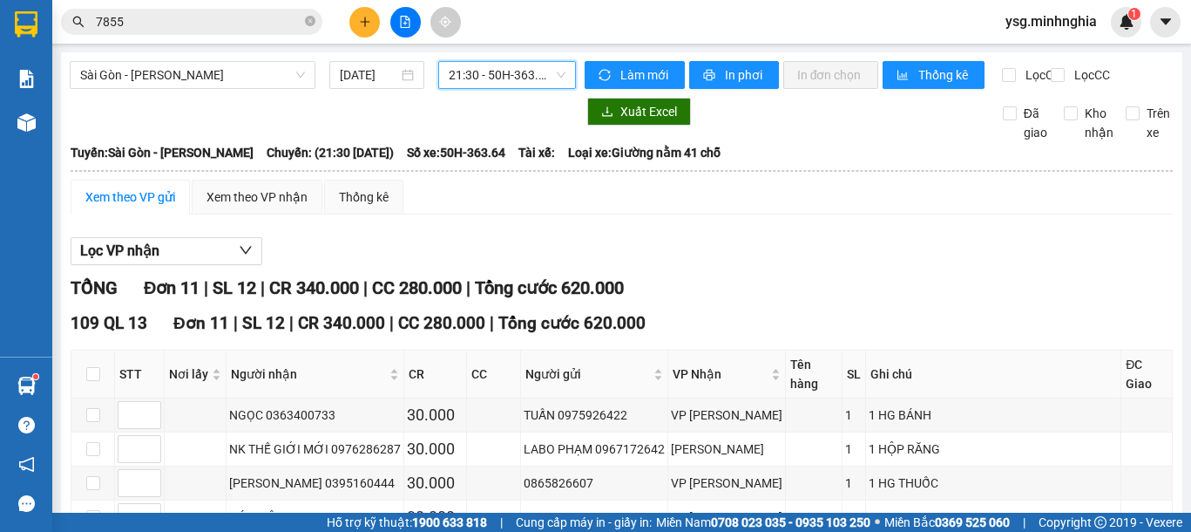
click at [497, 82] on span "21:30 - 50H-363.64" at bounding box center [507, 75] width 117 height 26
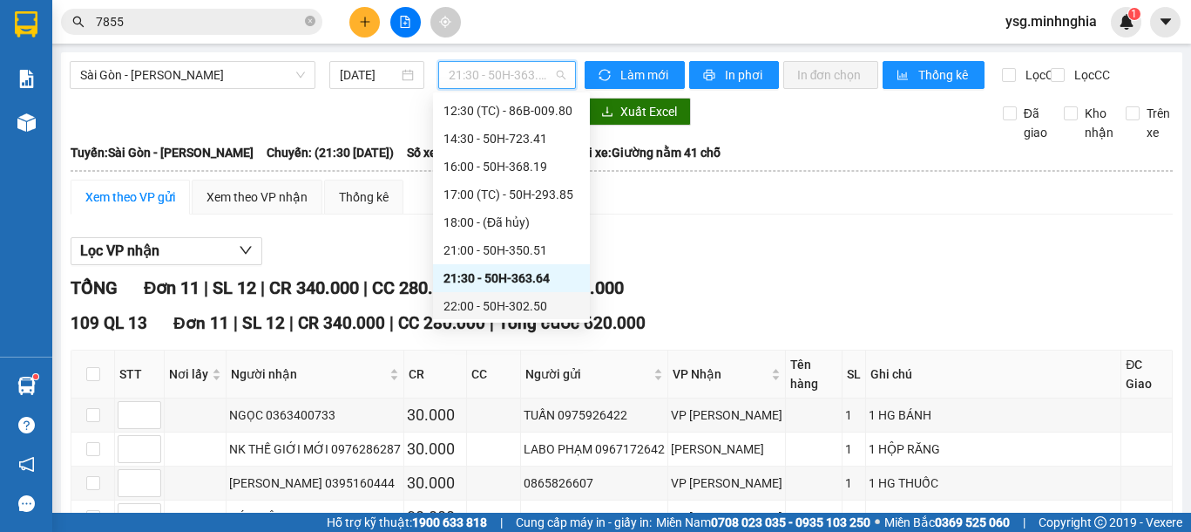
click at [542, 311] on div "22:00 - 50H-302.50" at bounding box center [512, 305] width 136 height 19
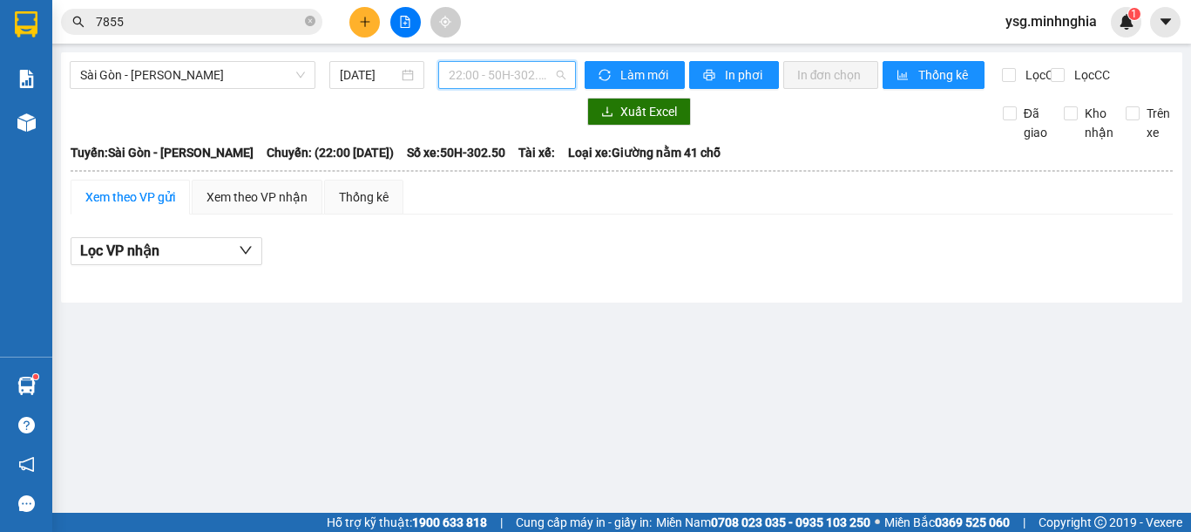
click at [541, 79] on span "22:00 - 50H-302.50" at bounding box center [507, 75] width 117 height 26
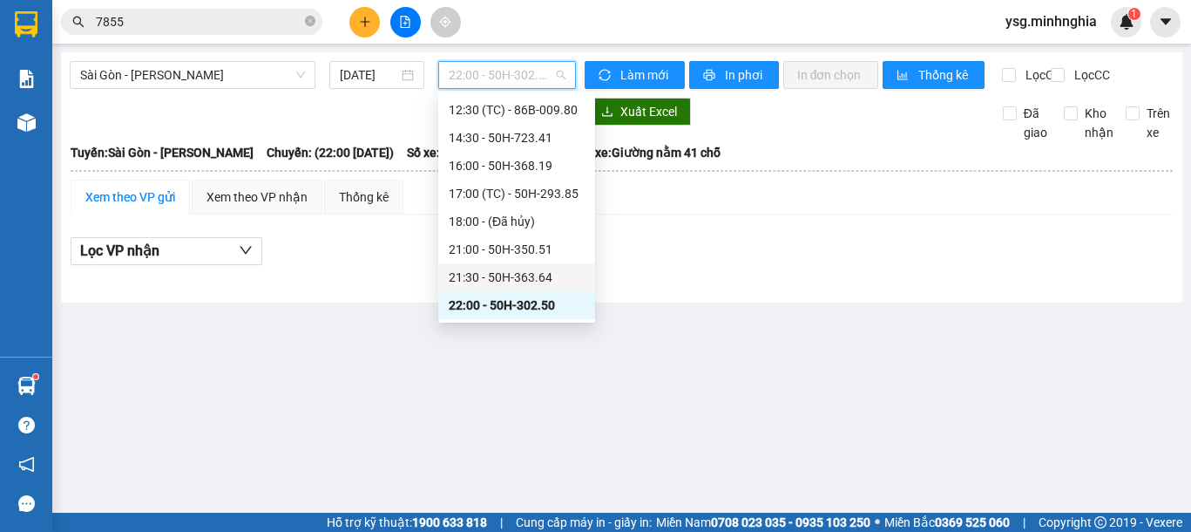
click at [545, 275] on div "21:30 - 50H-363.64" at bounding box center [517, 277] width 136 height 19
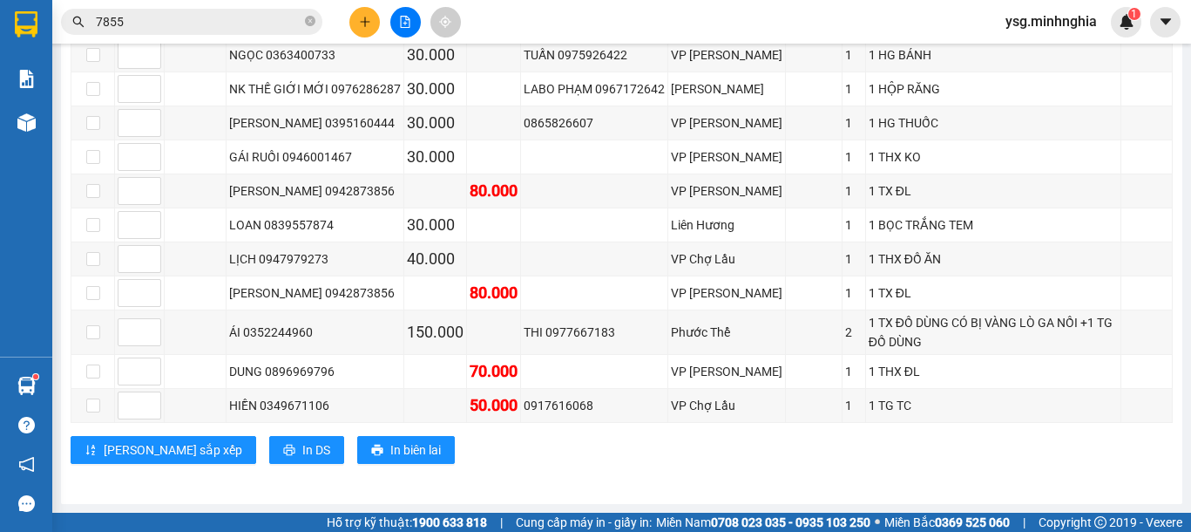
scroll to position [375, 0]
click at [302, 453] on span "In DS" at bounding box center [316, 449] width 28 height 19
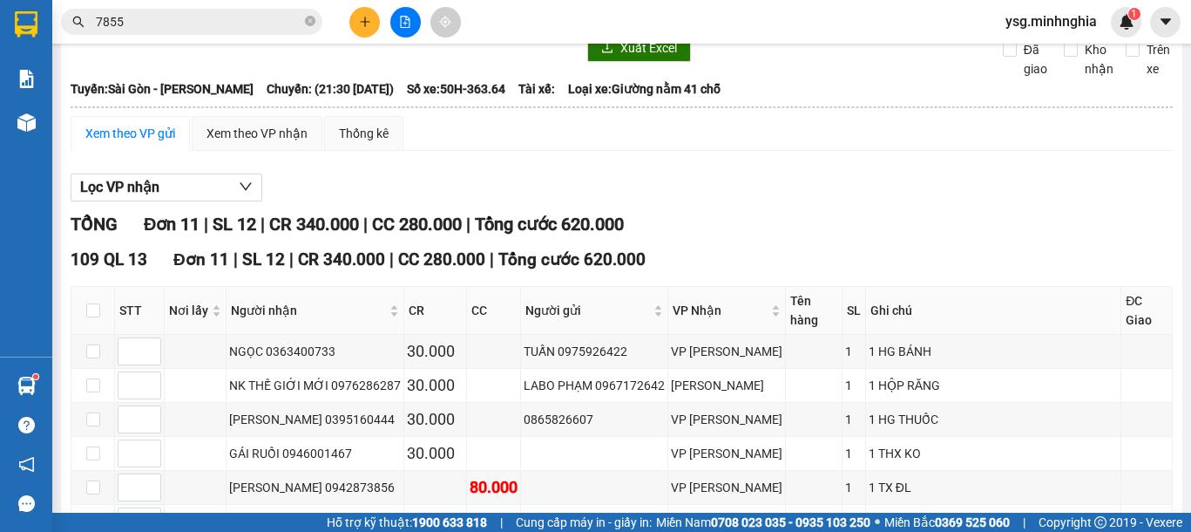
scroll to position [0, 0]
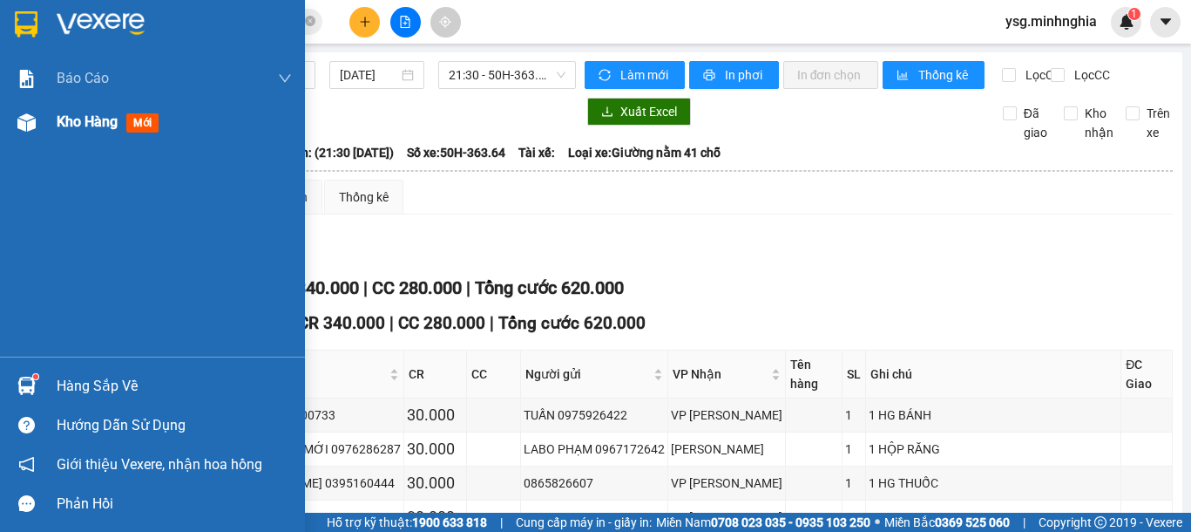
click at [96, 127] on span "Kho hàng" at bounding box center [87, 121] width 61 height 17
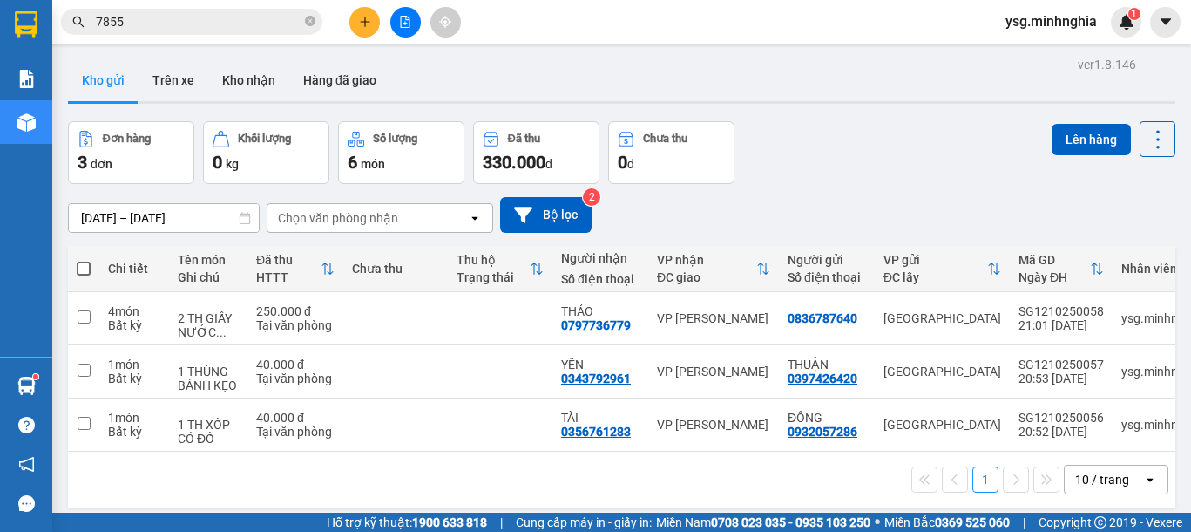
click at [90, 263] on span at bounding box center [84, 268] width 14 height 14
click at [84, 260] on input "checkbox" at bounding box center [84, 260] width 0 height 0
checkbox input "true"
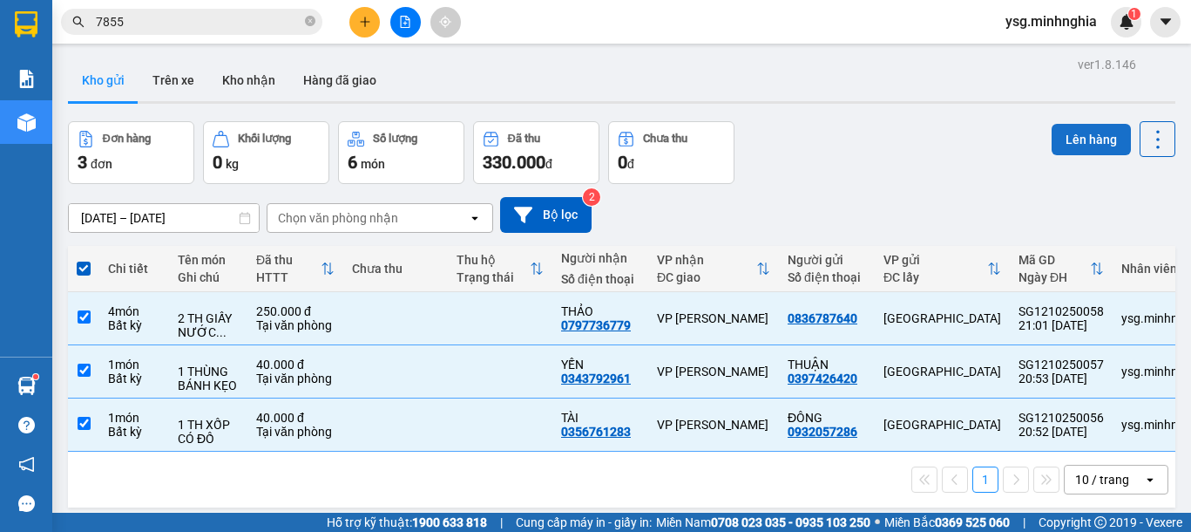
click at [1084, 132] on button "Lên hàng" at bounding box center [1091, 139] width 79 height 31
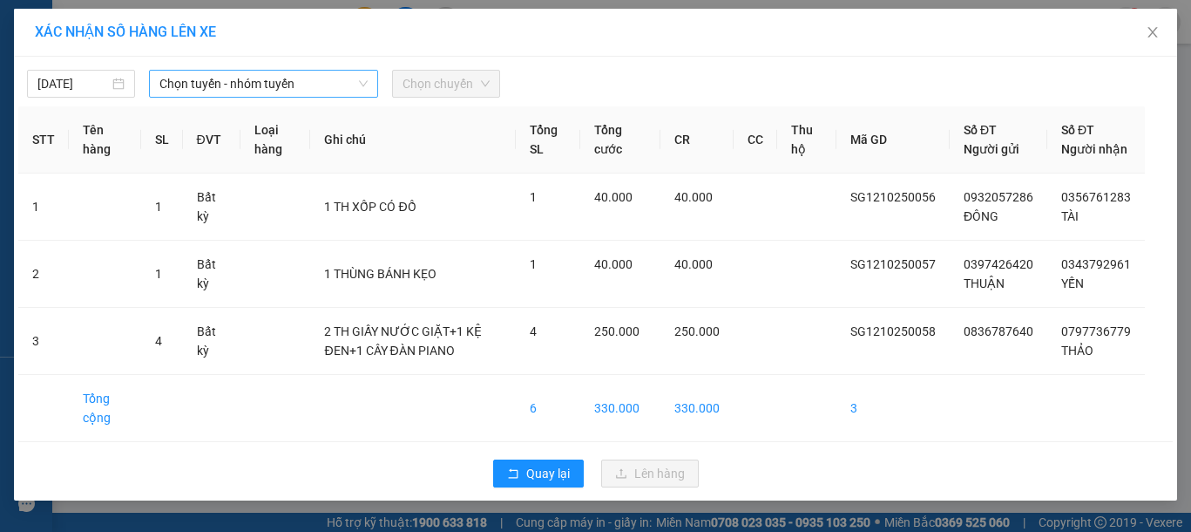
click at [213, 87] on span "Chọn tuyến - nhóm tuyến" at bounding box center [263, 84] width 208 height 26
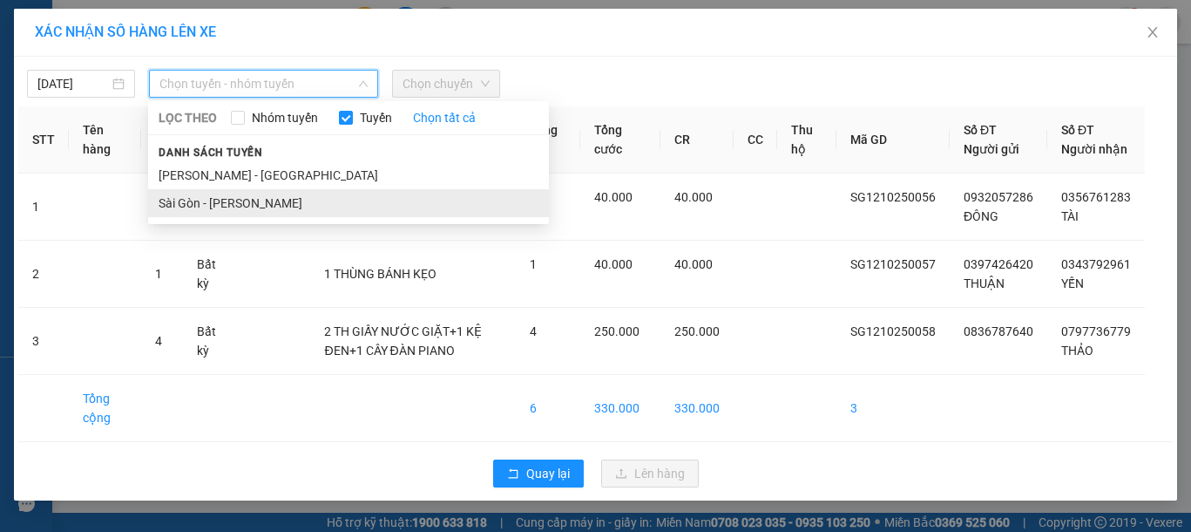
click at [255, 201] on li "Sài Gòn - Phan Rí" at bounding box center [348, 203] width 401 height 28
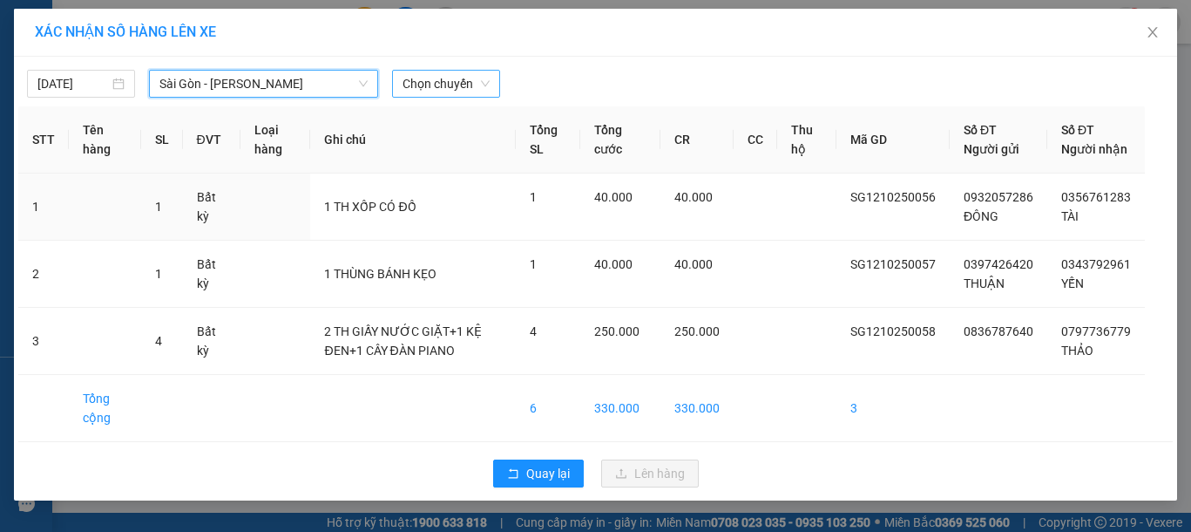
click at [442, 86] on span "Chọn chuyến" at bounding box center [446, 84] width 87 height 26
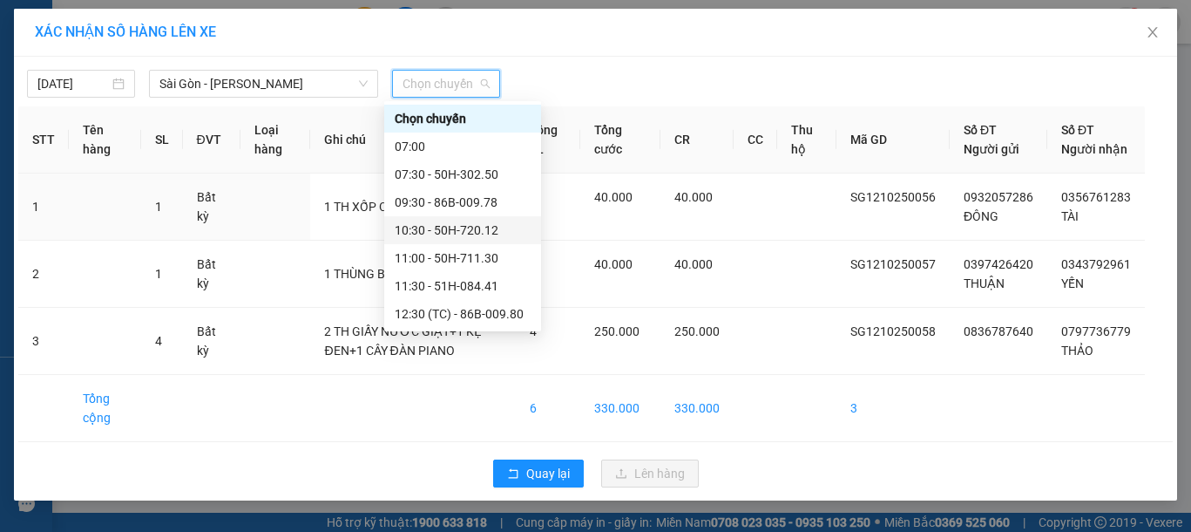
scroll to position [195, 0]
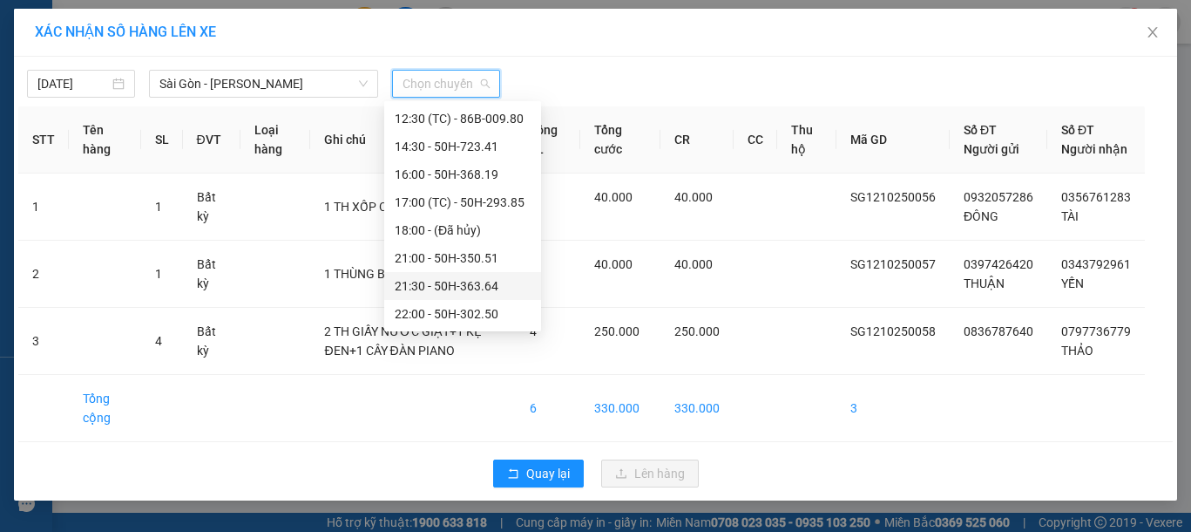
click at [465, 283] on div "21:30 - 50H-363.64" at bounding box center [463, 285] width 136 height 19
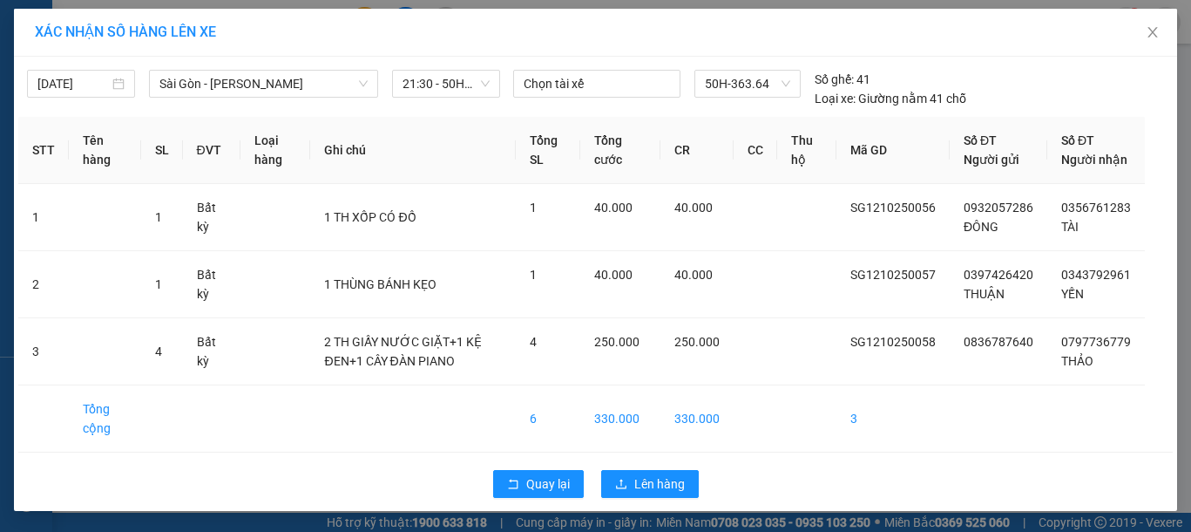
click at [654, 486] on div "Quay lại Lên hàng" at bounding box center [595, 483] width 1155 height 45
click at [652, 493] on span "Lên hàng" at bounding box center [659, 483] width 51 height 19
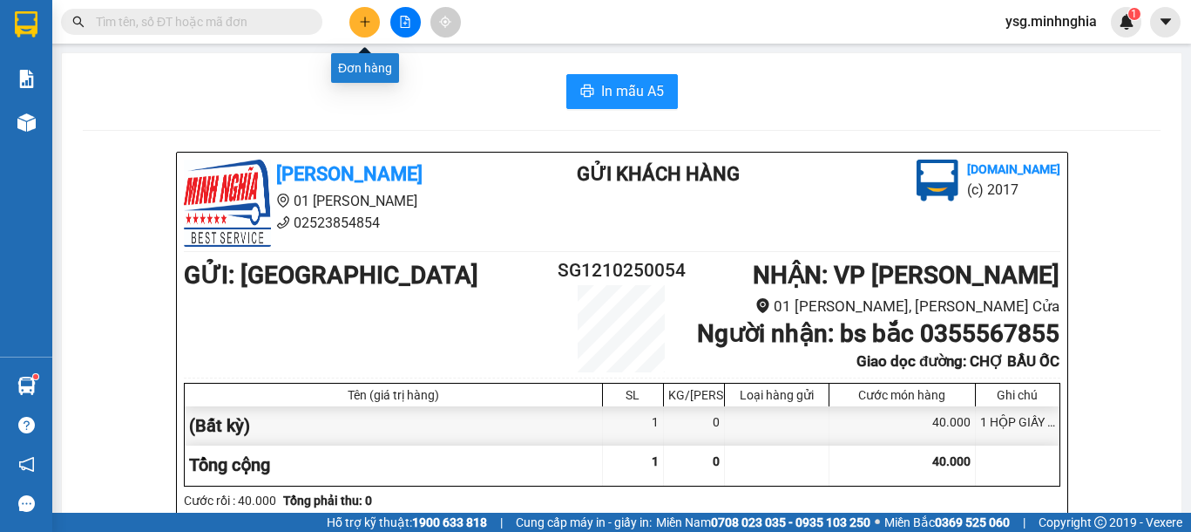
click at [364, 18] on icon "plus" at bounding box center [365, 22] width 12 height 12
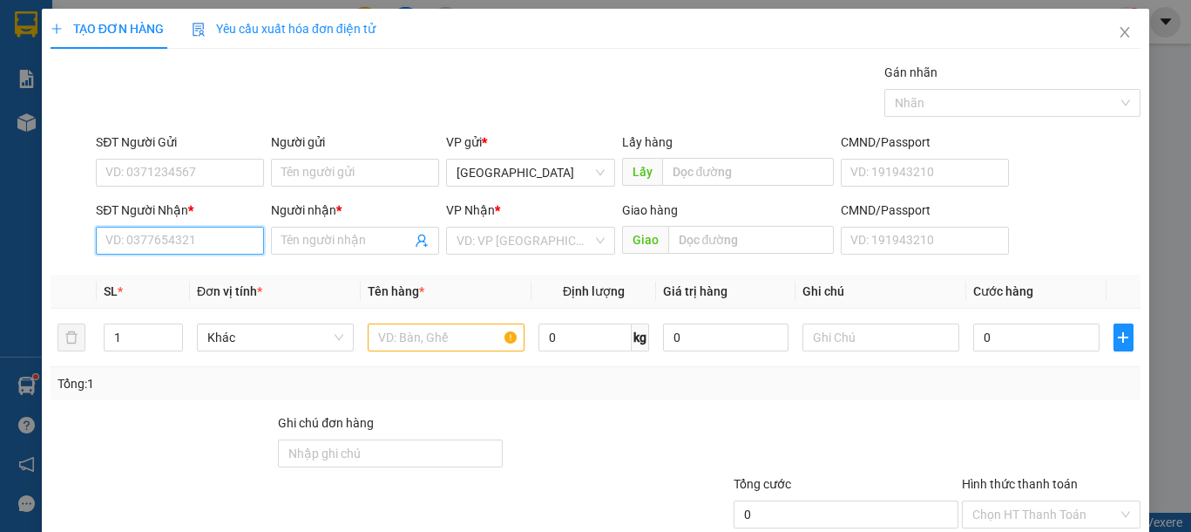
click at [240, 241] on input "SĐT Người Nhận *" at bounding box center [180, 241] width 168 height 28
click at [201, 270] on div "0356761283 - TÀI" at bounding box center [177, 275] width 145 height 19
type input "0356761283"
type input "TÀI"
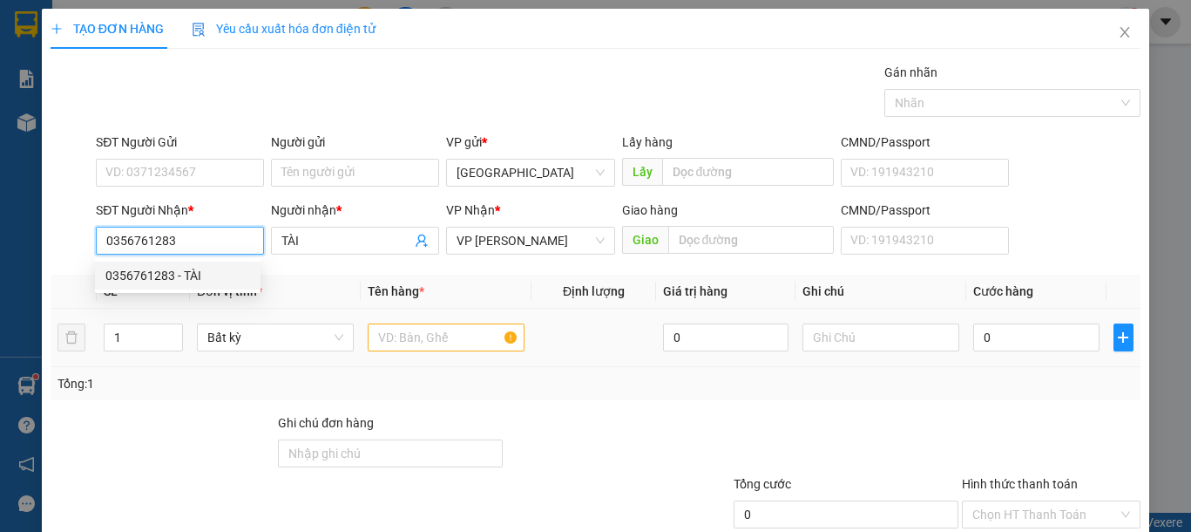
type input "0356761283"
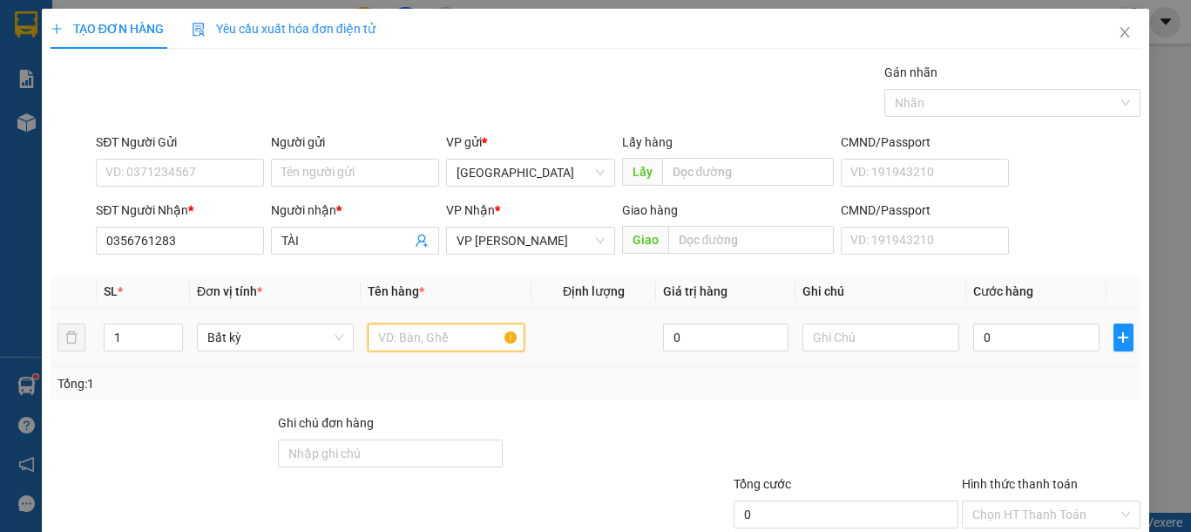
click at [418, 339] on input "text" at bounding box center [446, 337] width 157 height 28
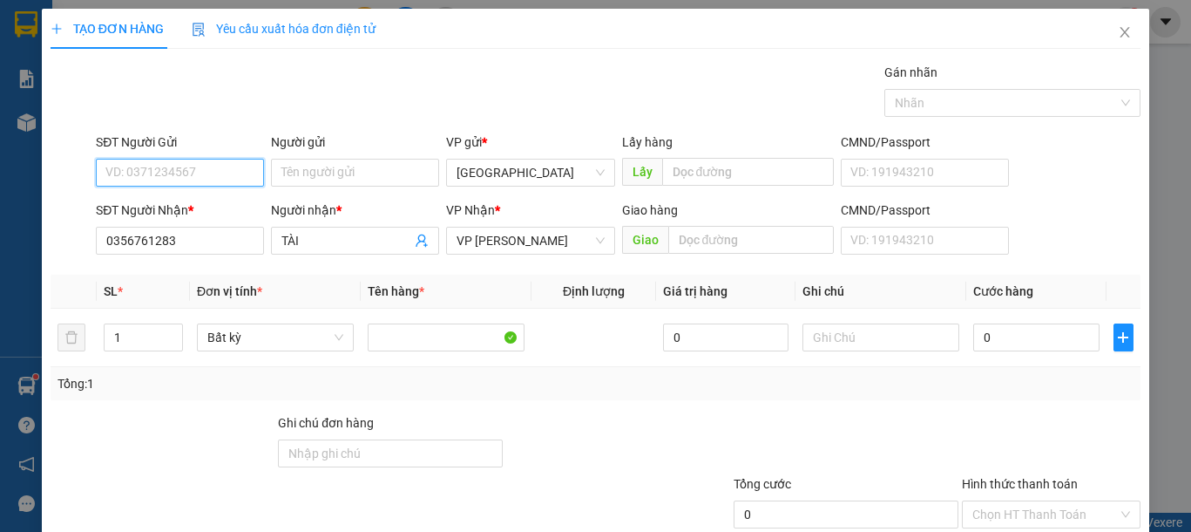
click at [186, 163] on input "SĐT Người Gửi" at bounding box center [180, 173] width 168 height 28
type input "0932057286"
click at [197, 199] on div "0932057286 - ĐÔNG" at bounding box center [177, 207] width 145 height 19
type input "ĐÔNG"
type input "0932057286"
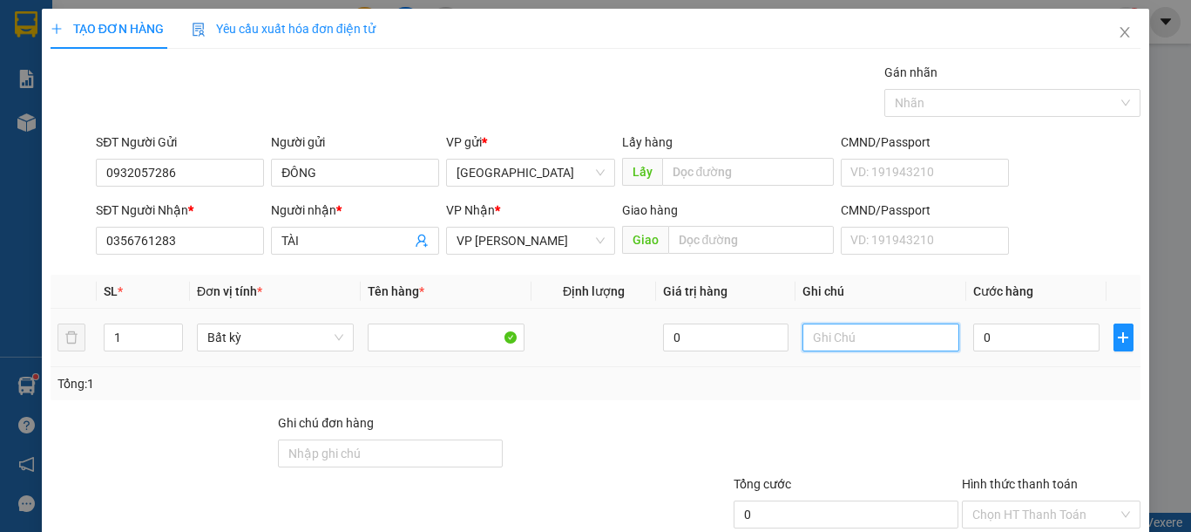
click at [862, 342] on input "text" at bounding box center [881, 337] width 157 height 28
type input "1 TH XỐP CÓ ĐỒ"
click at [981, 338] on input "0" at bounding box center [1035, 337] width 125 height 28
type input "4"
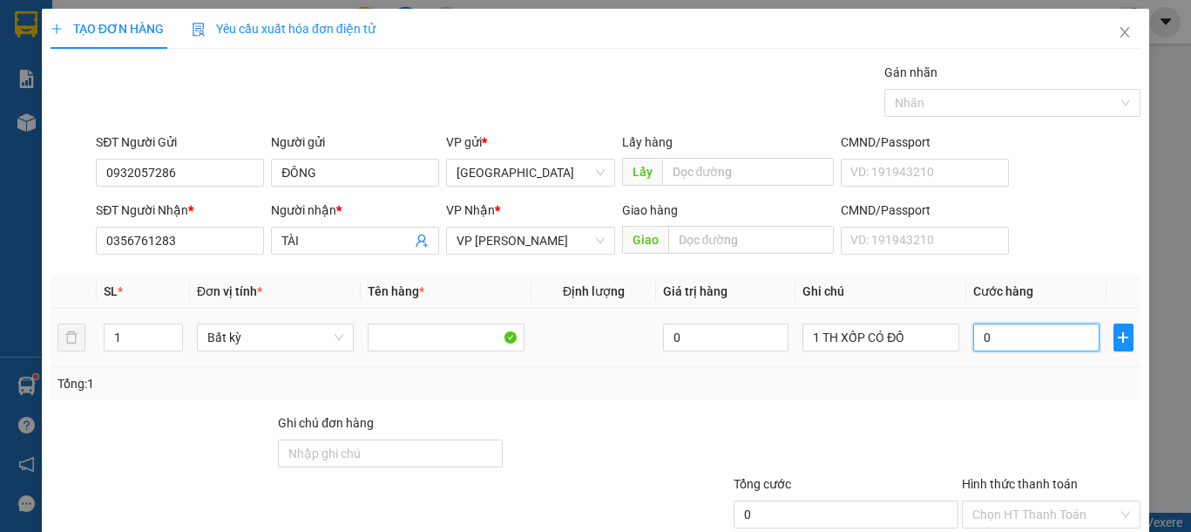
type input "4"
type input "40"
type input "40.000"
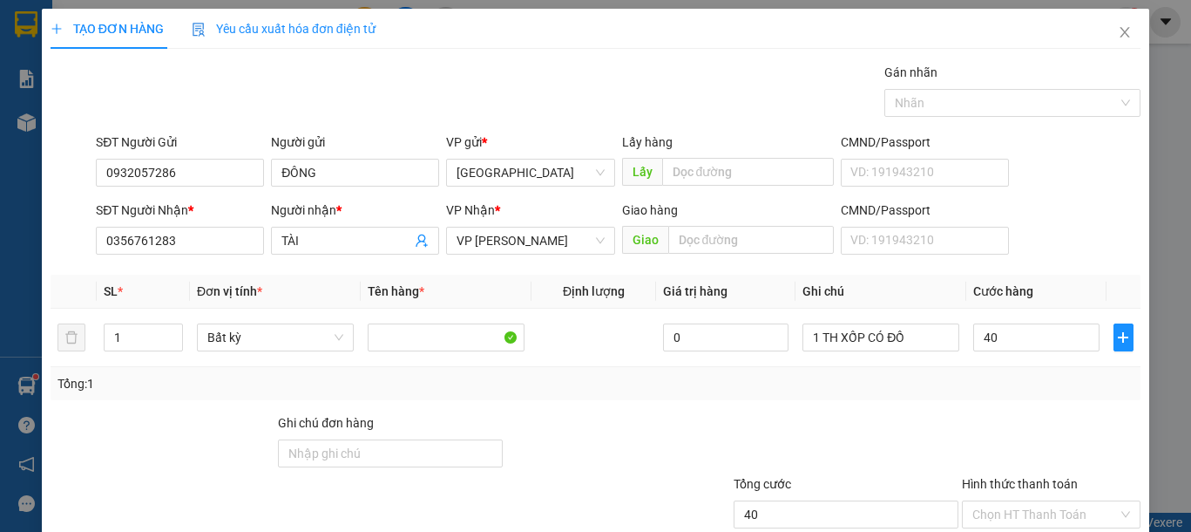
type input "40.000"
click at [973, 393] on div "Tổng: 1" at bounding box center [596, 383] width 1090 height 33
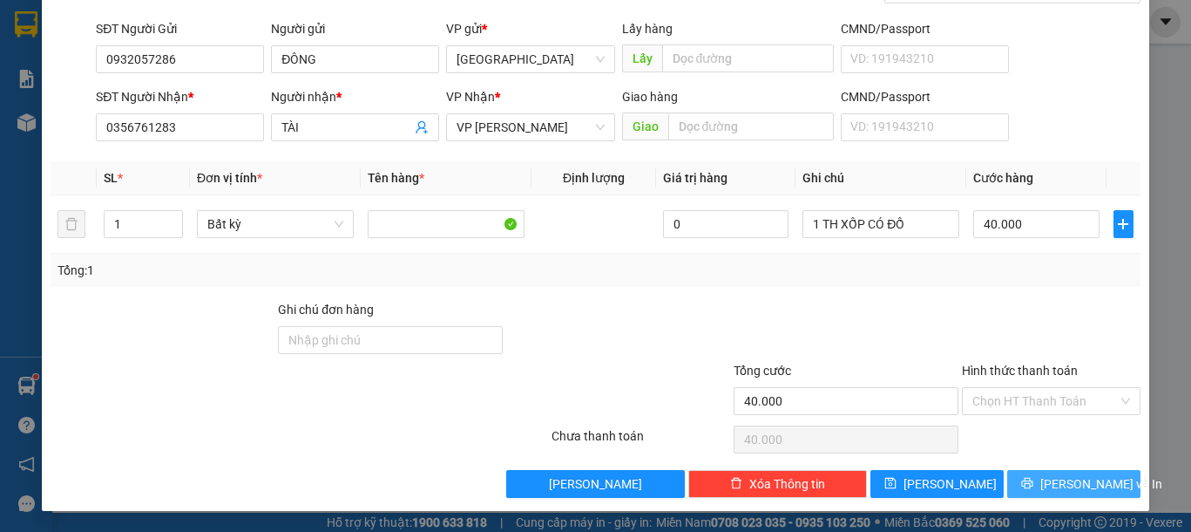
click at [1043, 485] on button "[PERSON_NAME] và In" at bounding box center [1073, 484] width 133 height 28
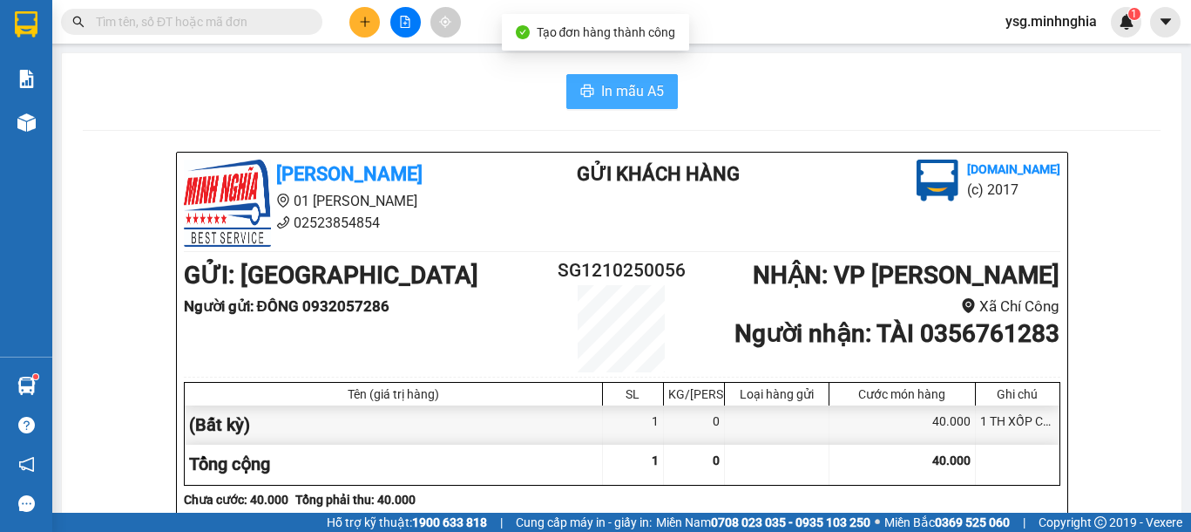
click at [636, 89] on span "In mẫu A5" at bounding box center [632, 91] width 63 height 22
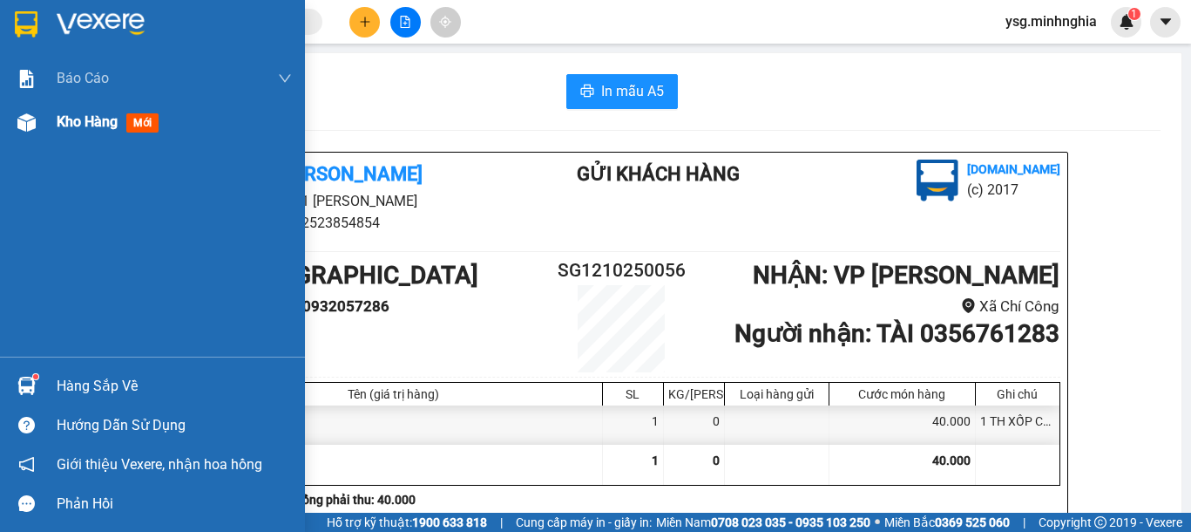
click at [99, 114] on span "Kho hàng" at bounding box center [87, 121] width 61 height 17
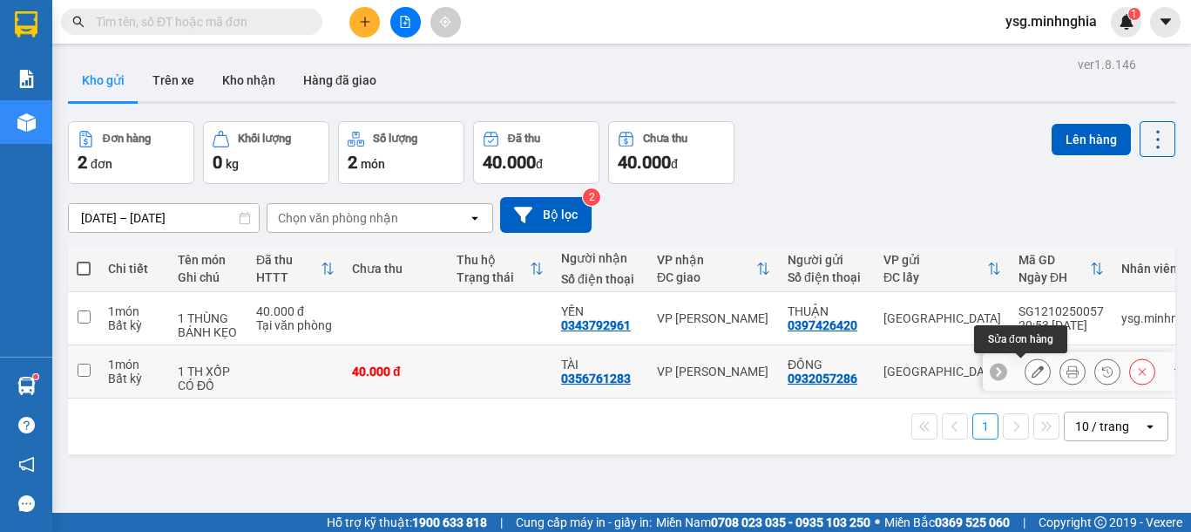
click at [1032, 372] on icon at bounding box center [1038, 371] width 12 height 12
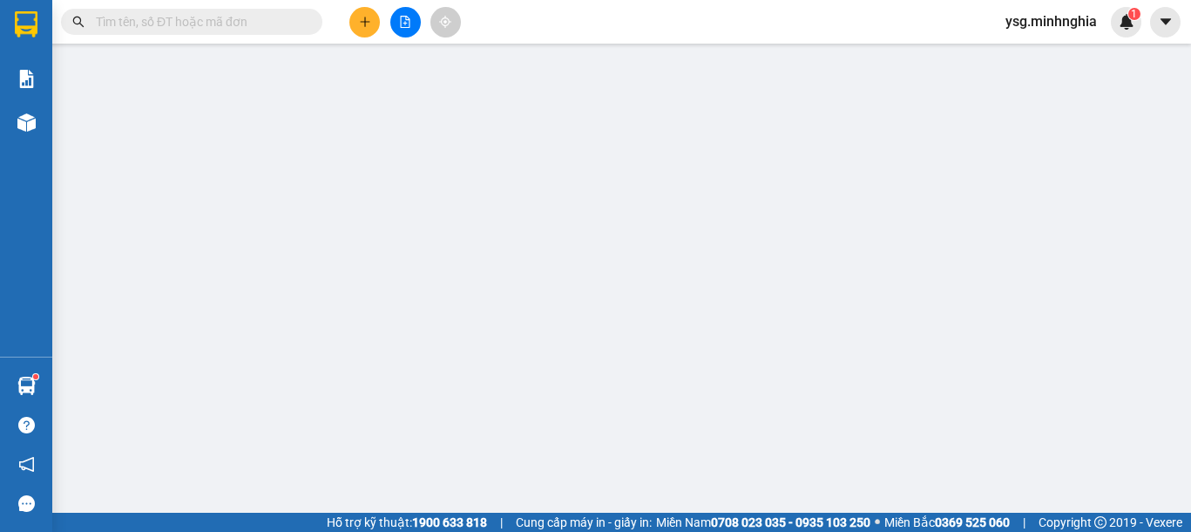
type input "0932057286"
type input "0356761283"
type input "40.000"
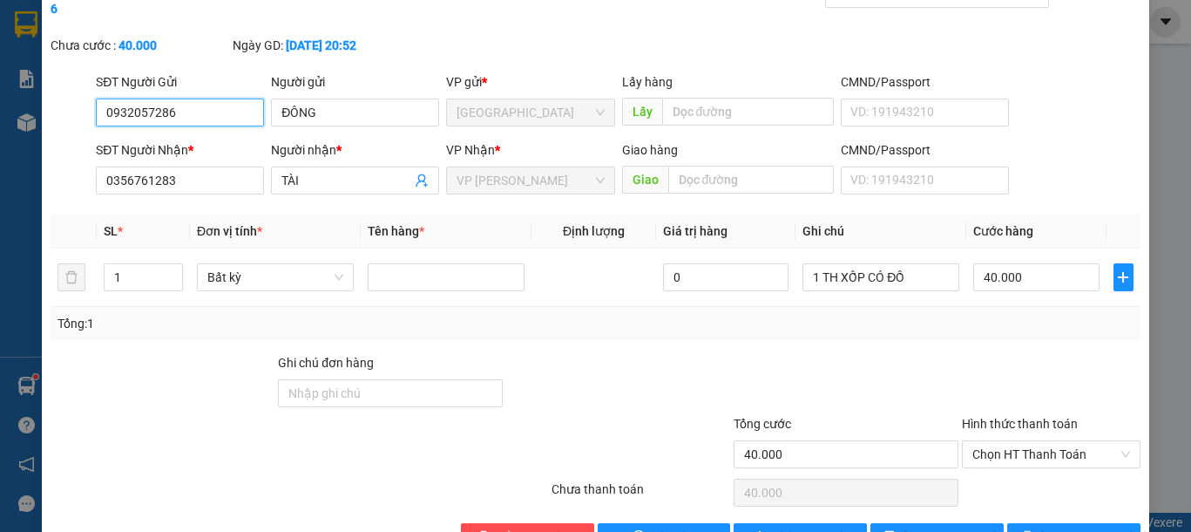
scroll to position [117, 0]
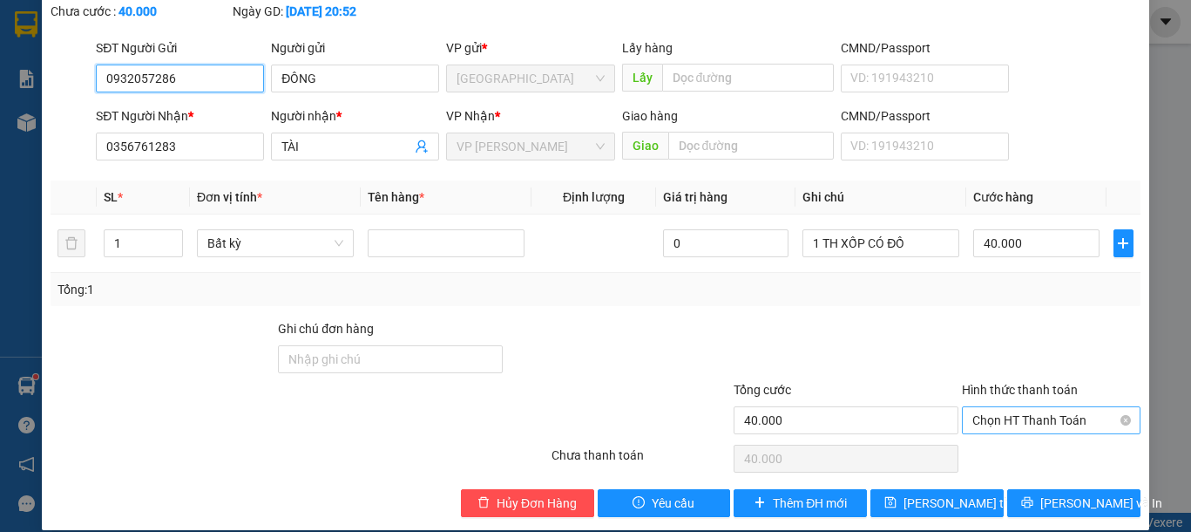
click at [1038, 407] on span "Chọn HT Thanh Toán" at bounding box center [1052, 420] width 158 height 26
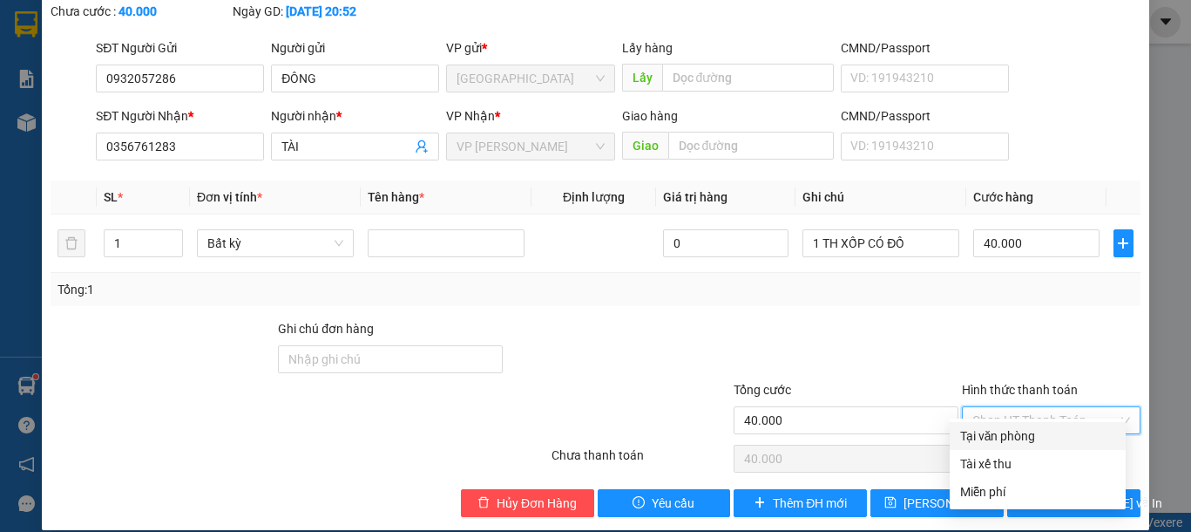
click at [1024, 442] on div "Tại văn phòng" at bounding box center [1037, 435] width 155 height 19
type input "0"
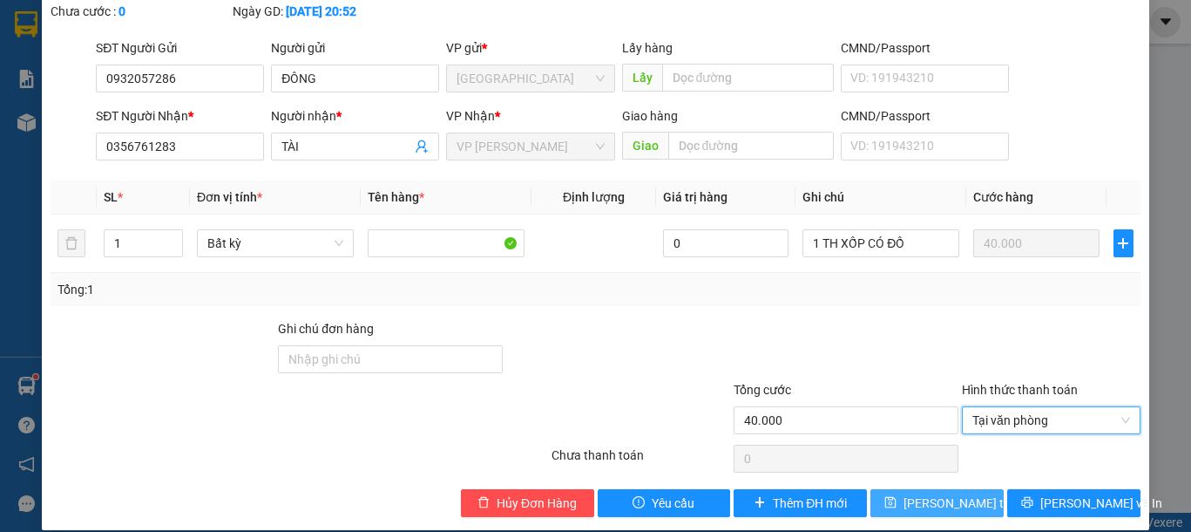
click at [958, 493] on span "[PERSON_NAME] thay đổi" at bounding box center [973, 502] width 139 height 19
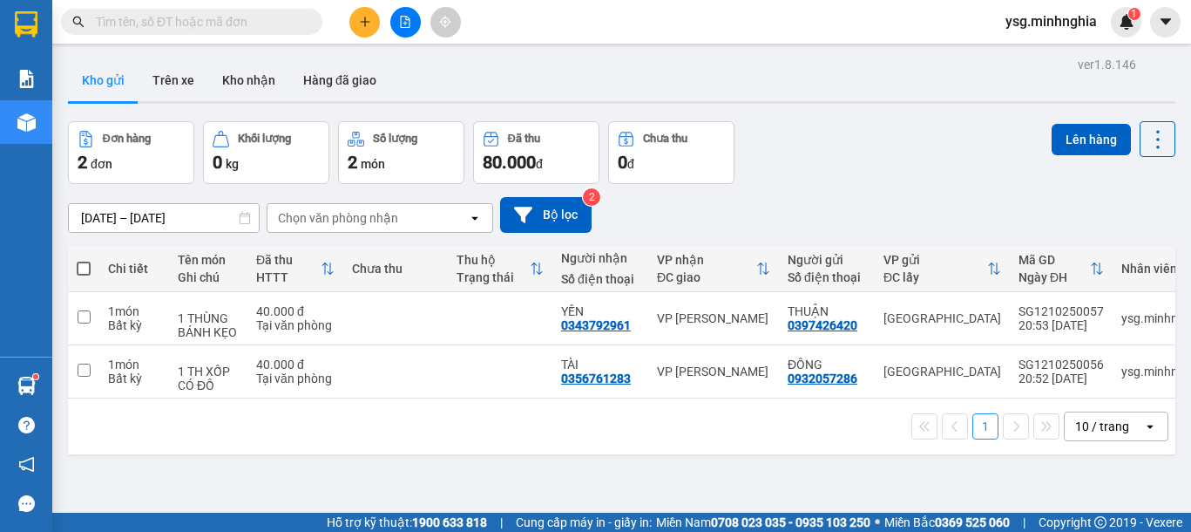
drag, startPoint x: 369, startPoint y: 13, endPoint x: 624, endPoint y: -19, distance: 257.4
click at [624, 0] on html "Kết quả tìm kiếm ( 0 ) Bộ lọc No Data ysg.minhnghia 1 Báo cáo Báo cáo dòng tiền…" at bounding box center [595, 266] width 1191 height 532
click at [366, 17] on icon "plus" at bounding box center [365, 22] width 12 height 12
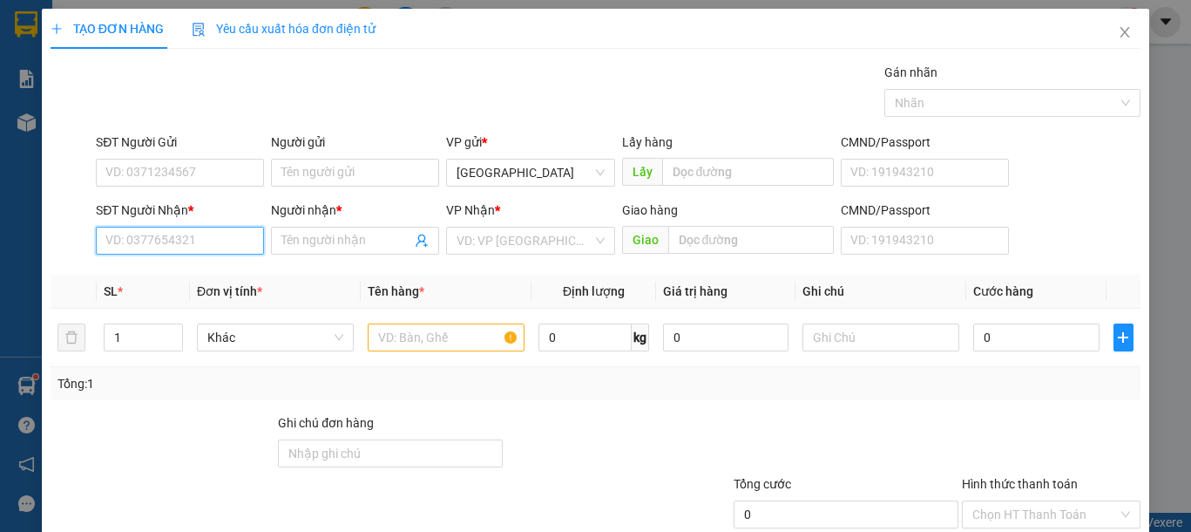
click at [204, 236] on input "SĐT Người Nhận *" at bounding box center [180, 241] width 168 height 28
type input "0797736779"
click at [227, 276] on div "0797736779 - THẢO" at bounding box center [177, 275] width 145 height 19
type input "THẢO"
type input "0797736779"
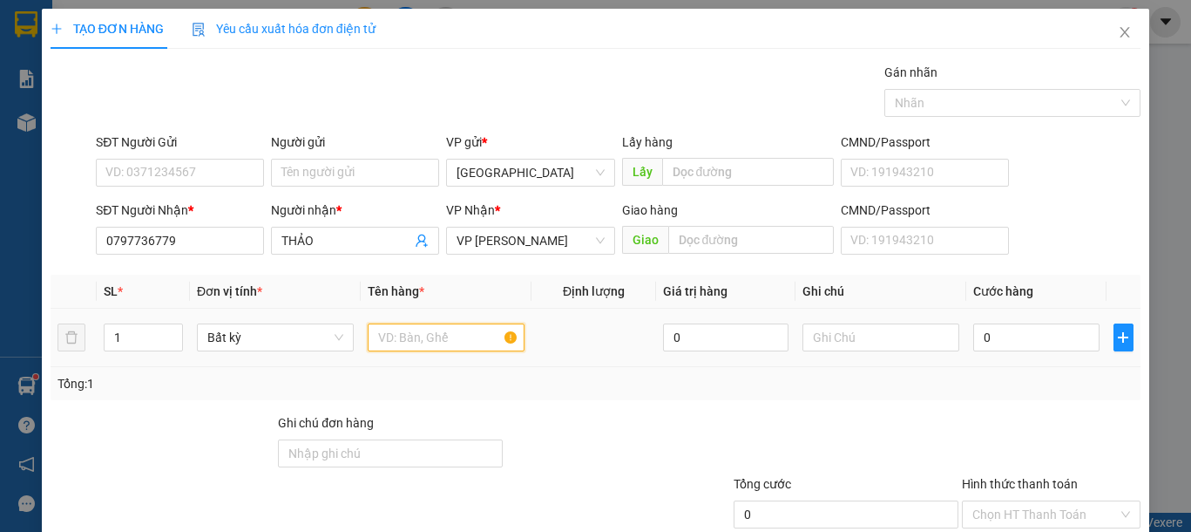
click at [412, 345] on input "text" at bounding box center [446, 337] width 157 height 28
click at [171, 332] on icon "up" at bounding box center [174, 333] width 6 height 6
type input "4"
click at [171, 332] on icon "up" at bounding box center [174, 333] width 6 height 6
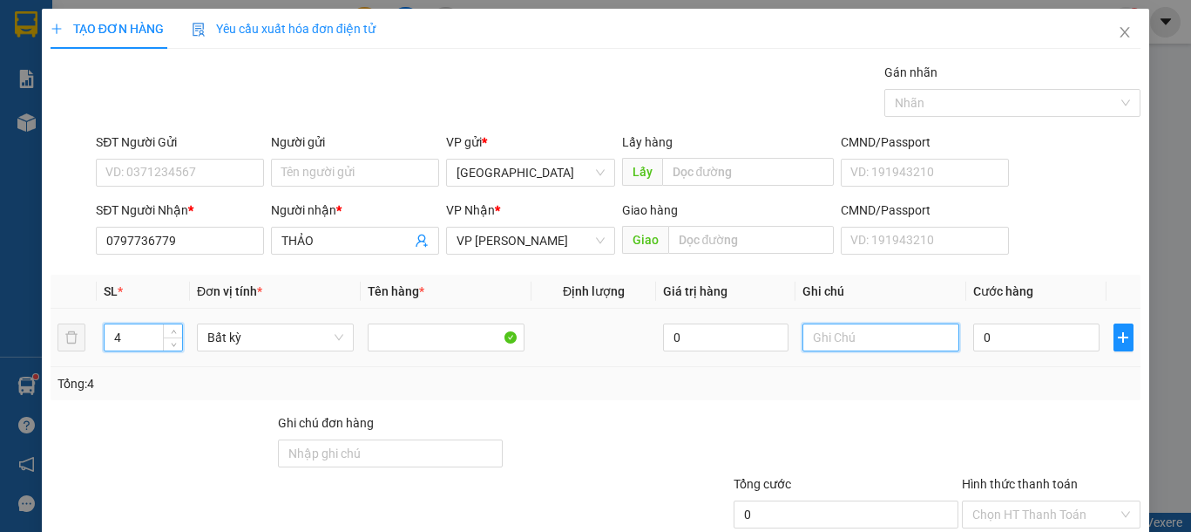
click at [860, 327] on input "text" at bounding box center [881, 337] width 157 height 28
type input "2 TH GIẤY NƯỚC GIẶT+1 KỆ ĐEN+1 CÂY ĐÀN"
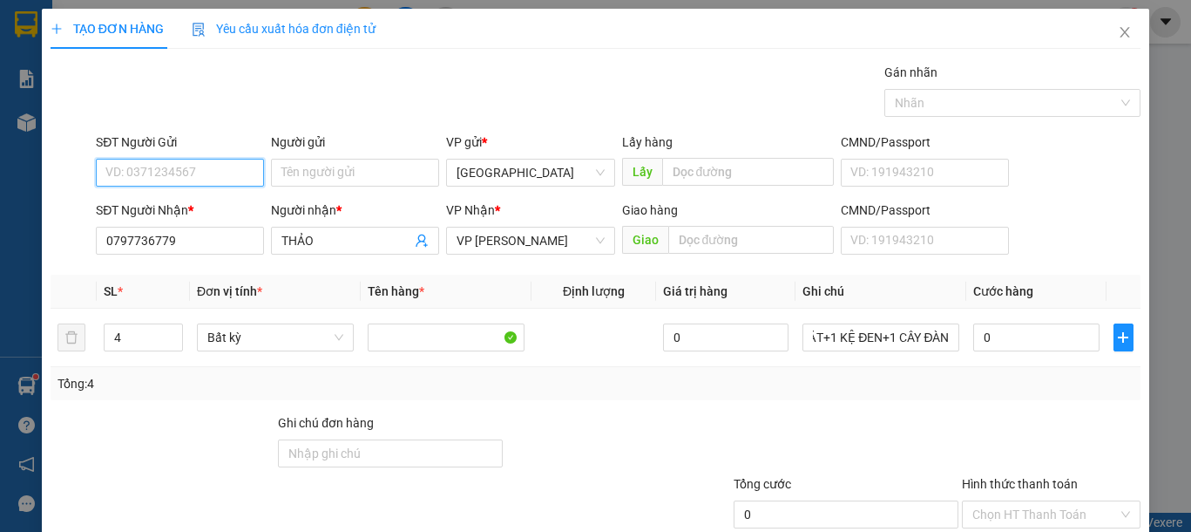
scroll to position [0, 0]
click at [232, 169] on input "SĐT Người Gửi" at bounding box center [180, 173] width 168 height 28
type input "0836787640"
click at [517, 417] on div at bounding box center [619, 443] width 228 height 61
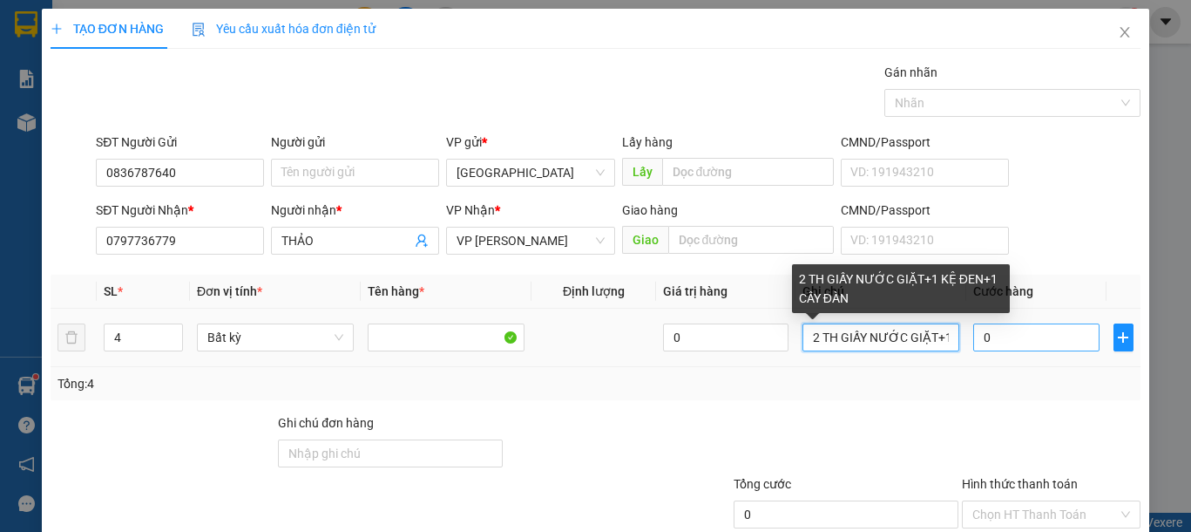
scroll to position [0, 116]
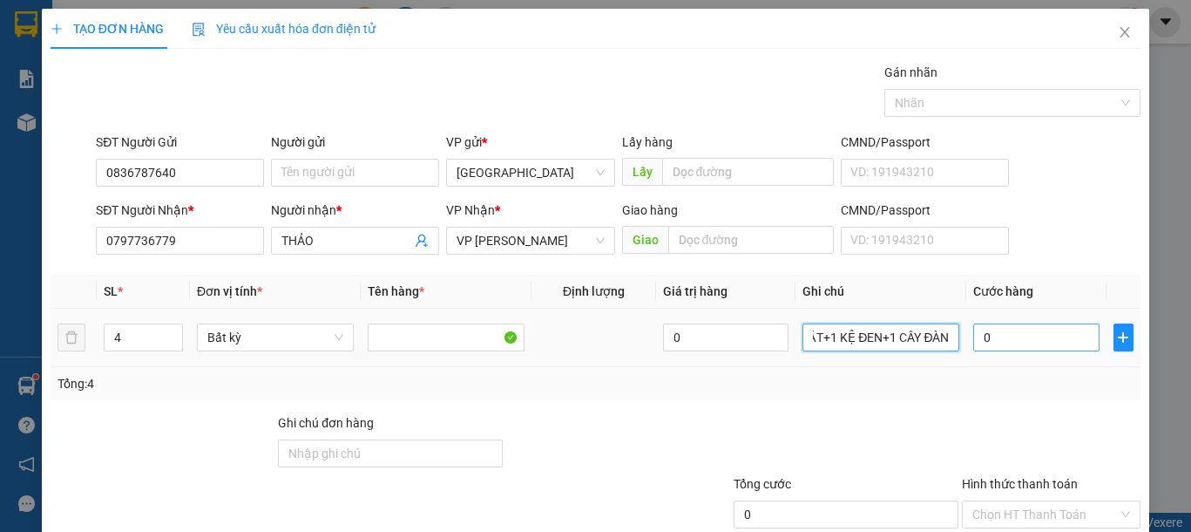
drag, startPoint x: 796, startPoint y: 337, endPoint x: 1071, endPoint y: 339, distance: 275.4
click at [1071, 339] on tr "4 Bất kỳ 0 2 TH GIẤY NƯỚC GIẶT+1 KỆ ĐEN+1 CÂY ĐÀN 0" at bounding box center [596, 338] width 1090 height 58
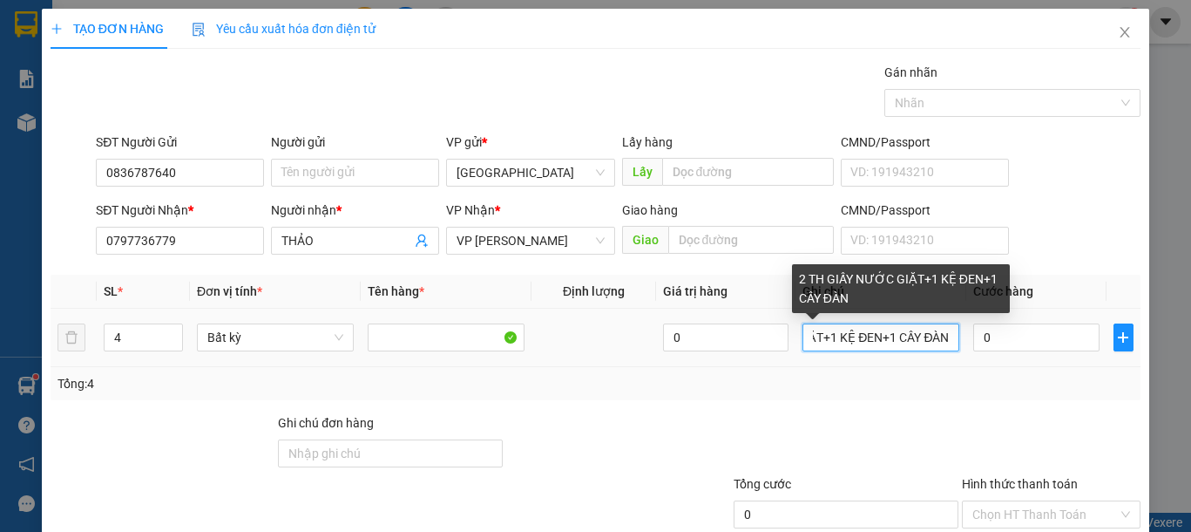
click at [944, 343] on input "2 TH GIẤY NƯỚC GIẶT+1 KỆ ĐEN+1 CÂY ĐÀN" at bounding box center [881, 337] width 157 height 28
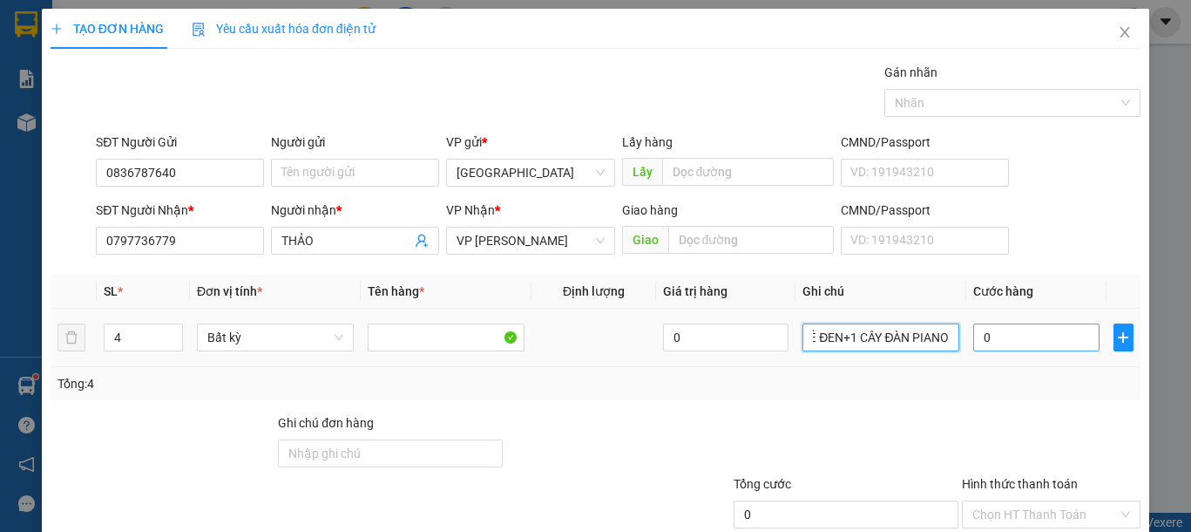
type input "2 TH GIẤY NƯỚC GIẶT+1 KỆ ĐEN+1 CÂY ĐÀN PIANO"
click at [1017, 337] on input "0" at bounding box center [1035, 337] width 125 height 28
type input "2"
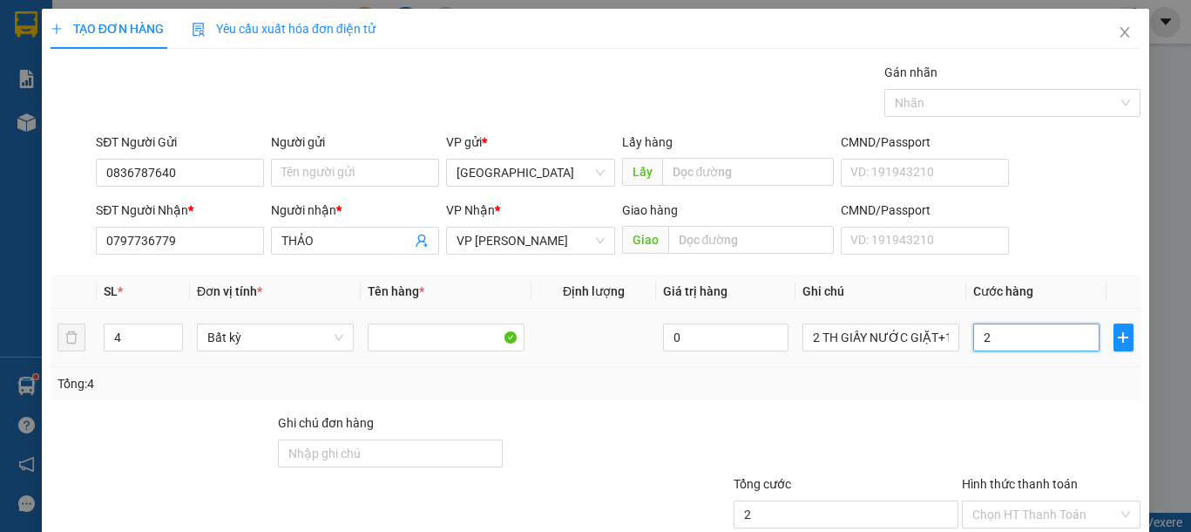
type input "2"
type input "25"
type input "250"
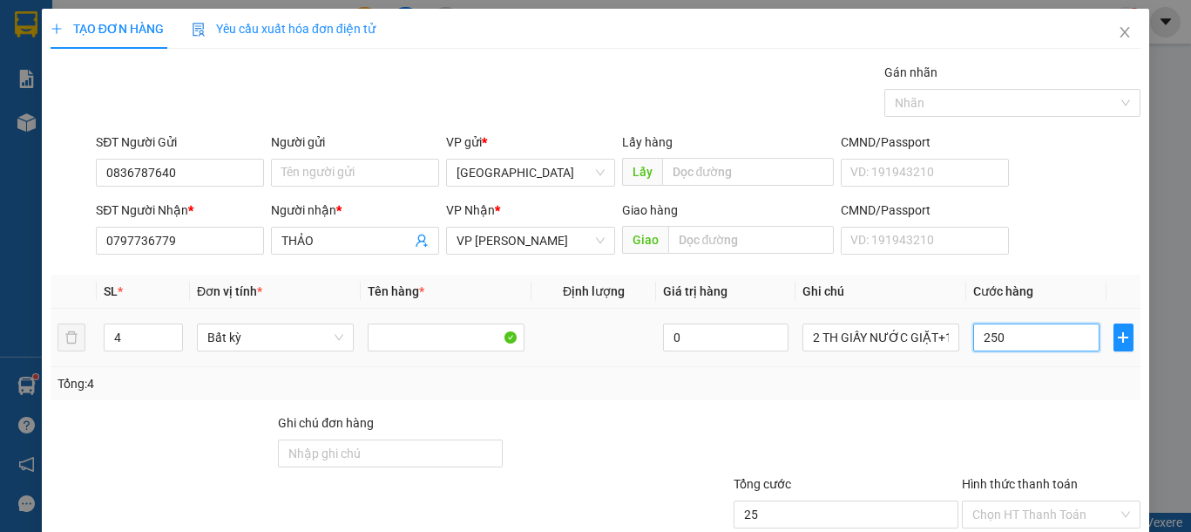
type input "250"
type input "250.000"
click at [996, 393] on div "Tổng: 4" at bounding box center [596, 383] width 1090 height 33
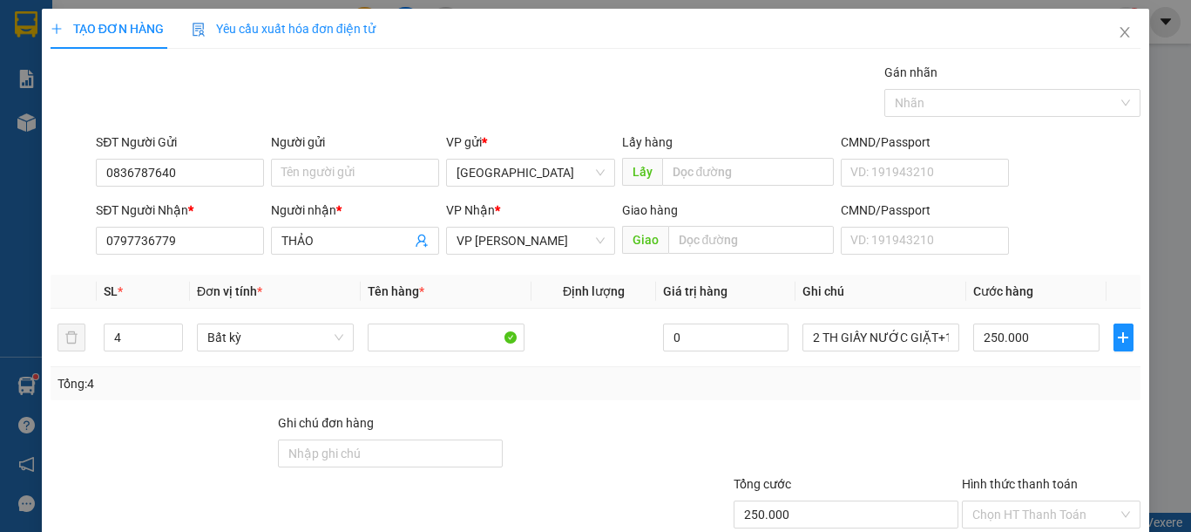
scroll to position [113, 0]
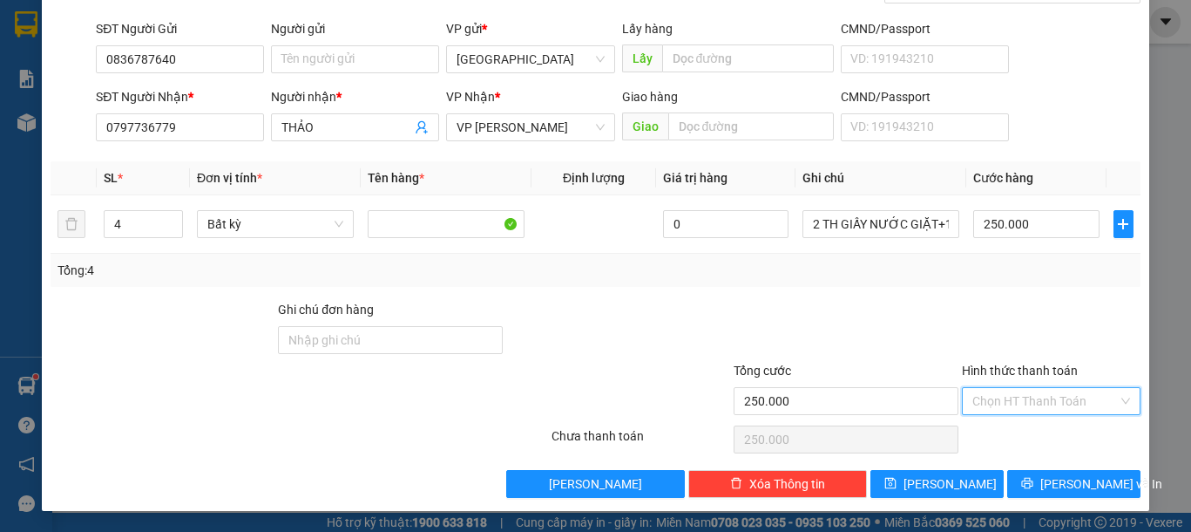
click at [1042, 406] on input "Hình thức thanh toán" at bounding box center [1046, 401] width 146 height 26
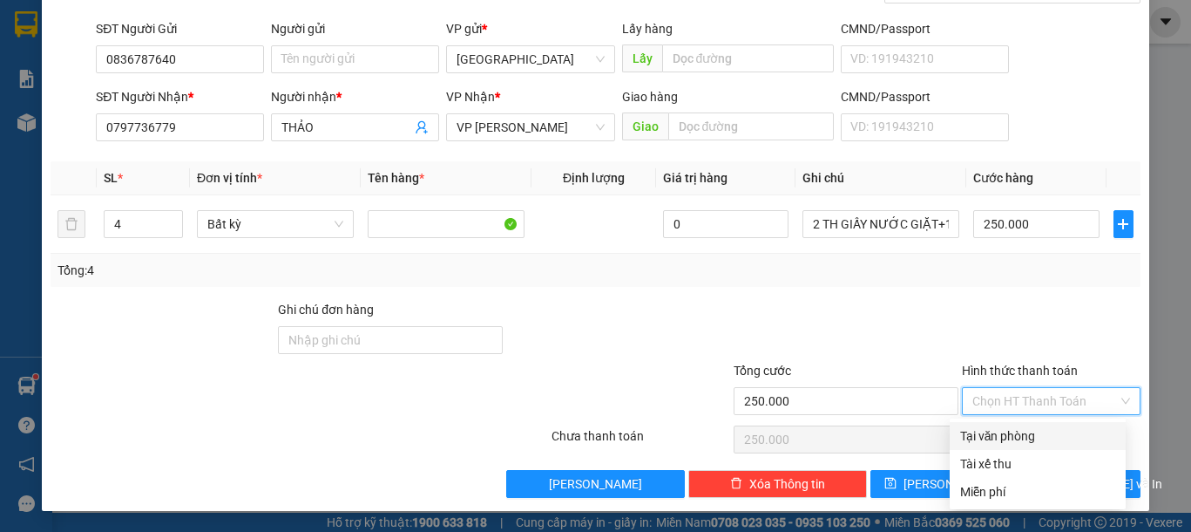
click at [1015, 439] on div "Tại văn phòng" at bounding box center [1037, 435] width 155 height 19
type input "0"
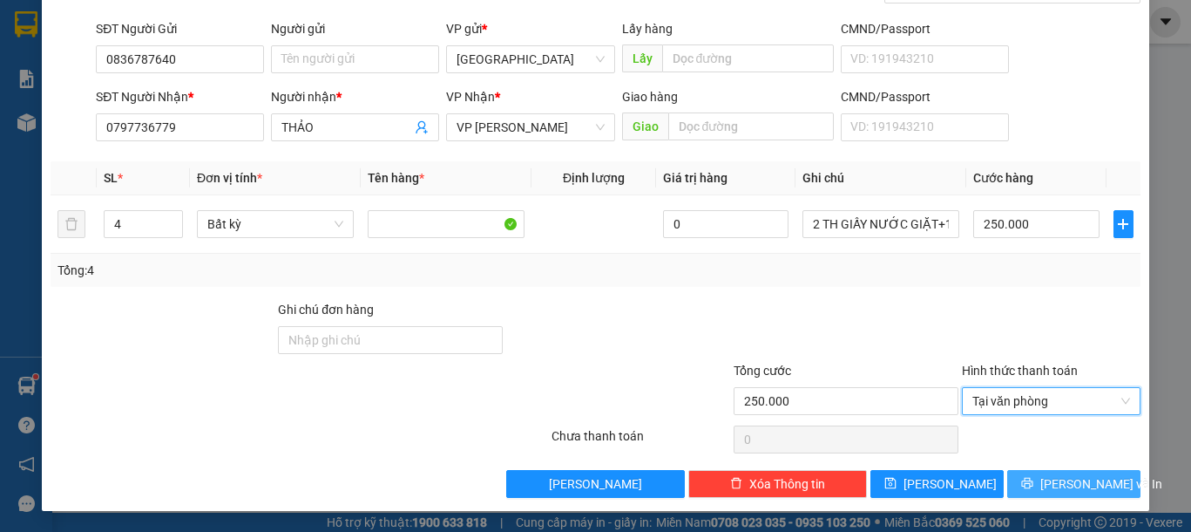
click at [1076, 485] on span "[PERSON_NAME] và In" at bounding box center [1102, 483] width 122 height 19
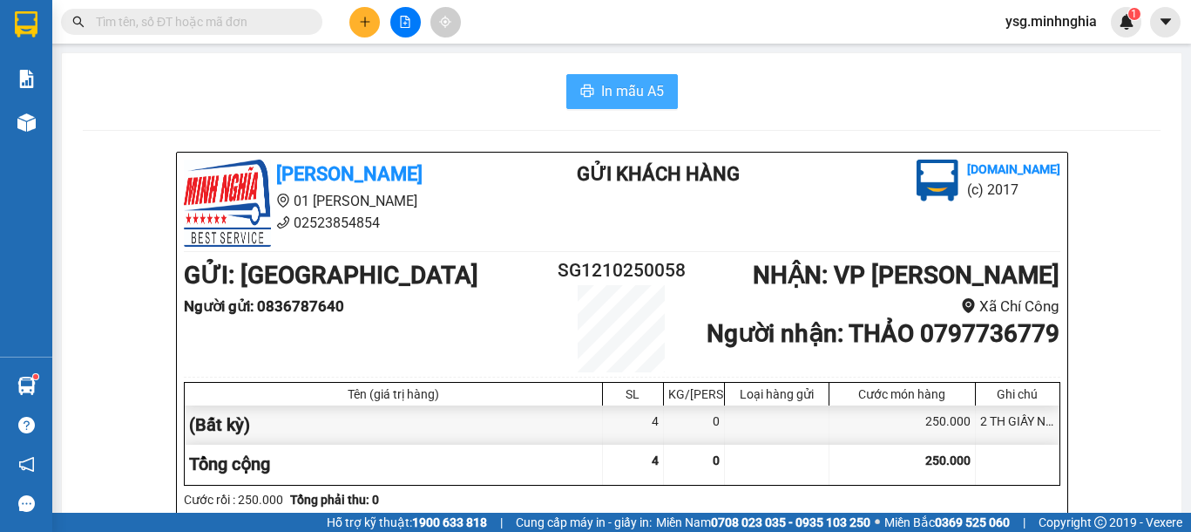
click at [618, 92] on span "In mẫu A5" at bounding box center [632, 91] width 63 height 22
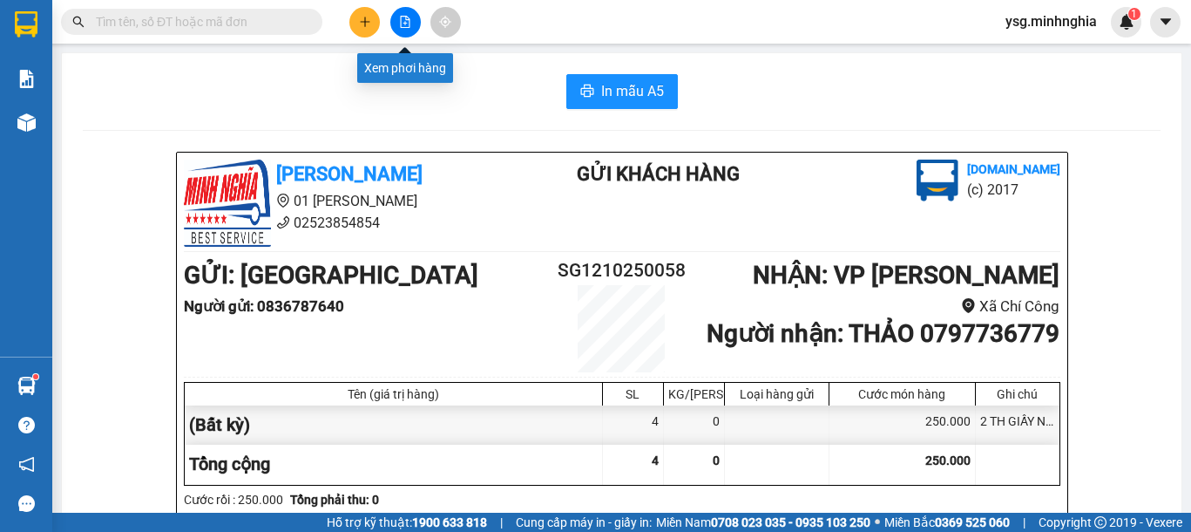
click at [408, 19] on icon "file-add" at bounding box center [406, 22] width 10 height 12
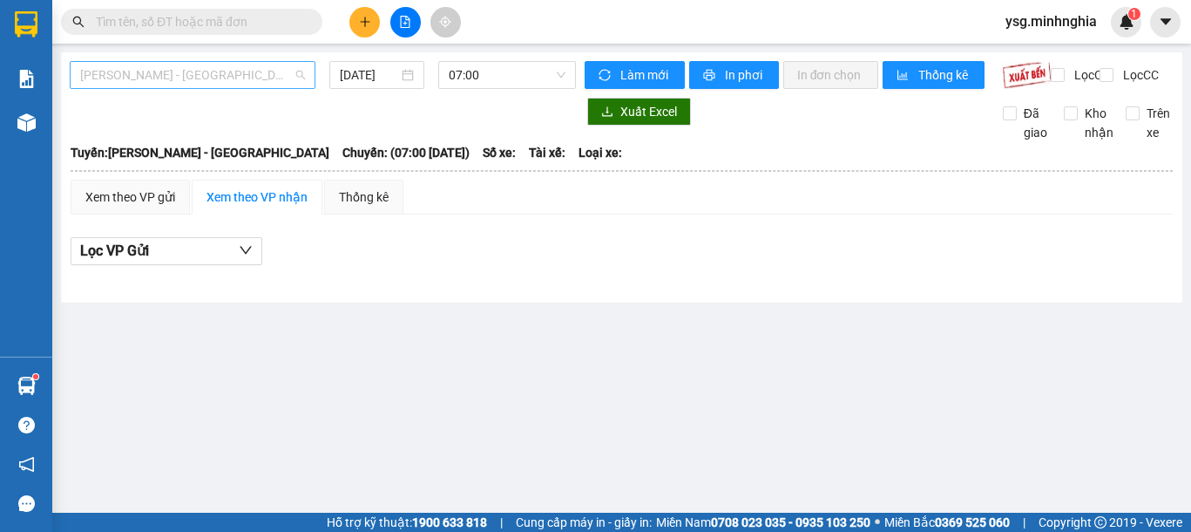
click at [238, 87] on span "Phan Rí - Sài Gòn" at bounding box center [192, 75] width 225 height 26
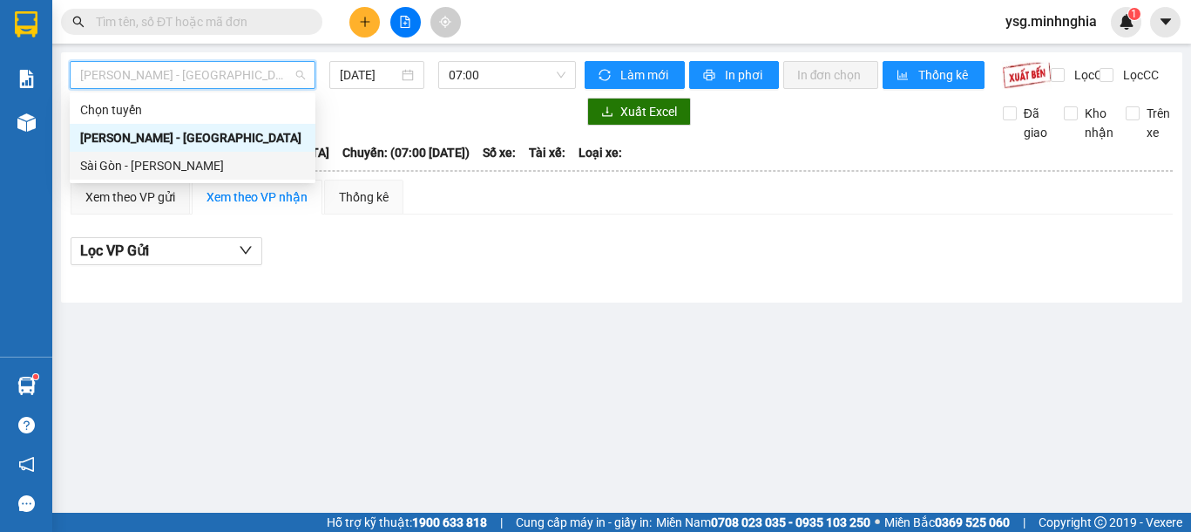
click at [214, 171] on div "Sài Gòn - Phan Rí" at bounding box center [192, 165] width 225 height 19
type input "12/10/2025"
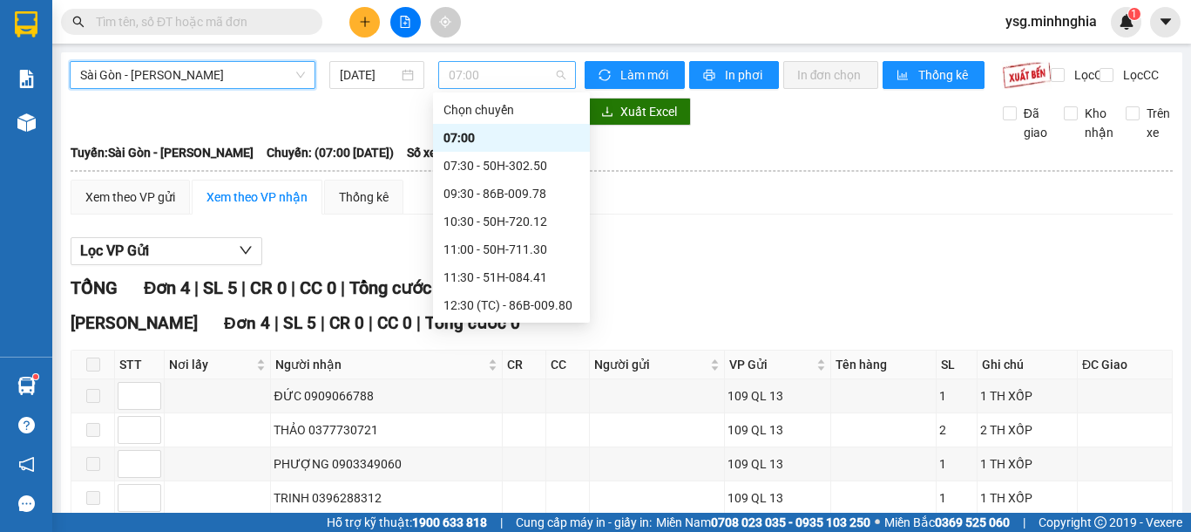
click at [538, 71] on span "07:00" at bounding box center [507, 75] width 117 height 26
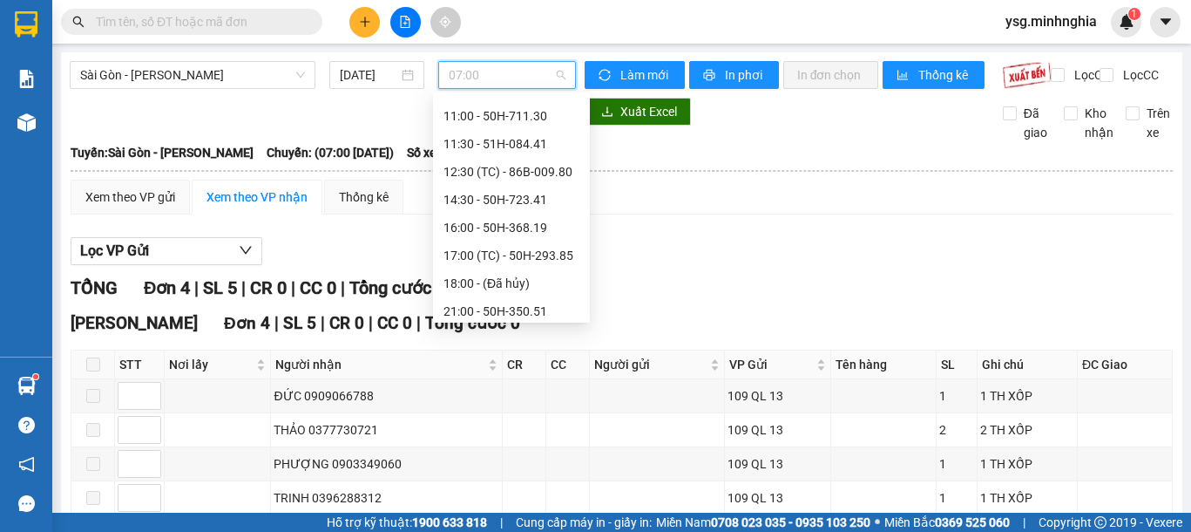
scroll to position [195, 0]
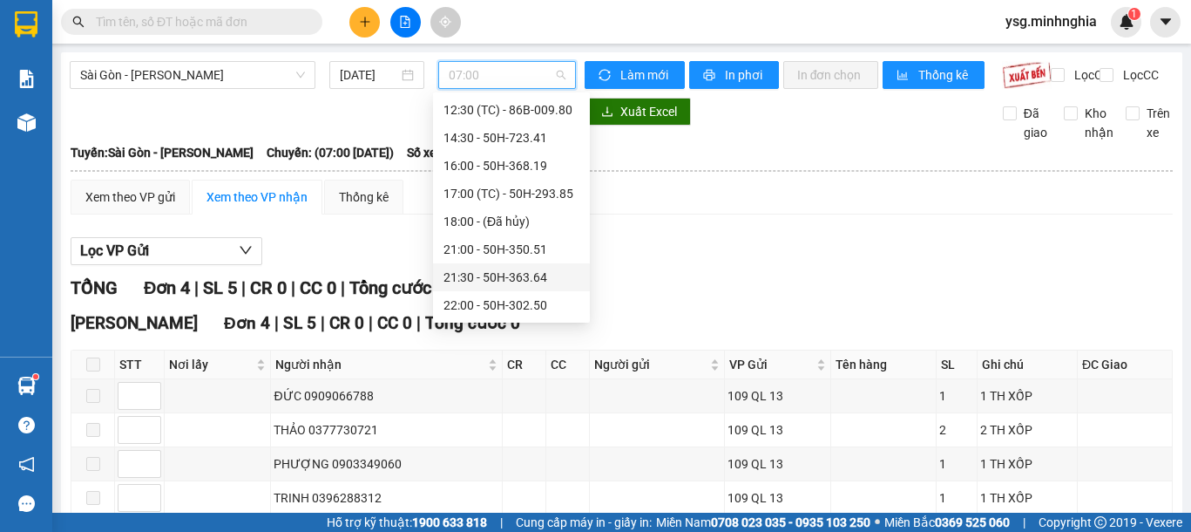
click at [514, 268] on div "21:30 - 50H-363.64" at bounding box center [512, 277] width 136 height 19
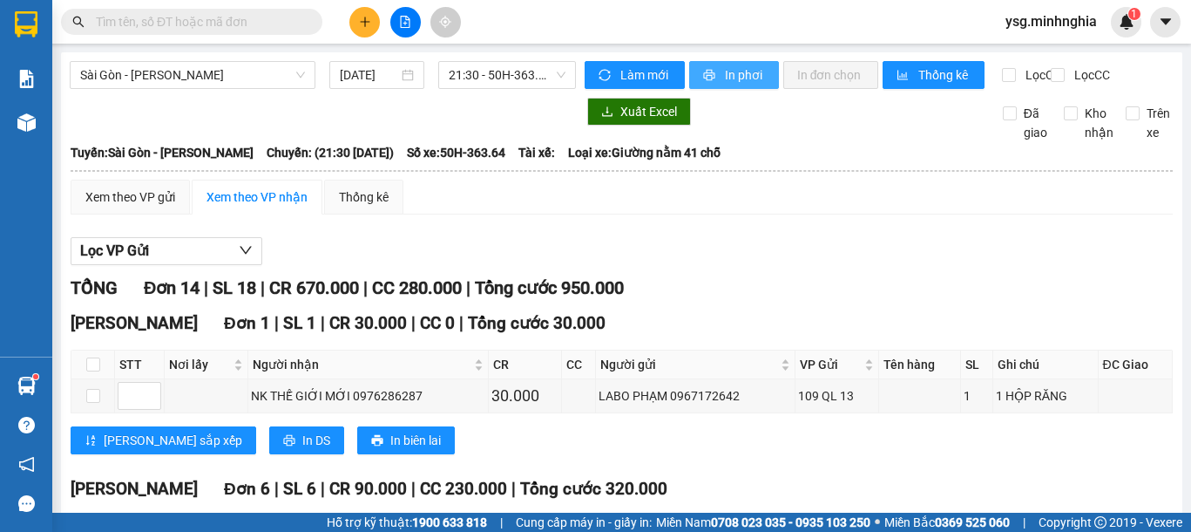
click at [730, 71] on span "In phơi" at bounding box center [745, 74] width 40 height 19
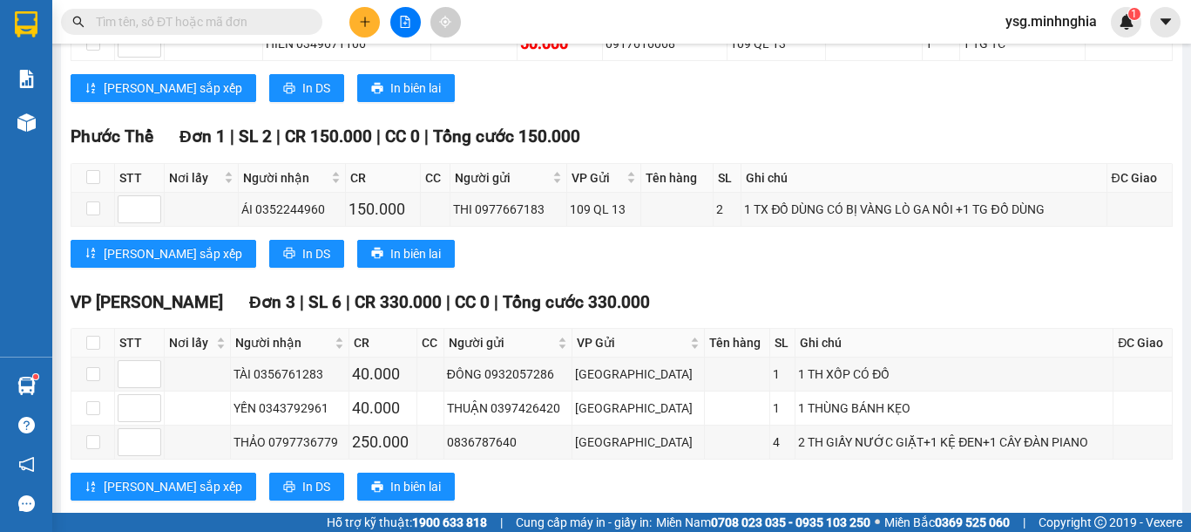
scroll to position [1104, 0]
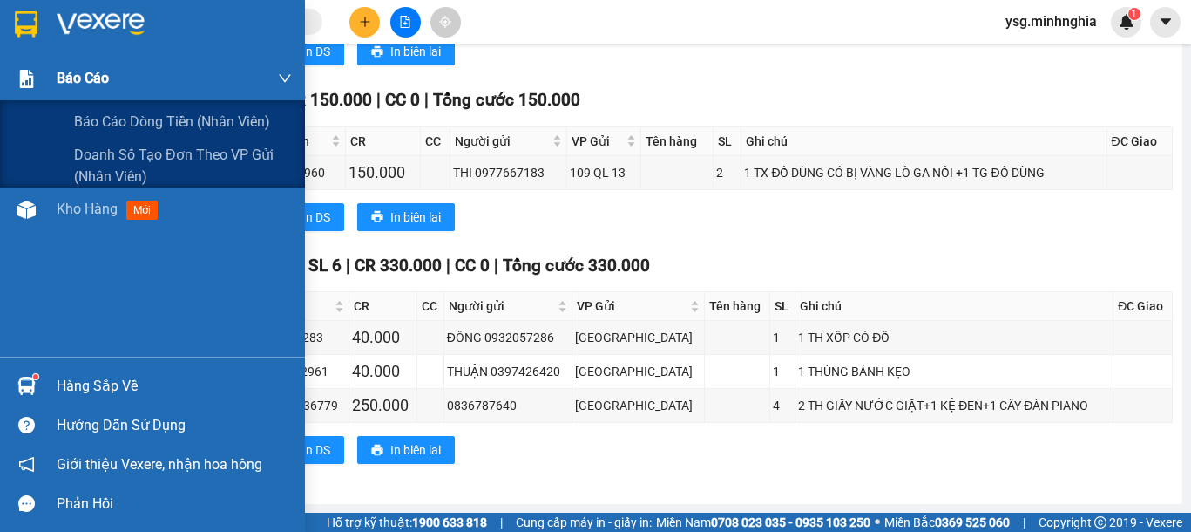
click at [103, 78] on span "Báo cáo" at bounding box center [83, 78] width 52 height 22
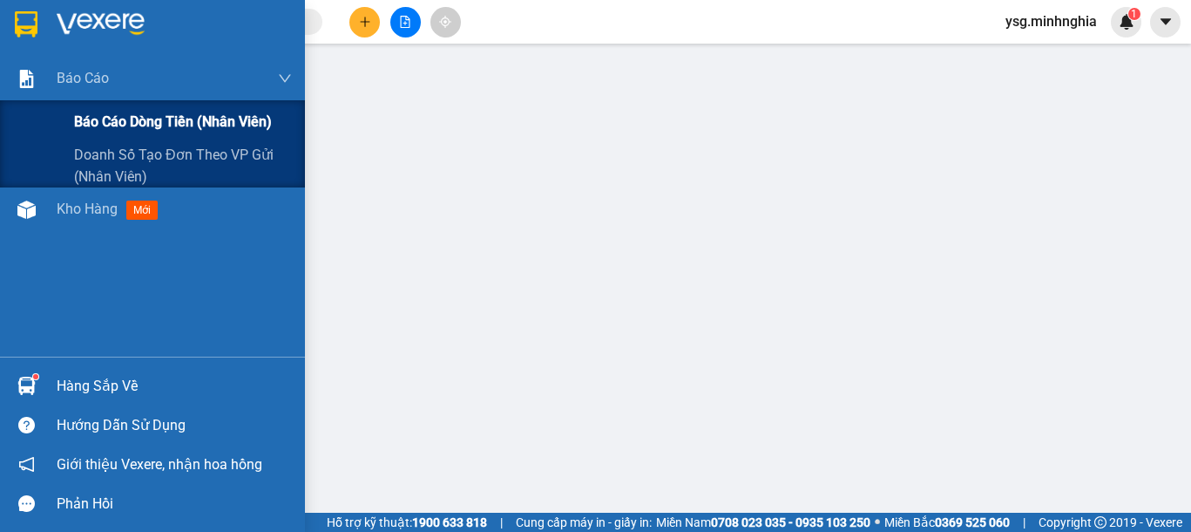
click at [136, 128] on span "Báo cáo dòng tiền (nhân viên)" at bounding box center [173, 122] width 198 height 22
